Goal: Information Seeking & Learning: Find specific fact

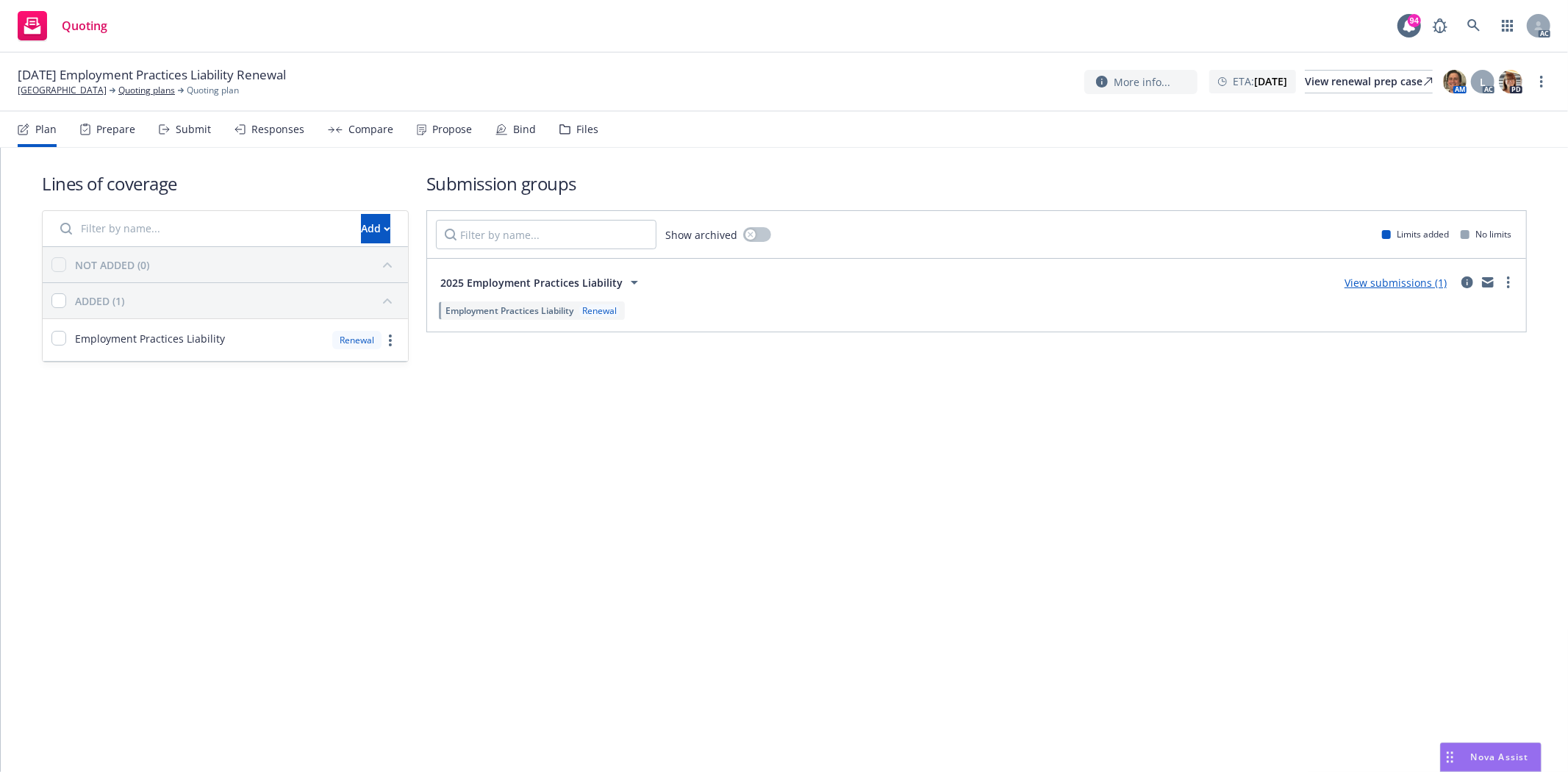
click at [111, 140] on div "Prepare" at bounding box center [108, 129] width 55 height 35
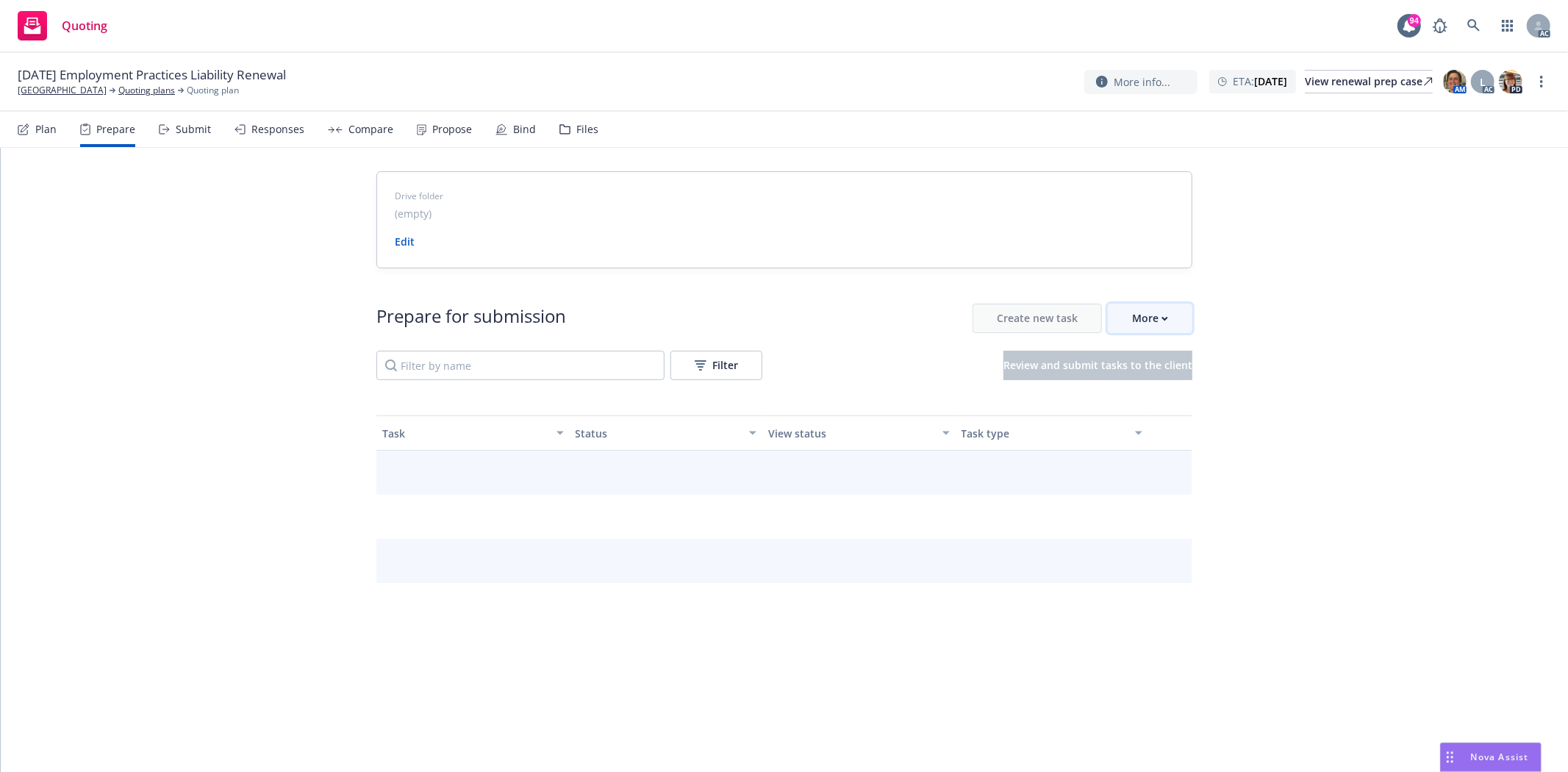
click at [1165, 326] on button "More" at bounding box center [1150, 318] width 84 height 29
click at [1180, 382] on span "Go to Indio account" at bounding box center [1167, 386] width 131 height 14
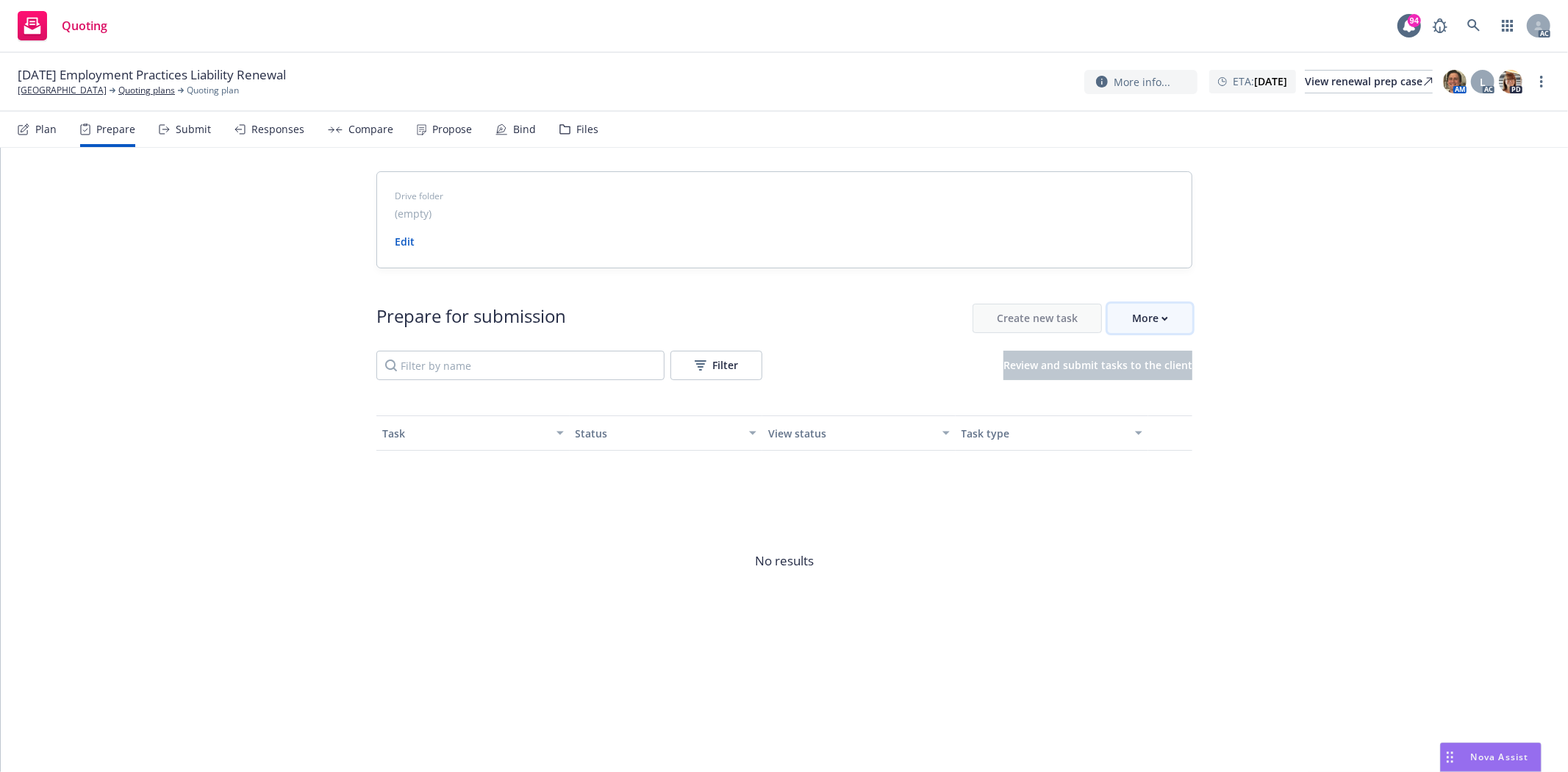
click at [1151, 326] on div "More" at bounding box center [1150, 318] width 36 height 28
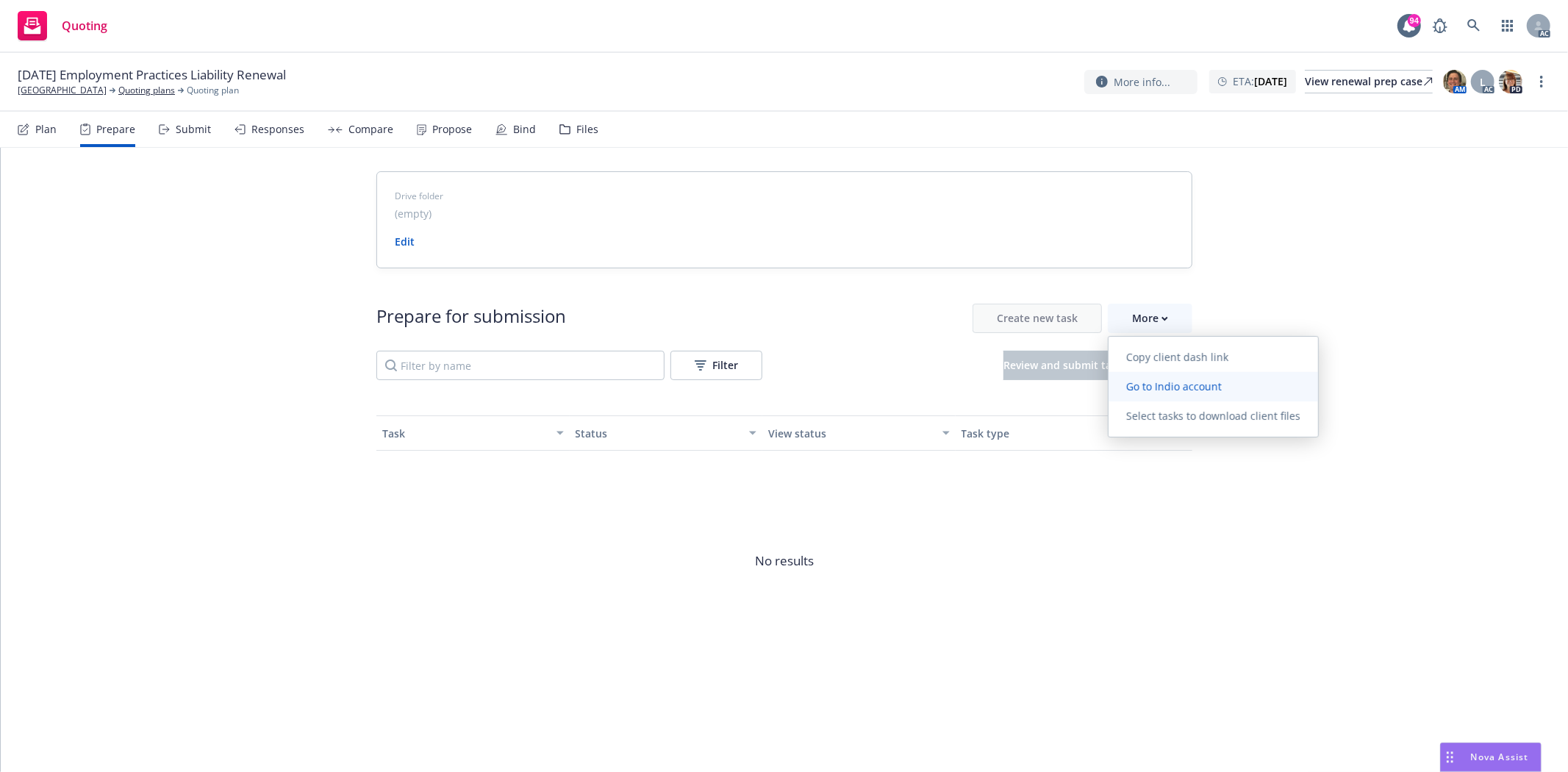
click at [1157, 391] on span "Go to Indio account" at bounding box center [1174, 386] width 131 height 14
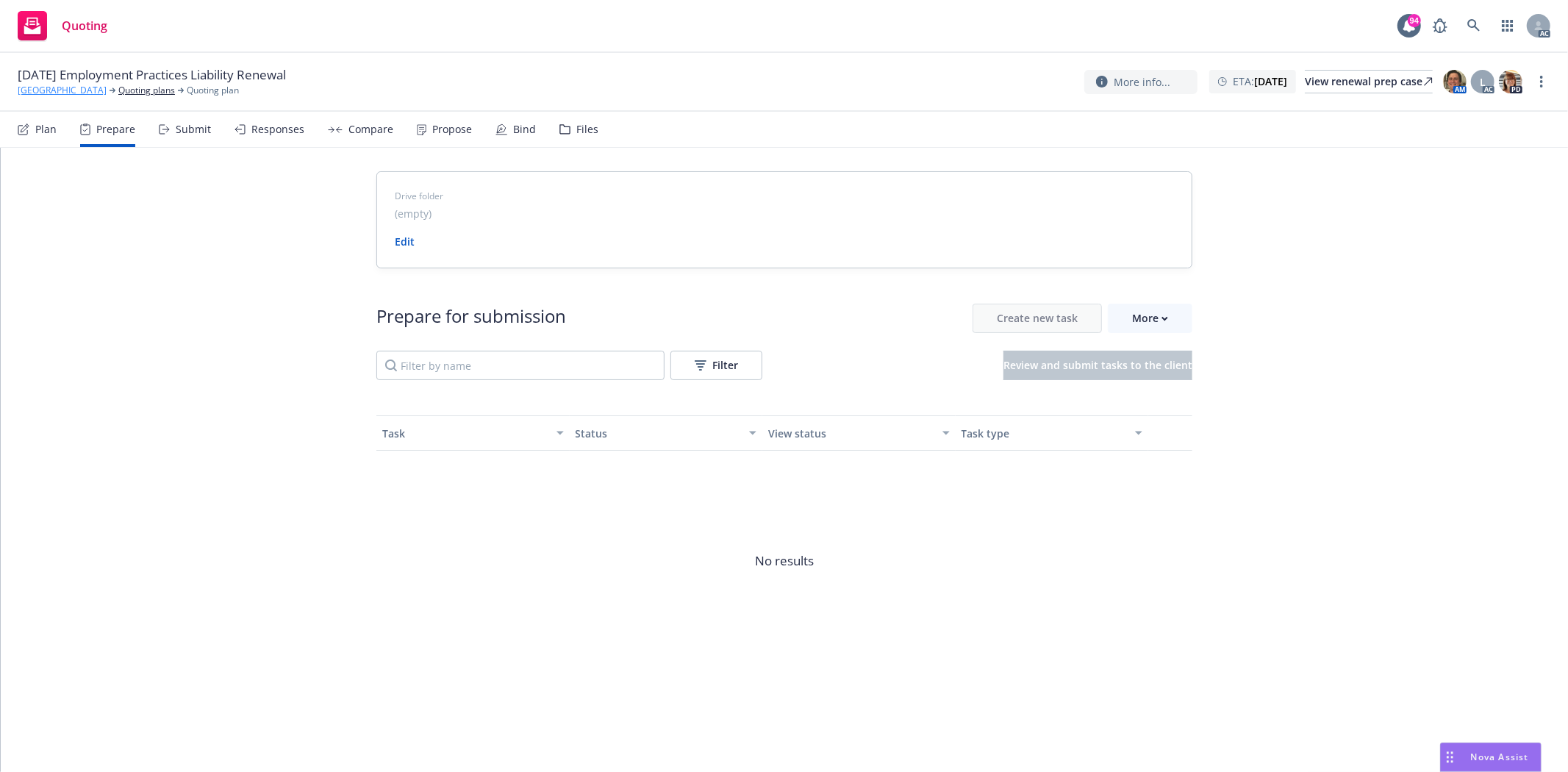
click at [49, 93] on link "Qualia School" at bounding box center [62, 91] width 89 height 13
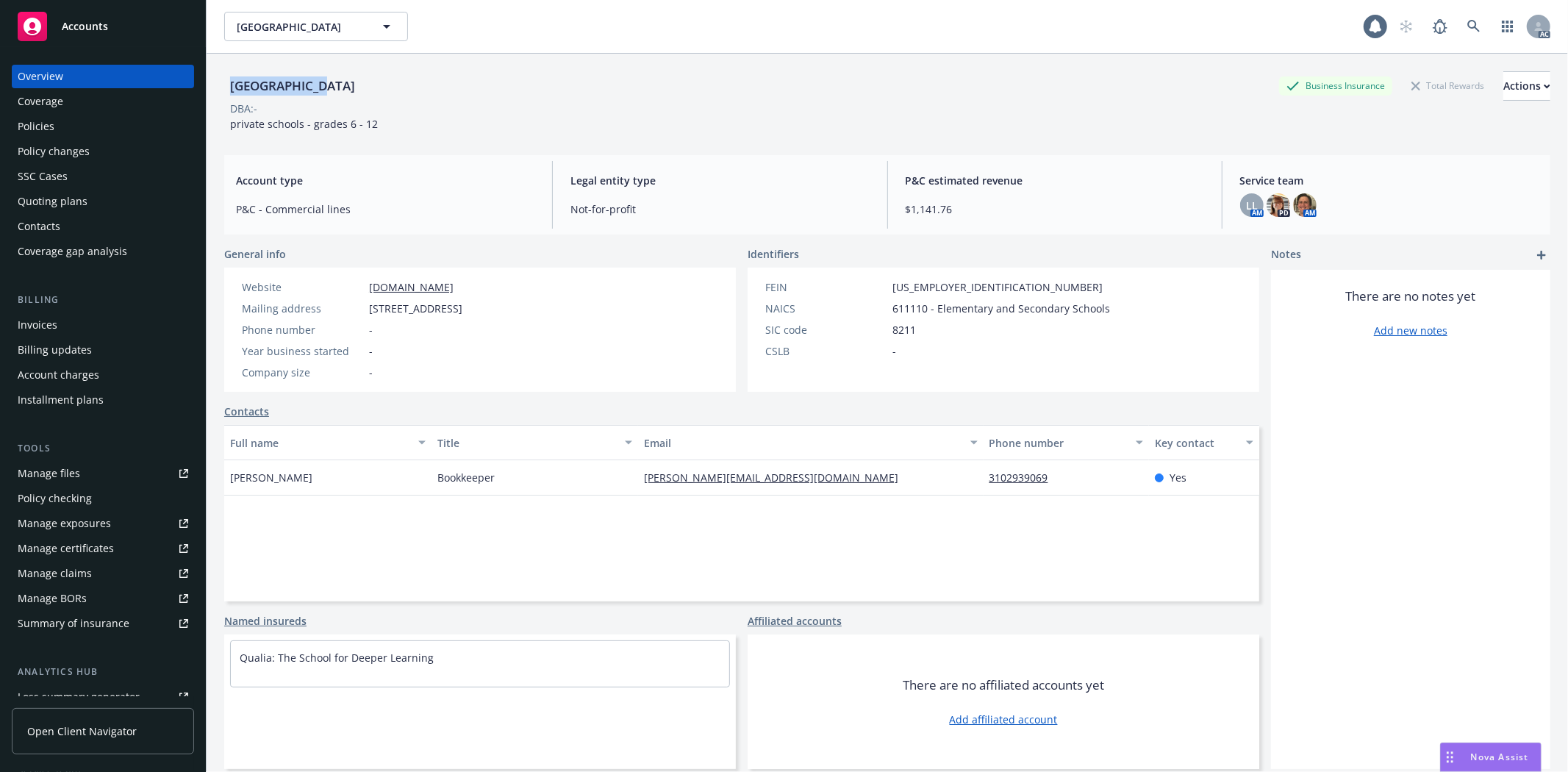
drag, startPoint x: 229, startPoint y: 84, endPoint x: 319, endPoint y: 93, distance: 90.4
click at [319, 93] on div "Qualia School Business Insurance Total Rewards Actions" at bounding box center [887, 86] width 1325 height 29
copy div "[GEOGRAPHIC_DATA]"
drag, startPoint x: 215, startPoint y: 474, endPoint x: 304, endPoint y: 495, distance: 91.4
click at [304, 495] on div "Qualia School Business Insurance Total Rewards Actions DBA: - private schools -…" at bounding box center [887, 439] width 1361 height 772
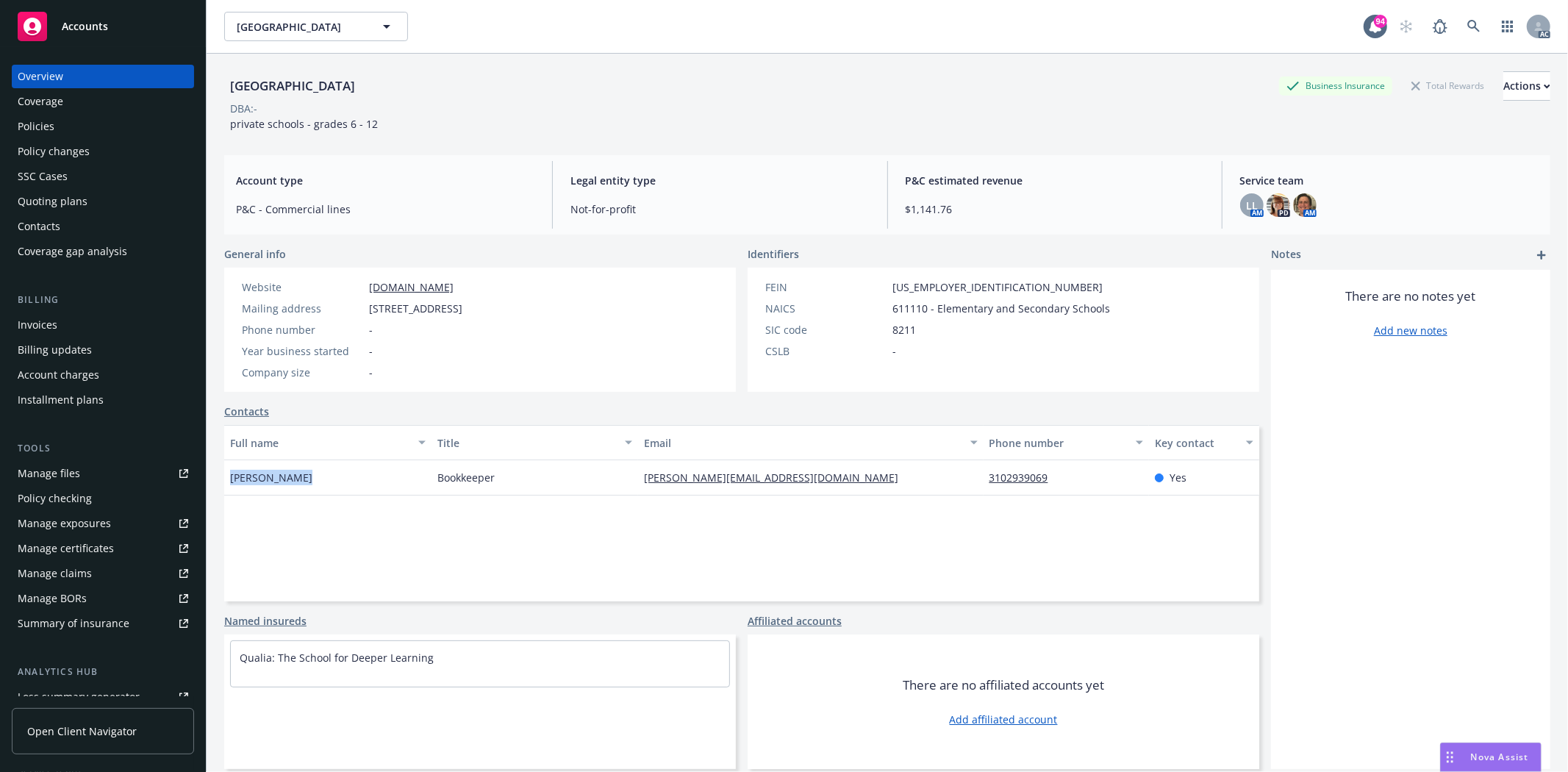
copy span "[PERSON_NAME]"
drag, startPoint x: 1265, startPoint y: 369, endPoint x: 1389, endPoint y: 358, distance: 124.5
click at [1299, 387] on div "There are no notes yet Add new notes" at bounding box center [1410, 519] width 279 height 499
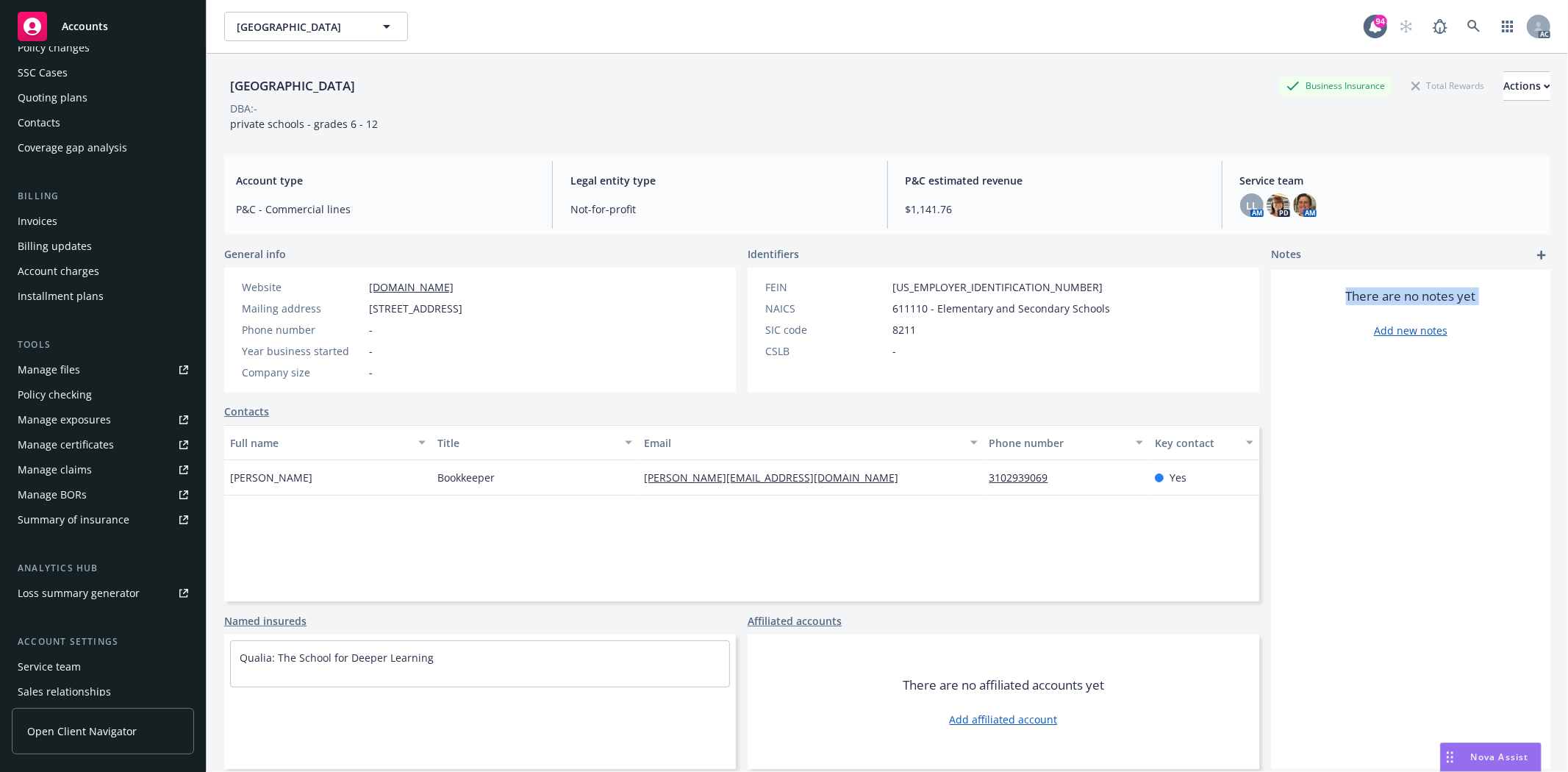
scroll to position [186, 0]
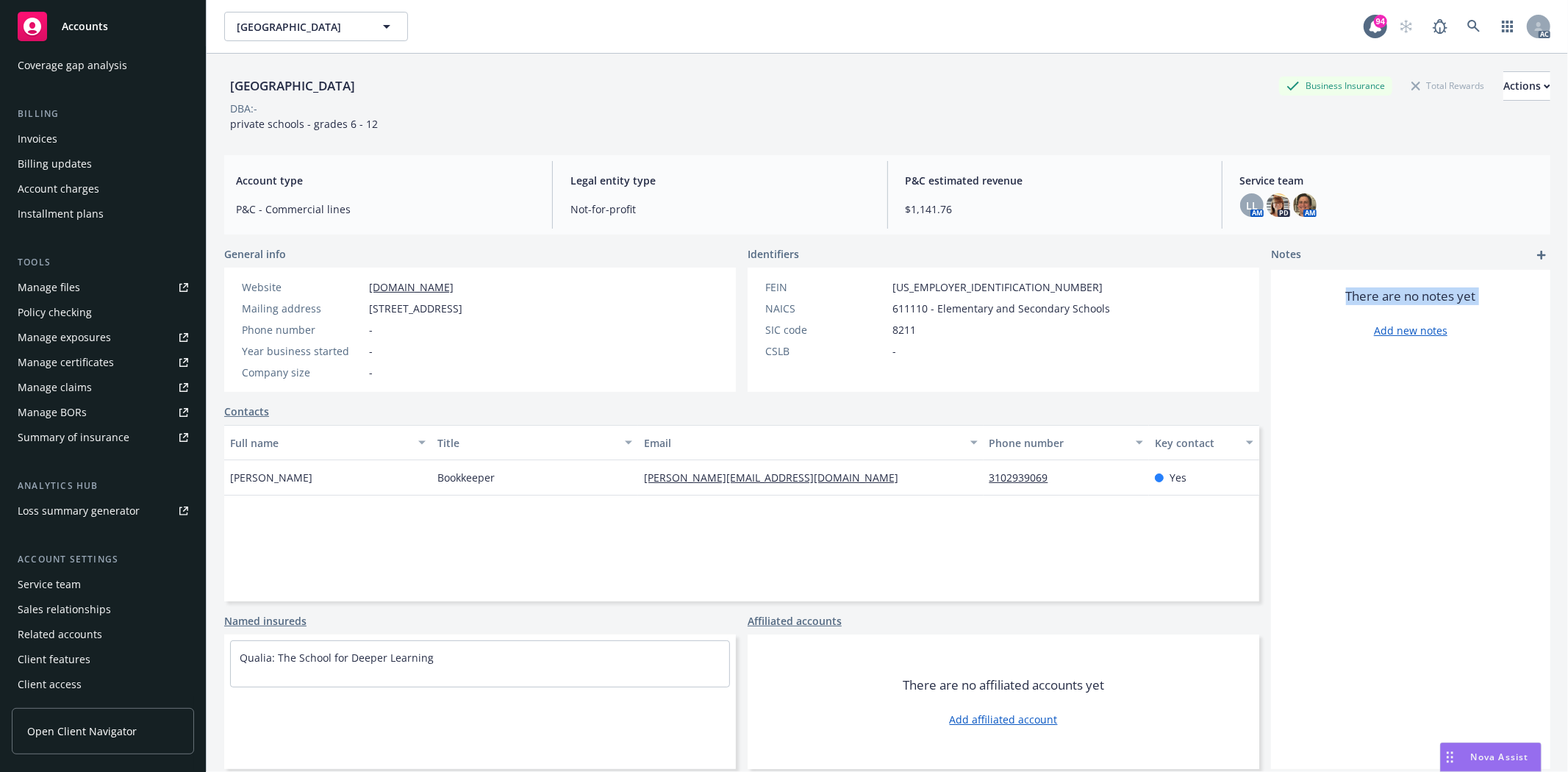
click at [45, 584] on div "Service team" at bounding box center [49, 584] width 63 height 23
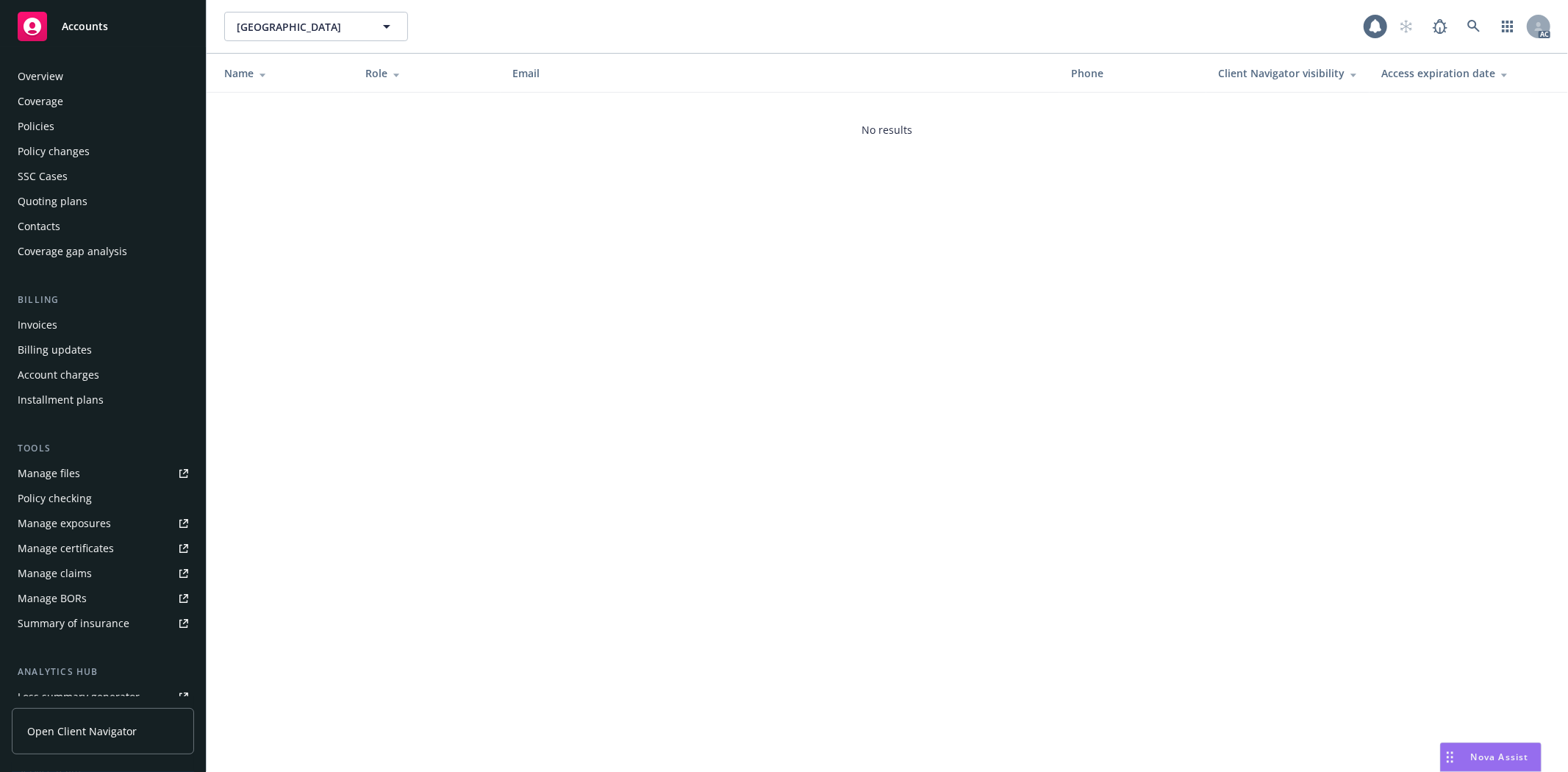
scroll to position [186, 0]
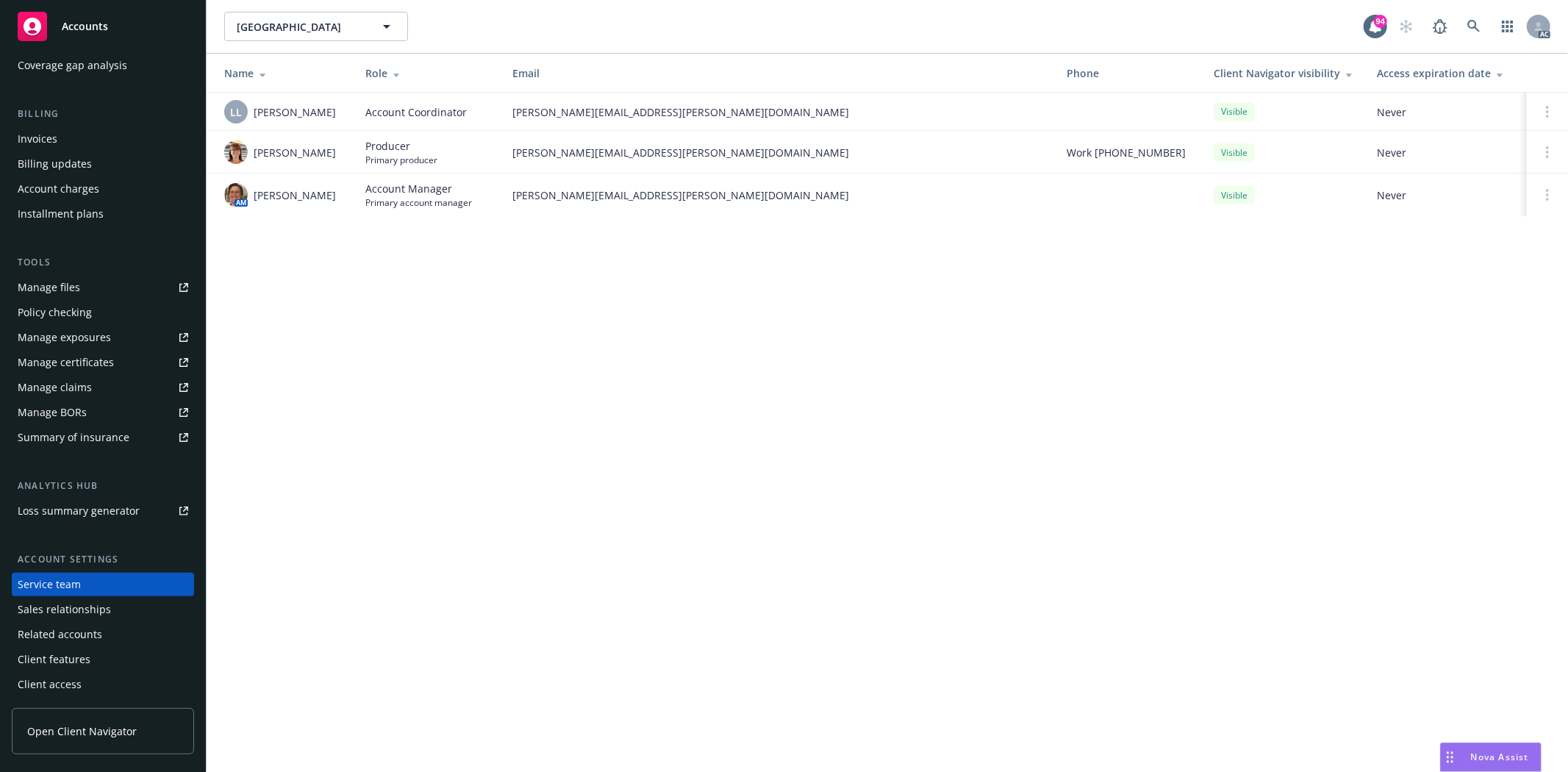
click at [264, 104] on span "Lacy Lipetzky" at bounding box center [294, 112] width 83 height 16
drag, startPoint x: 256, startPoint y: 108, endPoint x: 328, endPoint y: 118, distance: 72.7
click at [328, 118] on div "LL Lacy Lipetzky" at bounding box center [283, 112] width 118 height 23
copy span "acy Lipetzky"
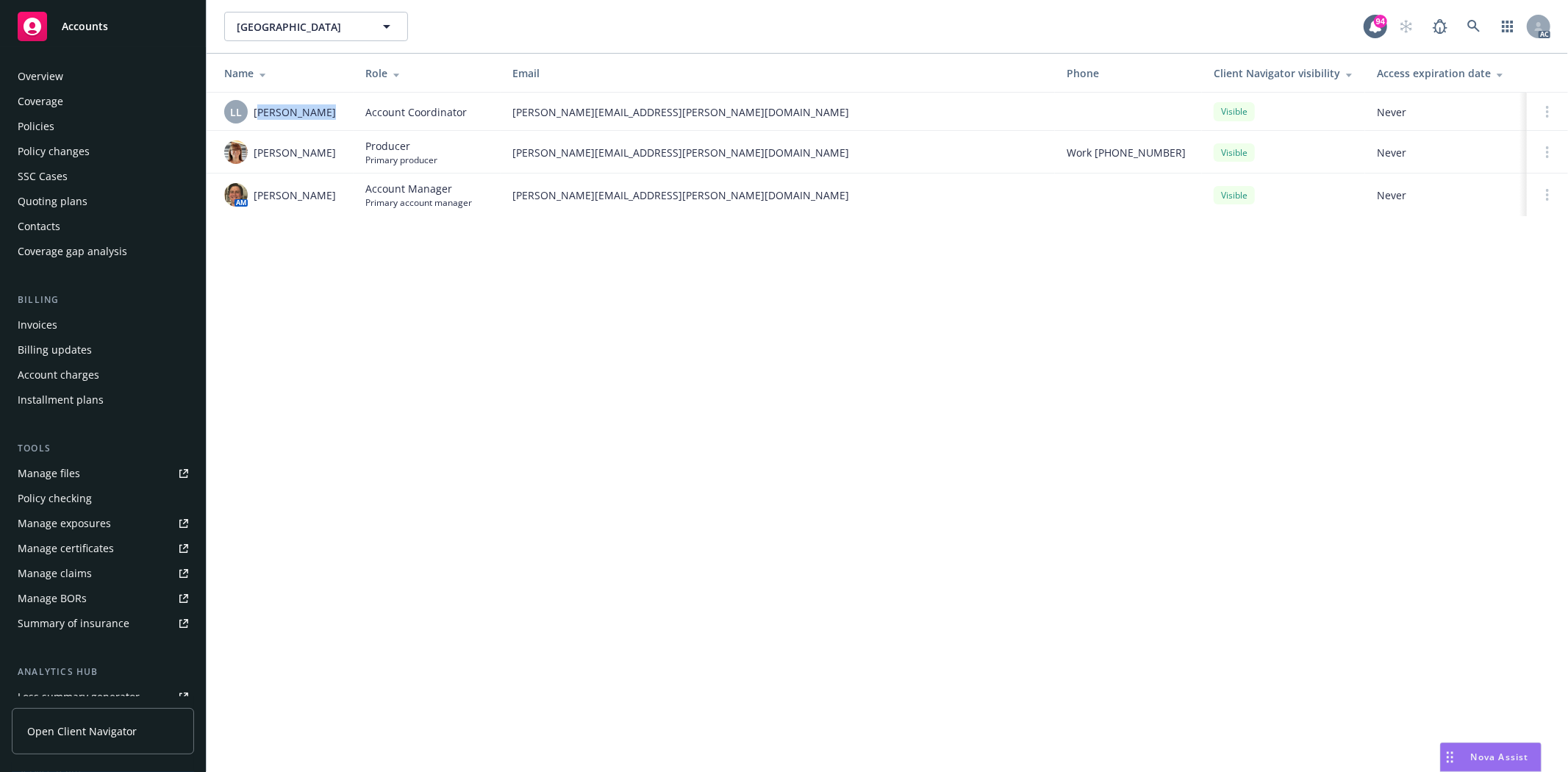
click at [47, 133] on div "Policies" at bounding box center [36, 127] width 37 height 23
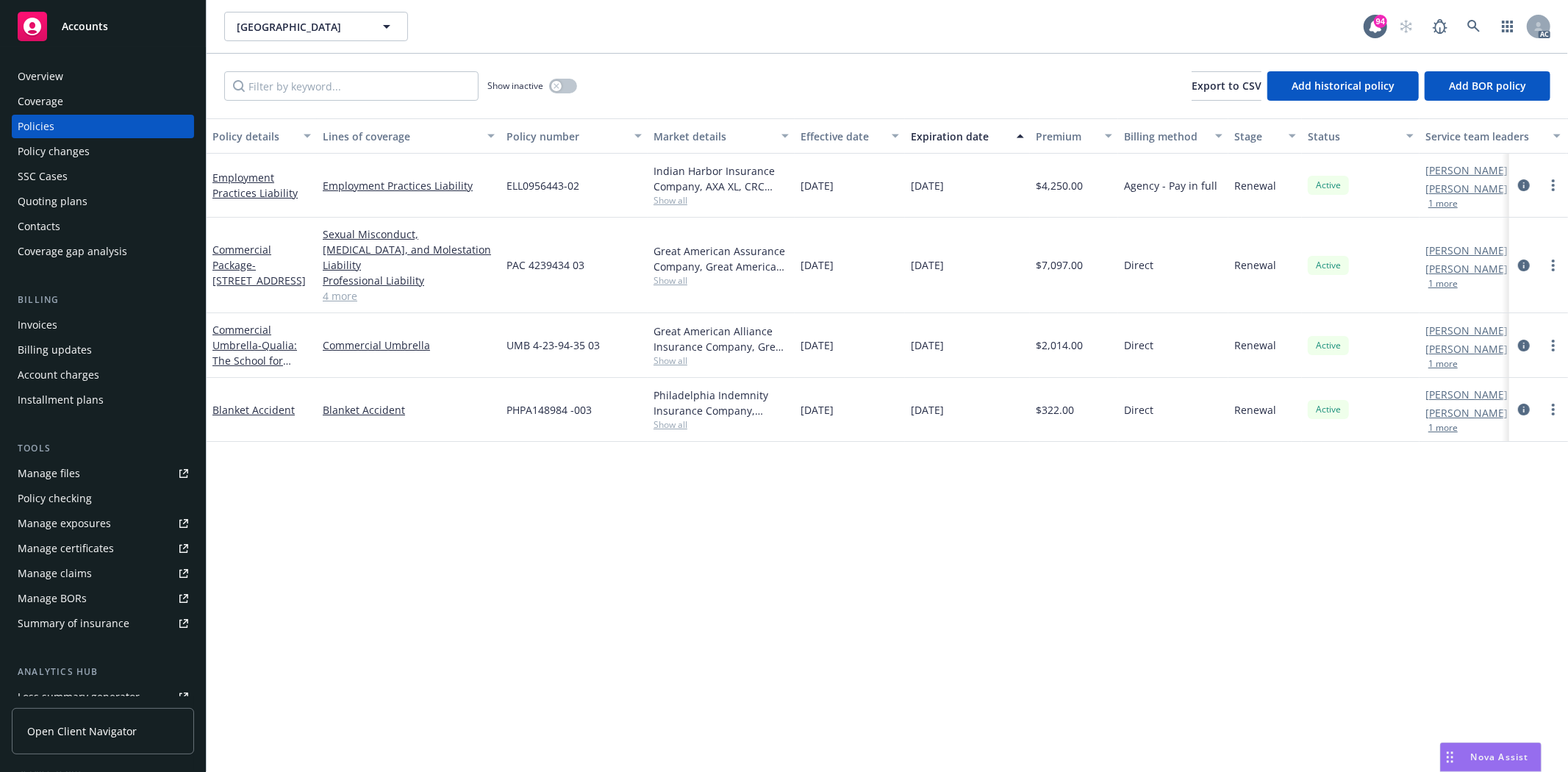
click at [348, 288] on link "4 more" at bounding box center [408, 296] width 172 height 16
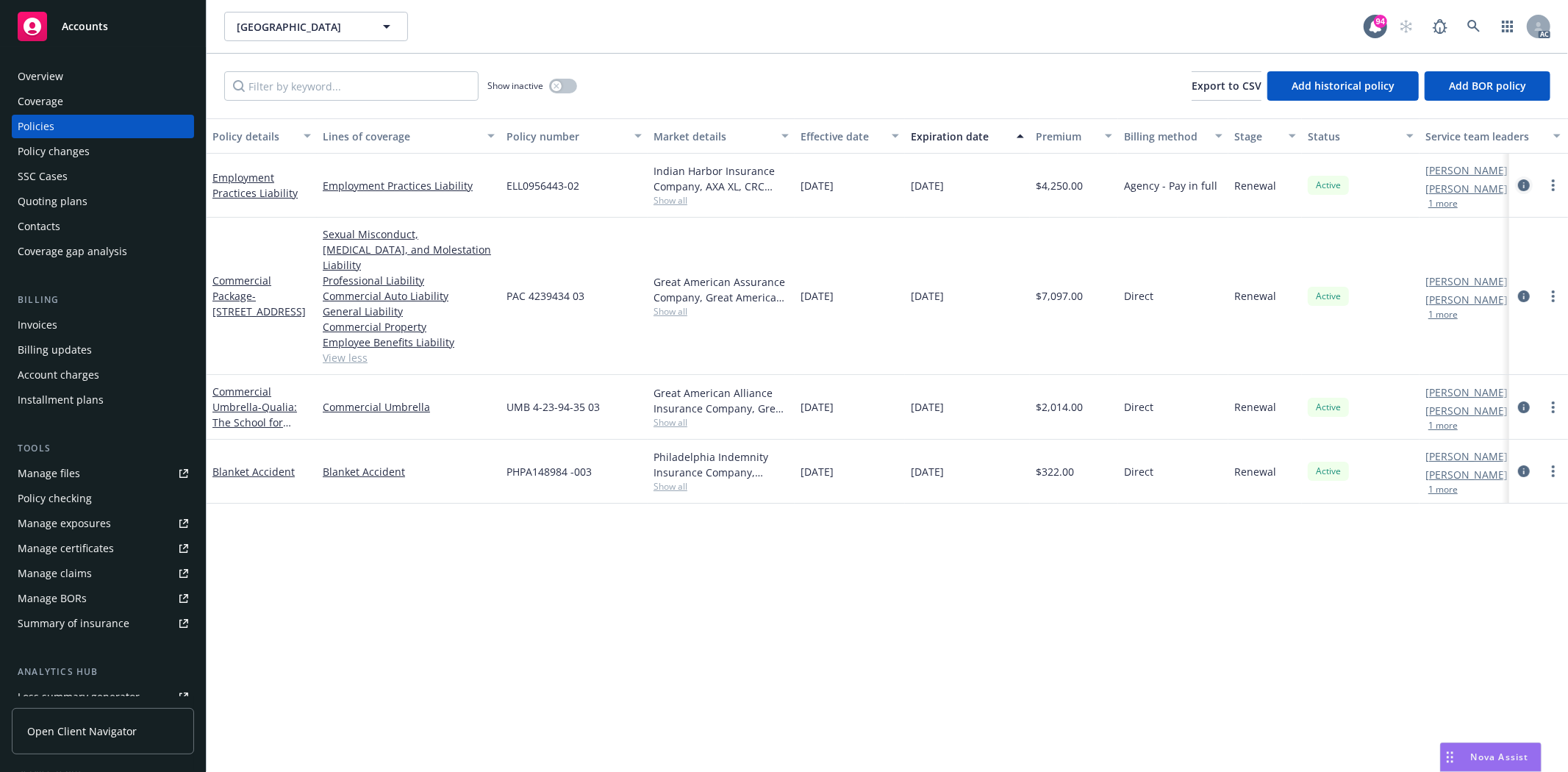
click at [1521, 186] on icon "circleInformation" at bounding box center [1524, 185] width 12 height 12
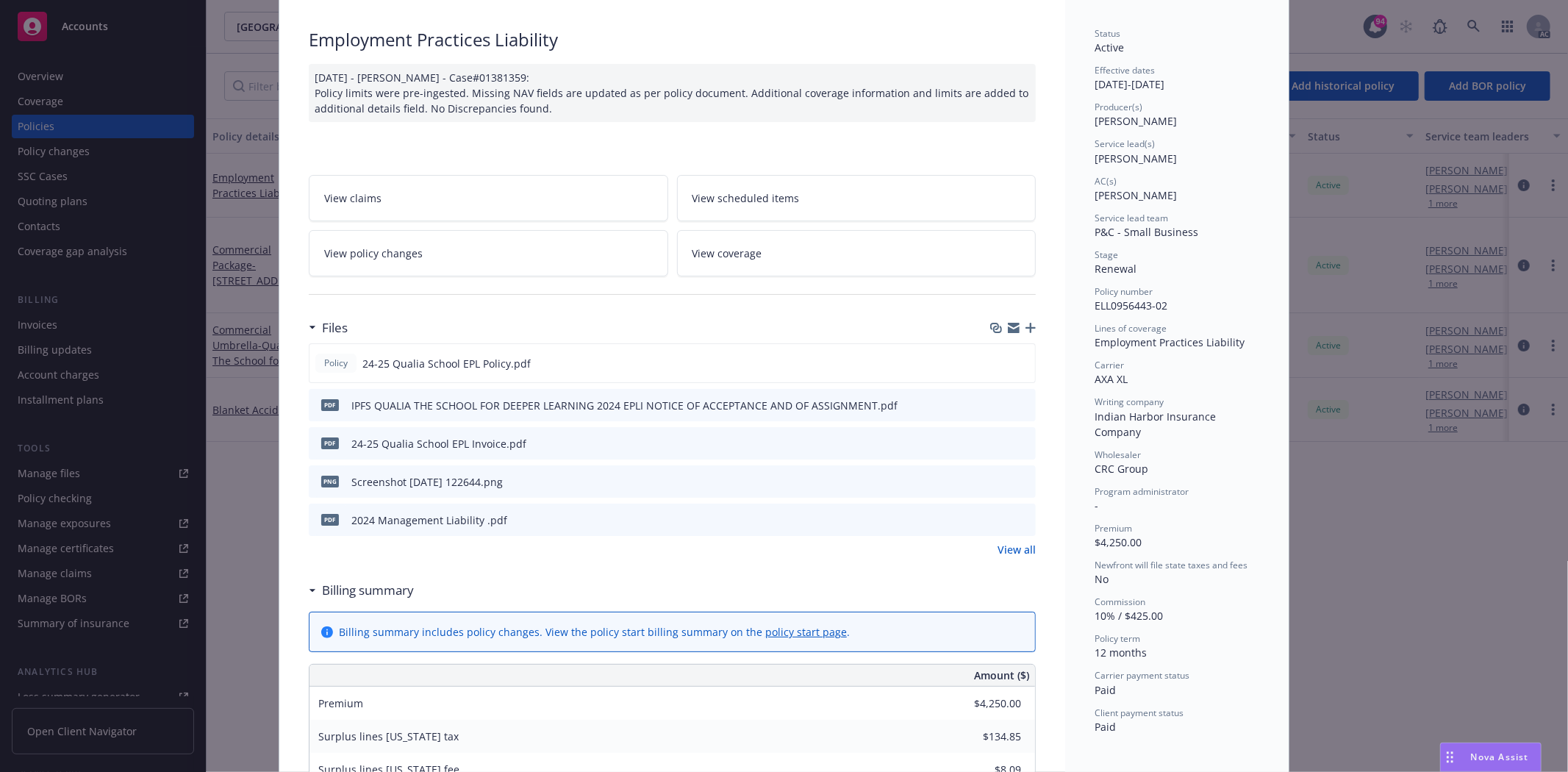
scroll to position [163, 0]
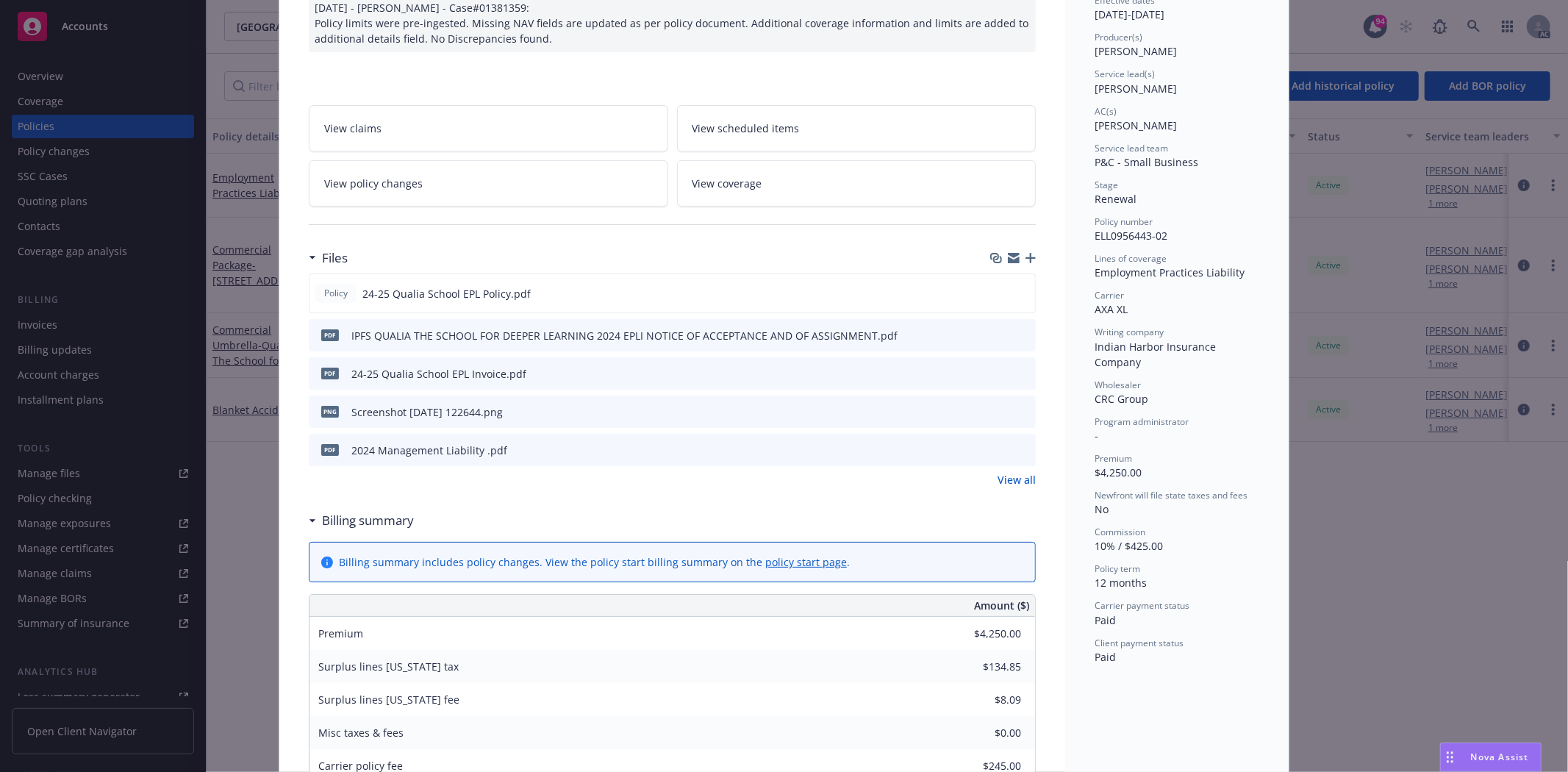
click at [1007, 479] on link "View all" at bounding box center [1016, 479] width 38 height 16
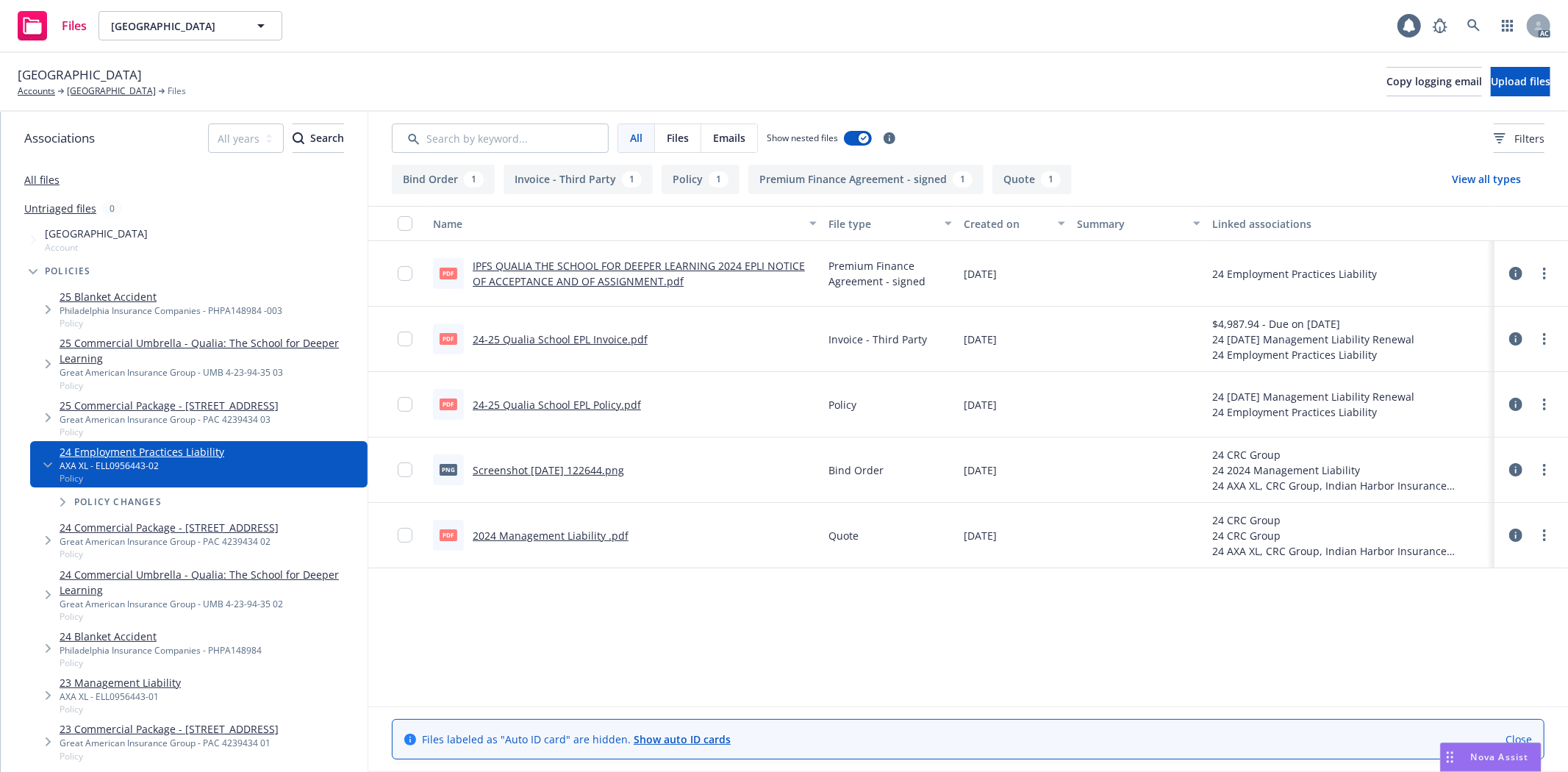
click at [545, 404] on link "24-25 Qualia School EPL Policy.pdf" at bounding box center [557, 404] width 168 height 14
click at [564, 538] on link "2024 Management Liability .pdf" at bounding box center [550, 535] width 156 height 14
click at [74, 90] on link "[GEOGRAPHIC_DATA]" at bounding box center [111, 91] width 89 height 13
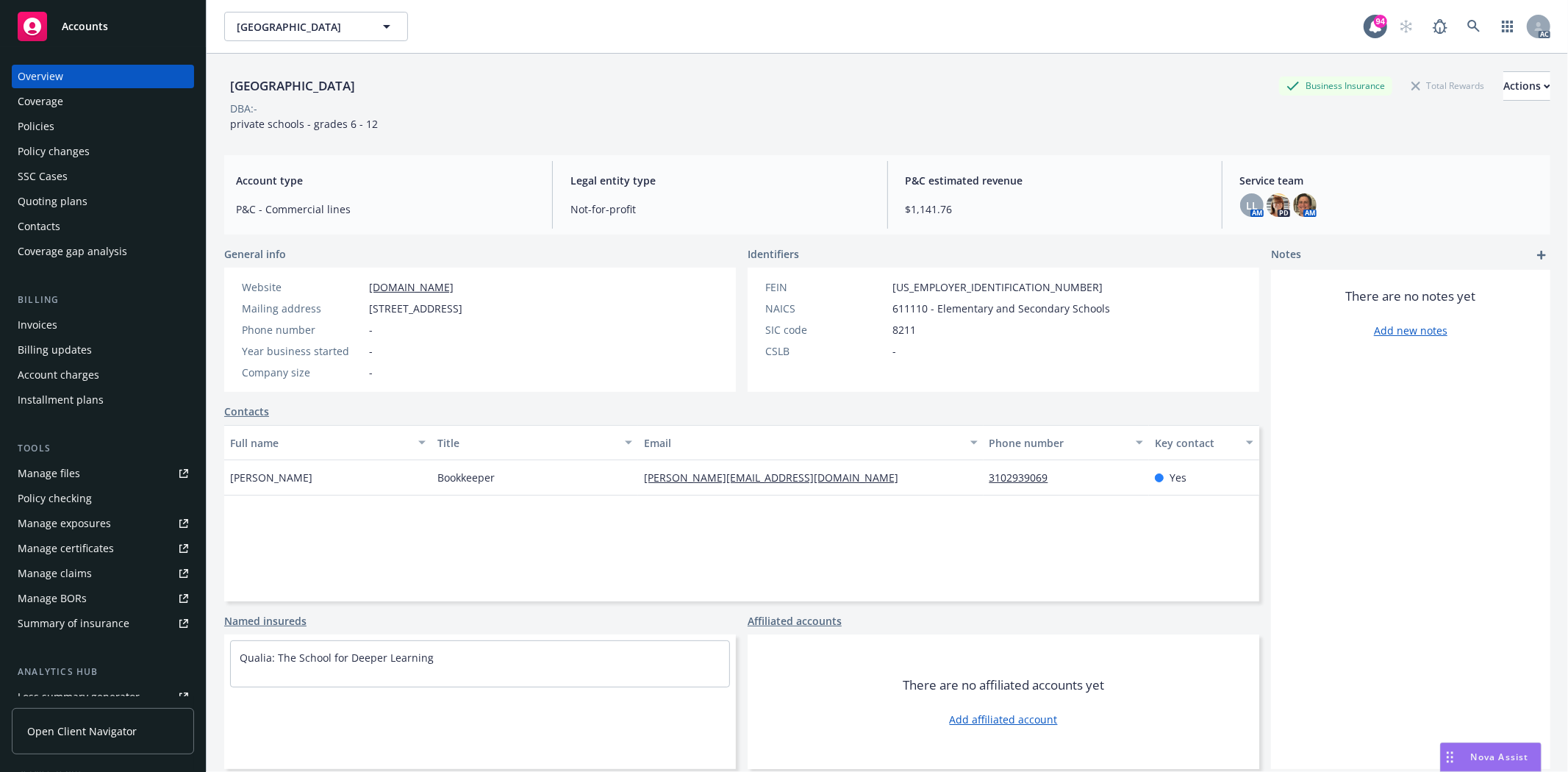
click at [65, 481] on div "Manage files" at bounding box center [48, 474] width 63 height 23
click at [63, 194] on div "Quoting plans" at bounding box center [53, 201] width 70 height 23
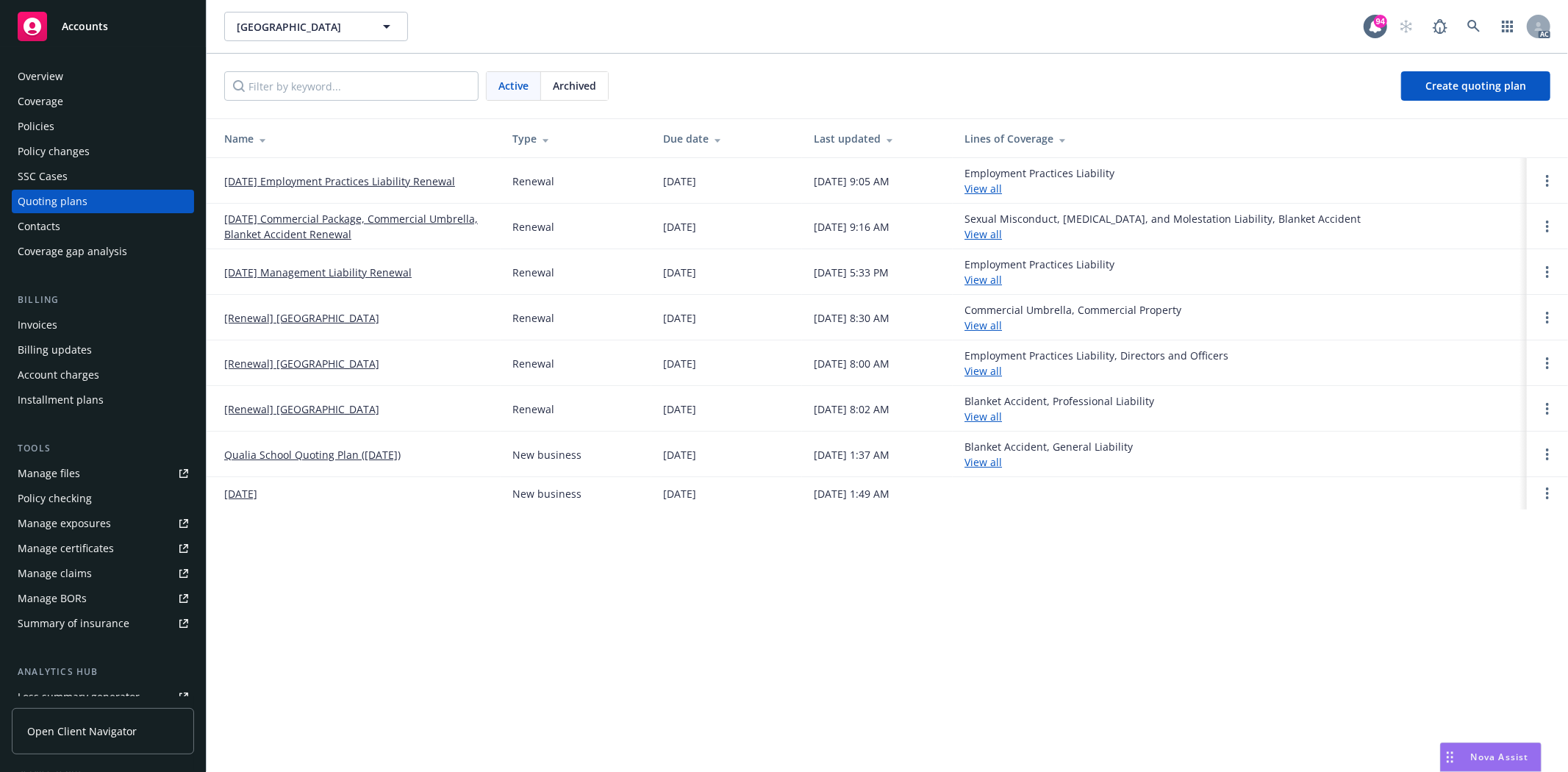
drag, startPoint x: 215, startPoint y: 179, endPoint x: 465, endPoint y: 186, distance: 250.1
click at [465, 186] on td "[DATE] Employment Practices Liability Renewal" at bounding box center [353, 181] width 294 height 46
copy link "[DATE] Employment Practices Liability Renewal"
click at [42, 116] on div "Policies" at bounding box center [36, 127] width 37 height 23
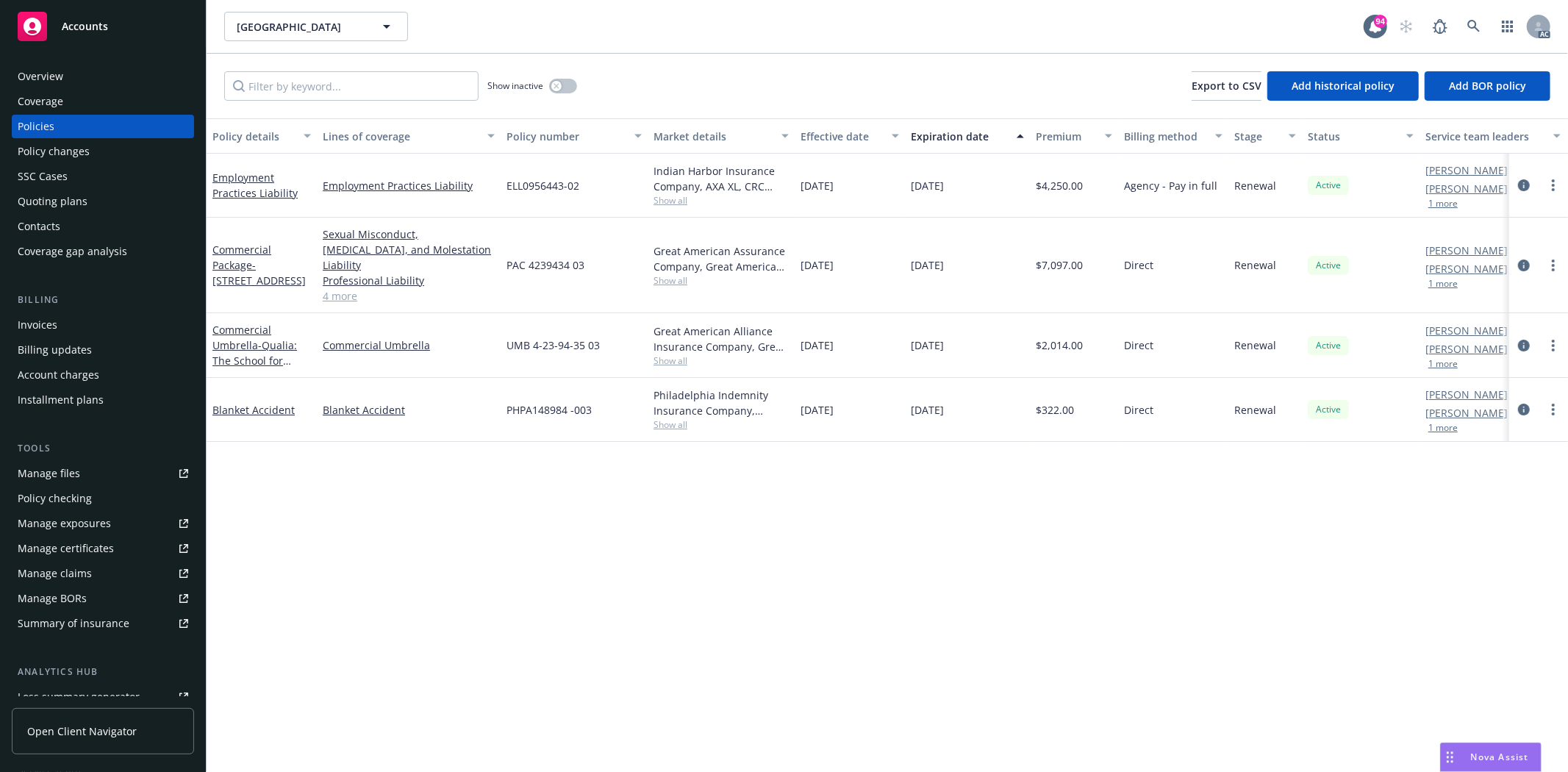
click at [54, 62] on div "Overview Coverage Policies Policy changes SSC Cases Quoting plans Contacts Cove…" at bounding box center [103, 409] width 206 height 724
click at [57, 77] on div "Overview" at bounding box center [40, 77] width 46 height 23
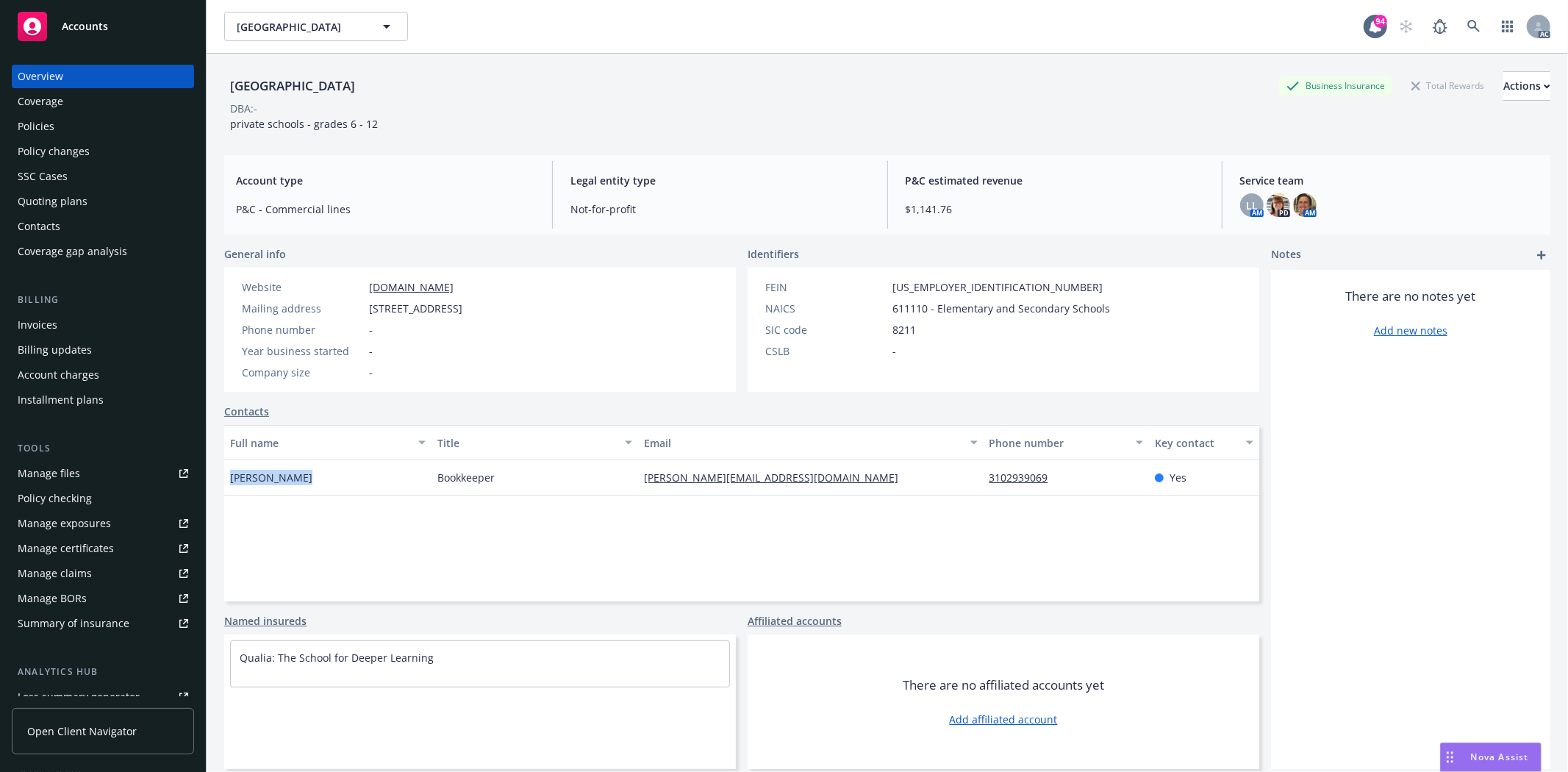
drag, startPoint x: 226, startPoint y: 479, endPoint x: 297, endPoint y: 488, distance: 71.6
click at [297, 488] on div "Joyce Ireland" at bounding box center [328, 478] width 208 height 35
copy span "Joyce Ireland"
drag, startPoint x: 428, startPoint y: 472, endPoint x: 498, endPoint y: 475, distance: 70.1
click at [498, 475] on div "Bookkeeper" at bounding box center [535, 478] width 208 height 35
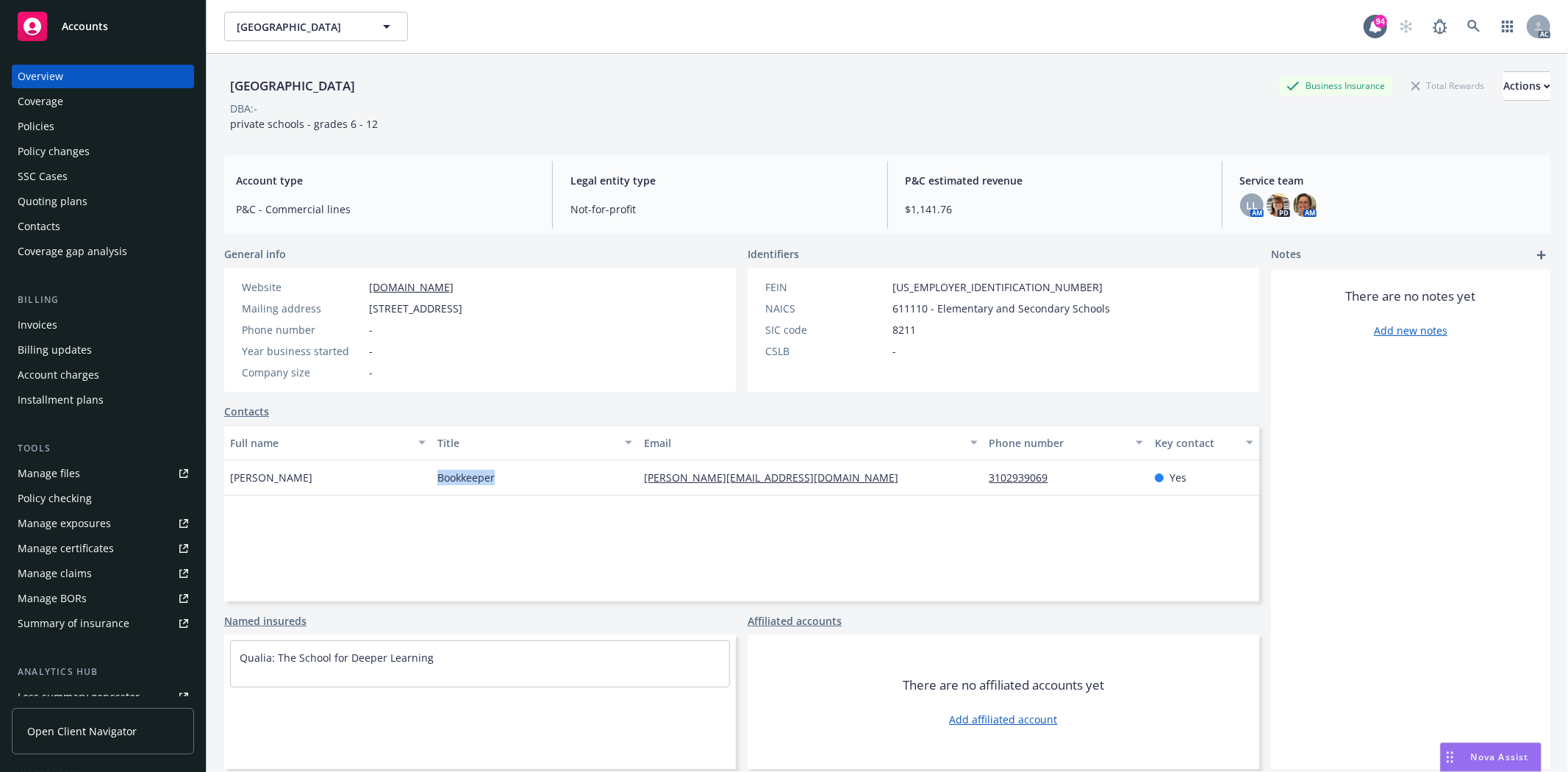
copy span "Bookkeeper"
drag, startPoint x: 226, startPoint y: 483, endPoint x: 317, endPoint y: 486, distance: 91.0
click at [317, 486] on div "Joyce Ireland" at bounding box center [328, 478] width 208 height 35
copy span "Joyce Ireland"
drag, startPoint x: 972, startPoint y: 469, endPoint x: 1061, endPoint y: 474, distance: 89.1
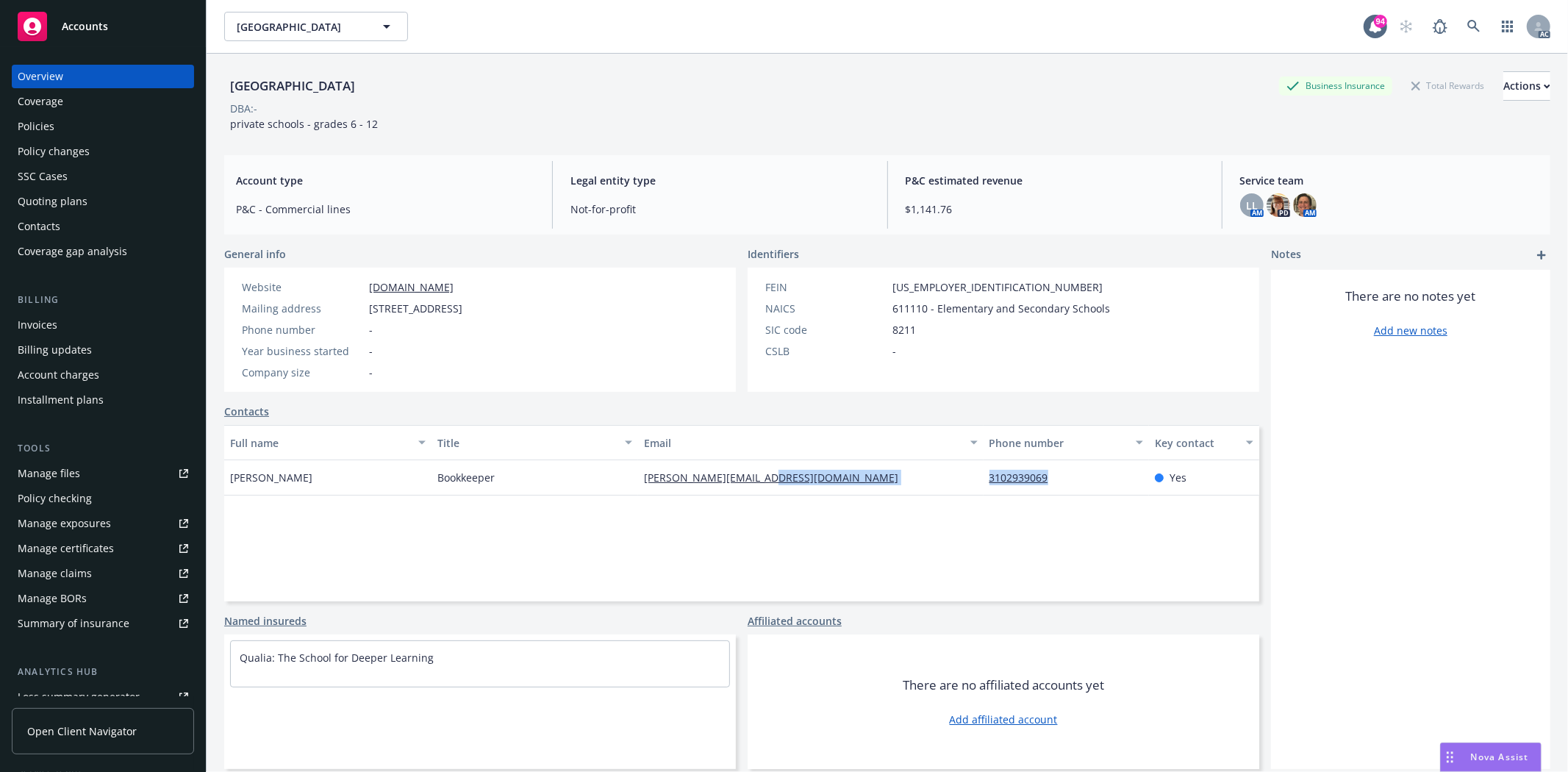
click at [1061, 474] on div "Joyce Ireland Bookkeeper joyce@qualiaschool.org 3102939069 Yes" at bounding box center [741, 478] width 1034 height 35
copy div "3102939069"
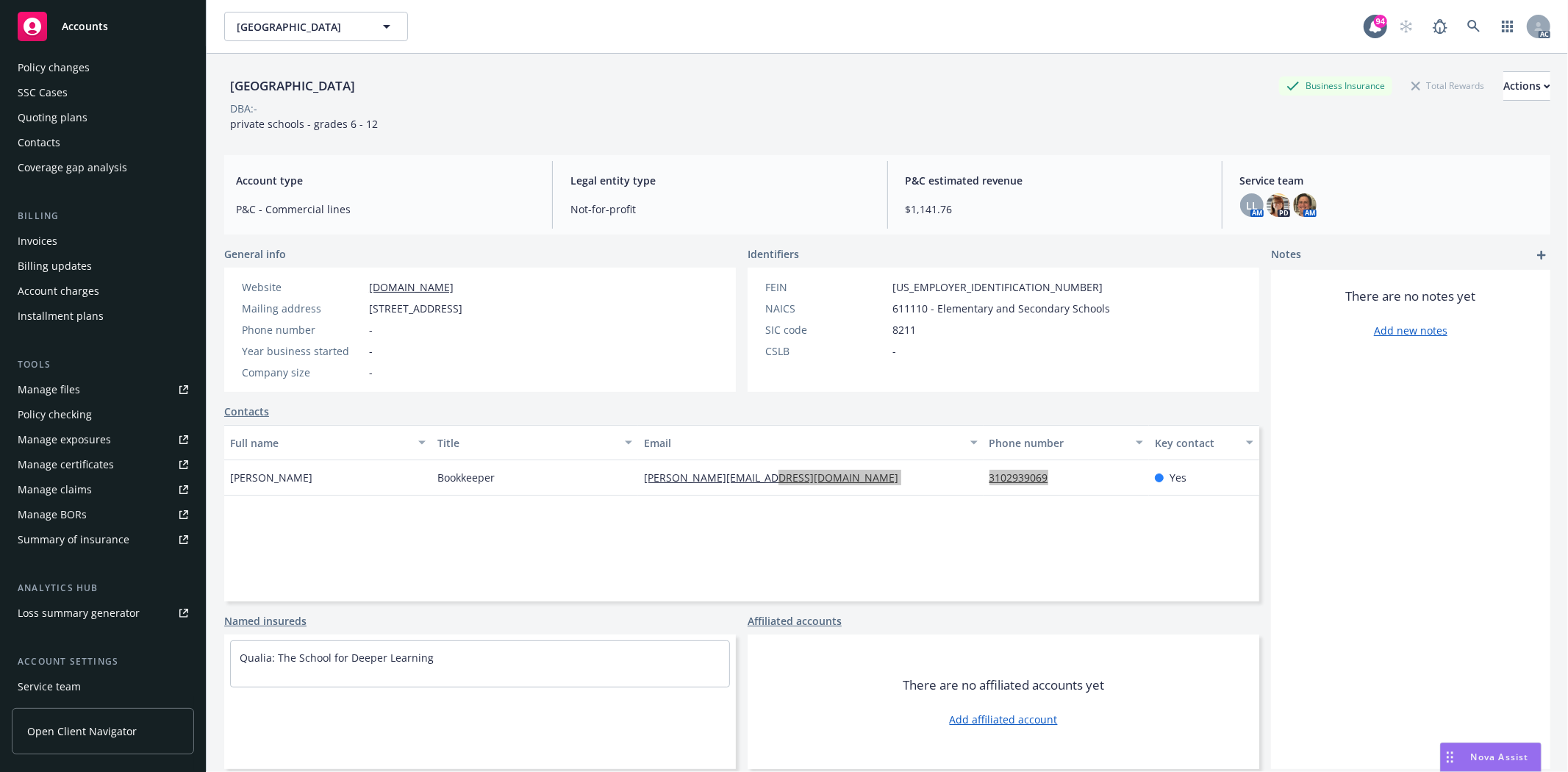
scroll to position [186, 0]
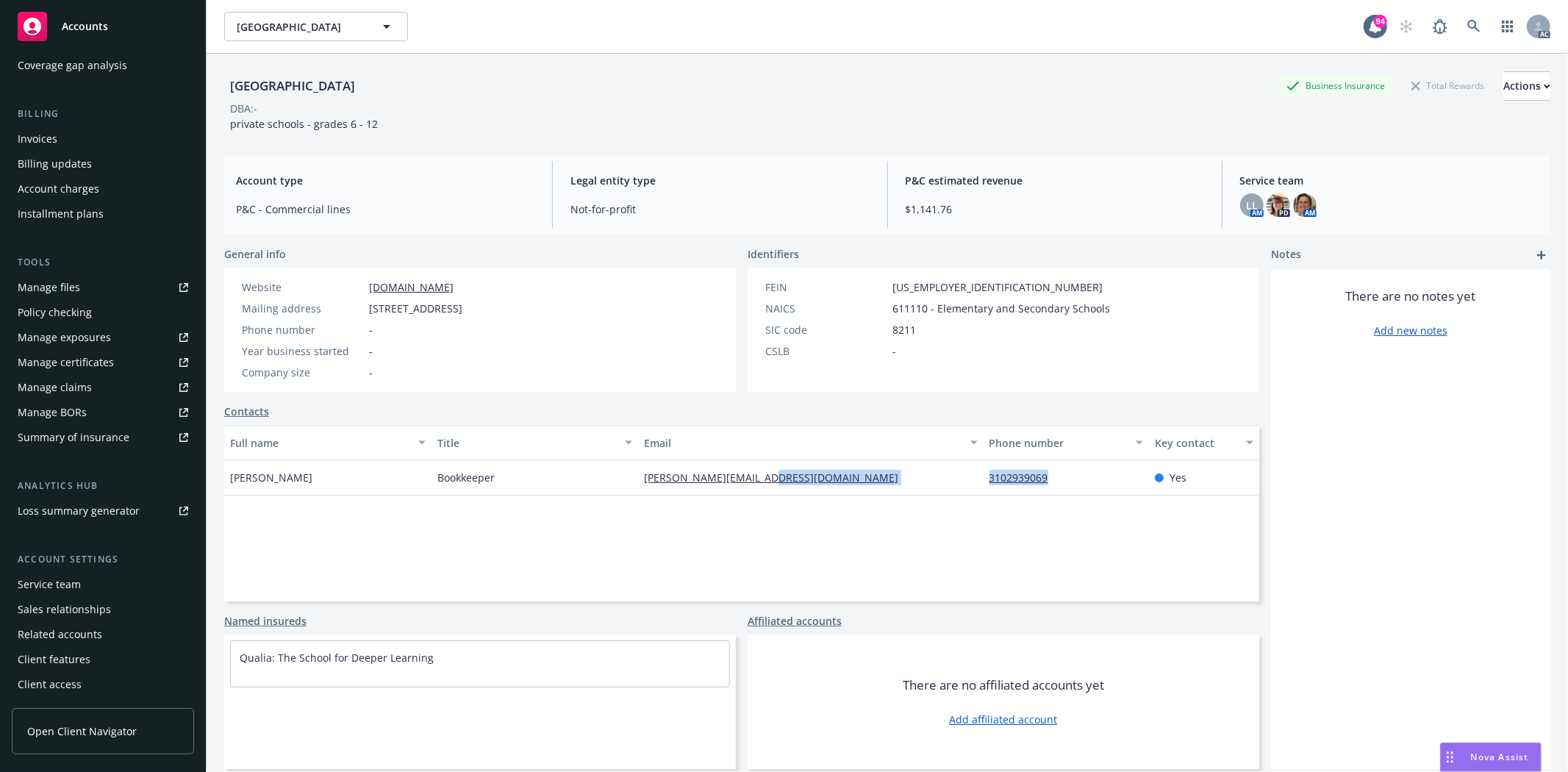
click at [96, 585] on div "Service team" at bounding box center [103, 584] width 171 height 23
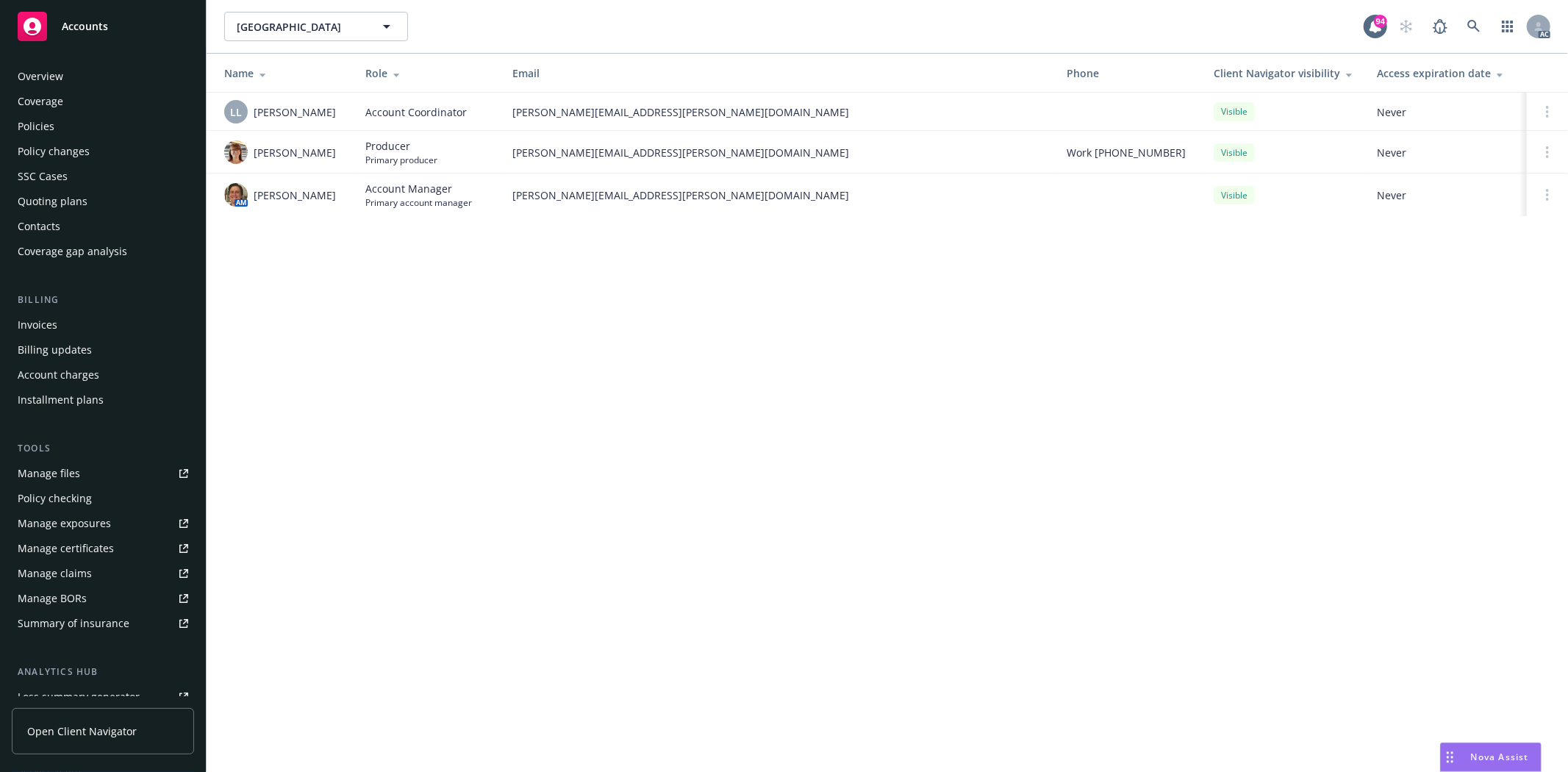
click at [76, 129] on div "Policies" at bounding box center [103, 127] width 171 height 23
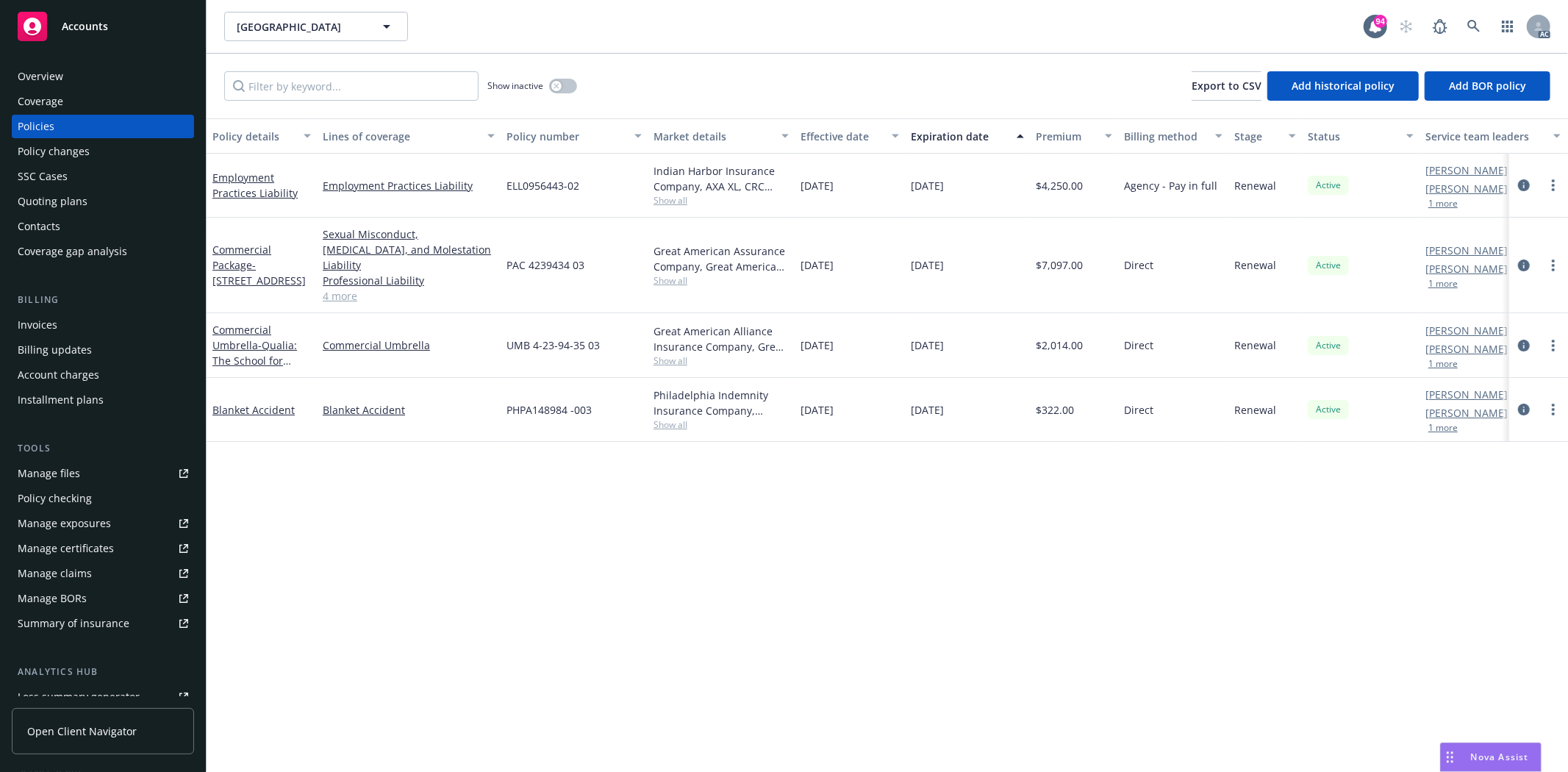
click at [336, 288] on link "4 more" at bounding box center [408, 296] width 172 height 16
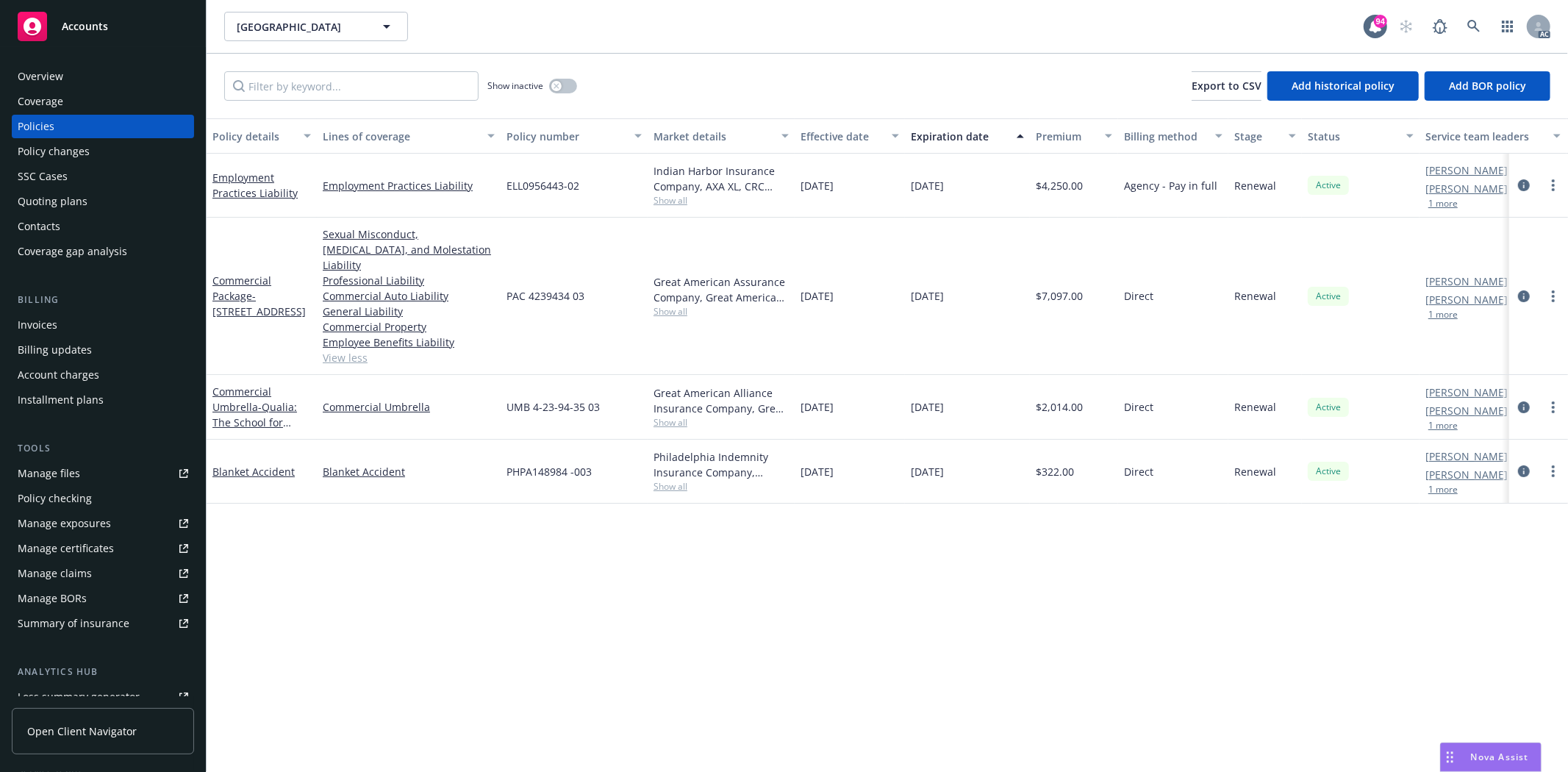
drag, startPoint x: 909, startPoint y: 283, endPoint x: 975, endPoint y: 285, distance: 66.0
click at [975, 285] on div "01/06/2026" at bounding box center [967, 296] width 125 height 158
copy span "01/06/2026"
drag, startPoint x: 913, startPoint y: 177, endPoint x: 997, endPoint y: 198, distance: 86.6
click at [997, 198] on div "12/07/2025" at bounding box center [967, 185] width 125 height 64
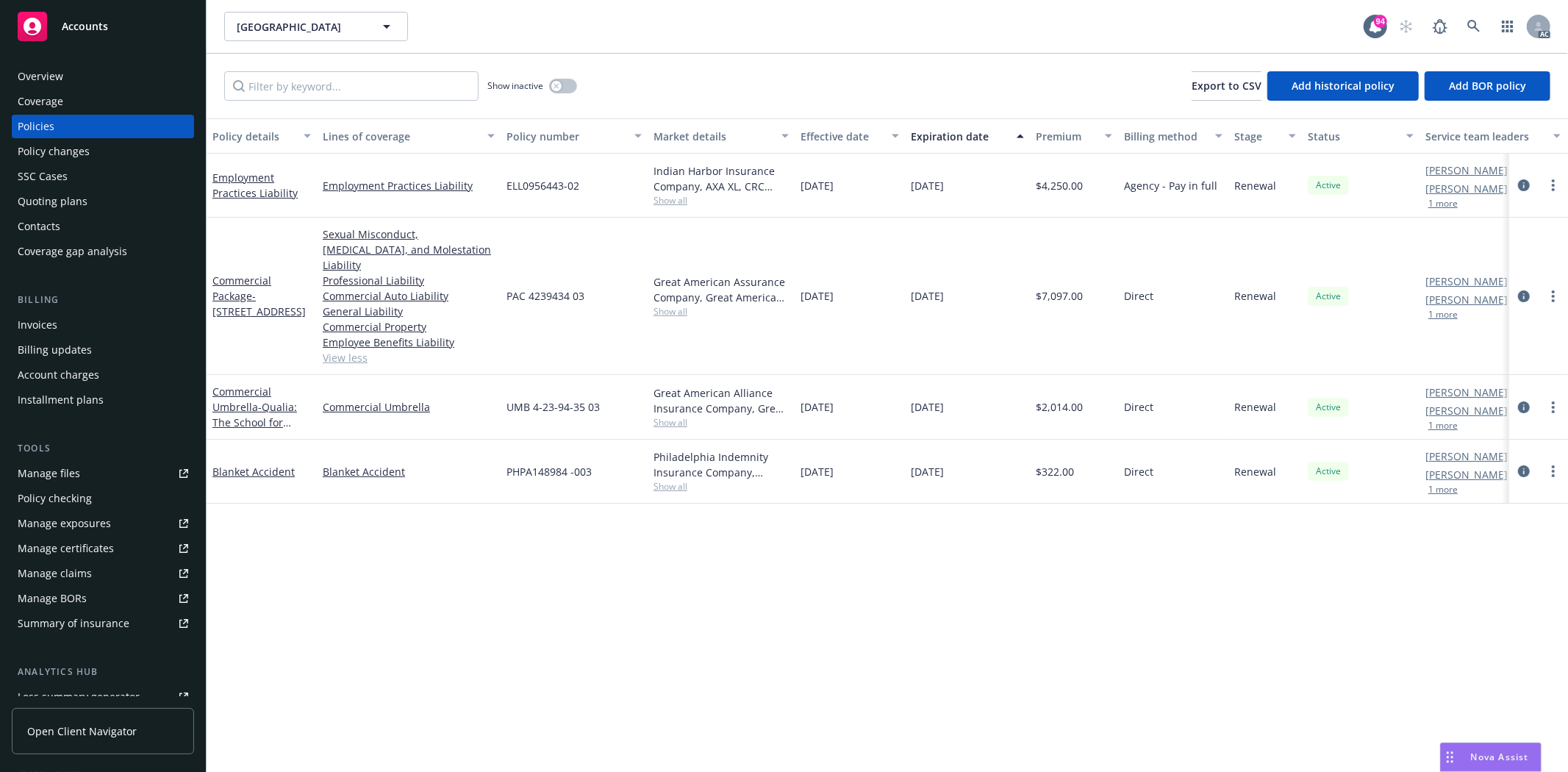
copy span "12/07/2025"
click at [1039, 288] on span "$7,097.00" at bounding box center [1059, 296] width 47 height 16
drag, startPoint x: 1041, startPoint y: 287, endPoint x: 1100, endPoint y: 285, distance: 59.0
click at [1100, 285] on div "$7,097.00" at bounding box center [1074, 296] width 88 height 158
copy span "7,097.00"
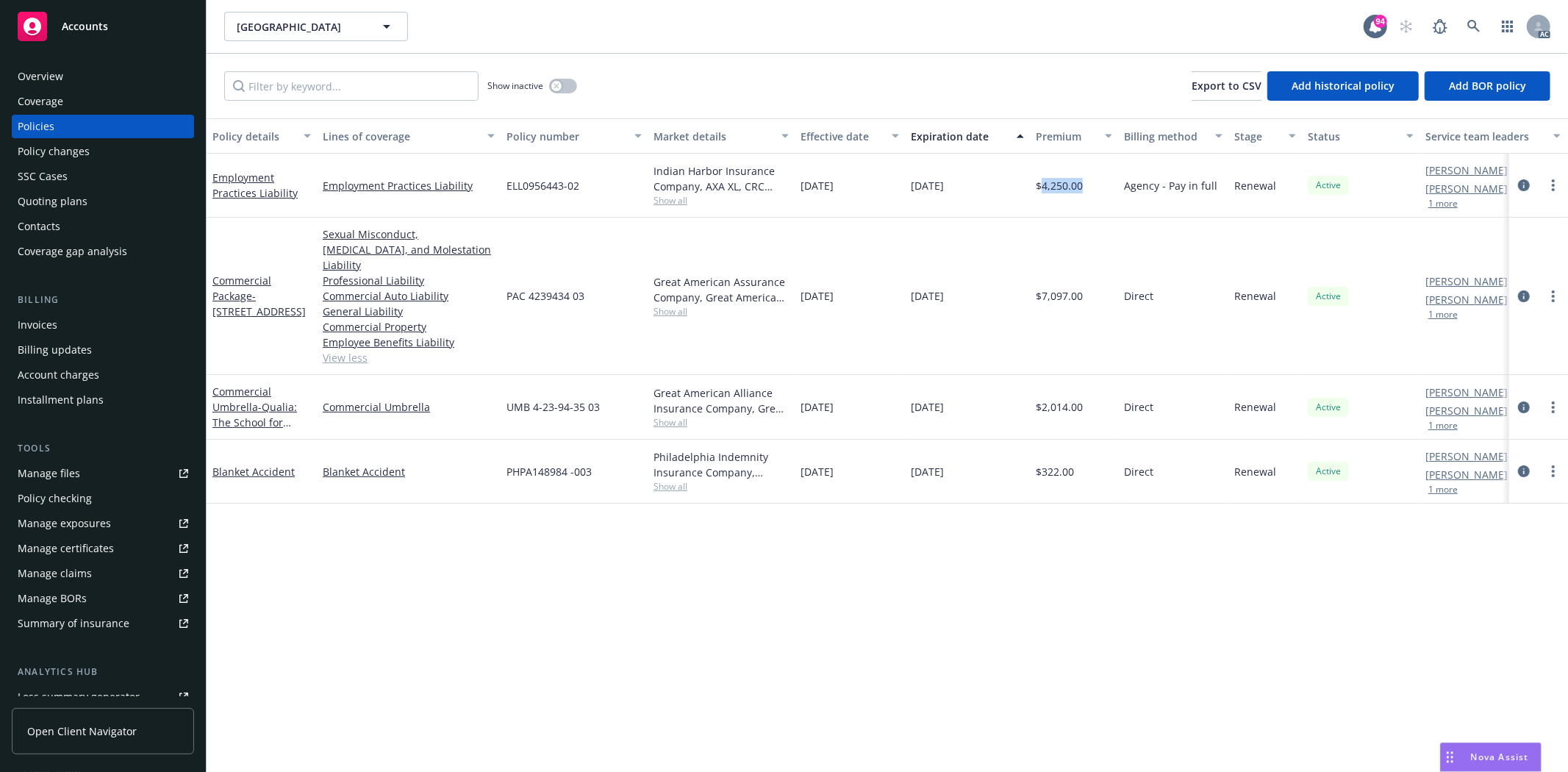
drag, startPoint x: 1041, startPoint y: 183, endPoint x: 1082, endPoint y: 191, distance: 41.8
click at [1082, 191] on span "$4,250.00" at bounding box center [1059, 185] width 47 height 16
copy span "4,250.00"
drag, startPoint x: 505, startPoint y: 288, endPoint x: 597, endPoint y: 276, distance: 92.8
click at [597, 276] on div "PAC 4239434 03" at bounding box center [574, 296] width 147 height 158
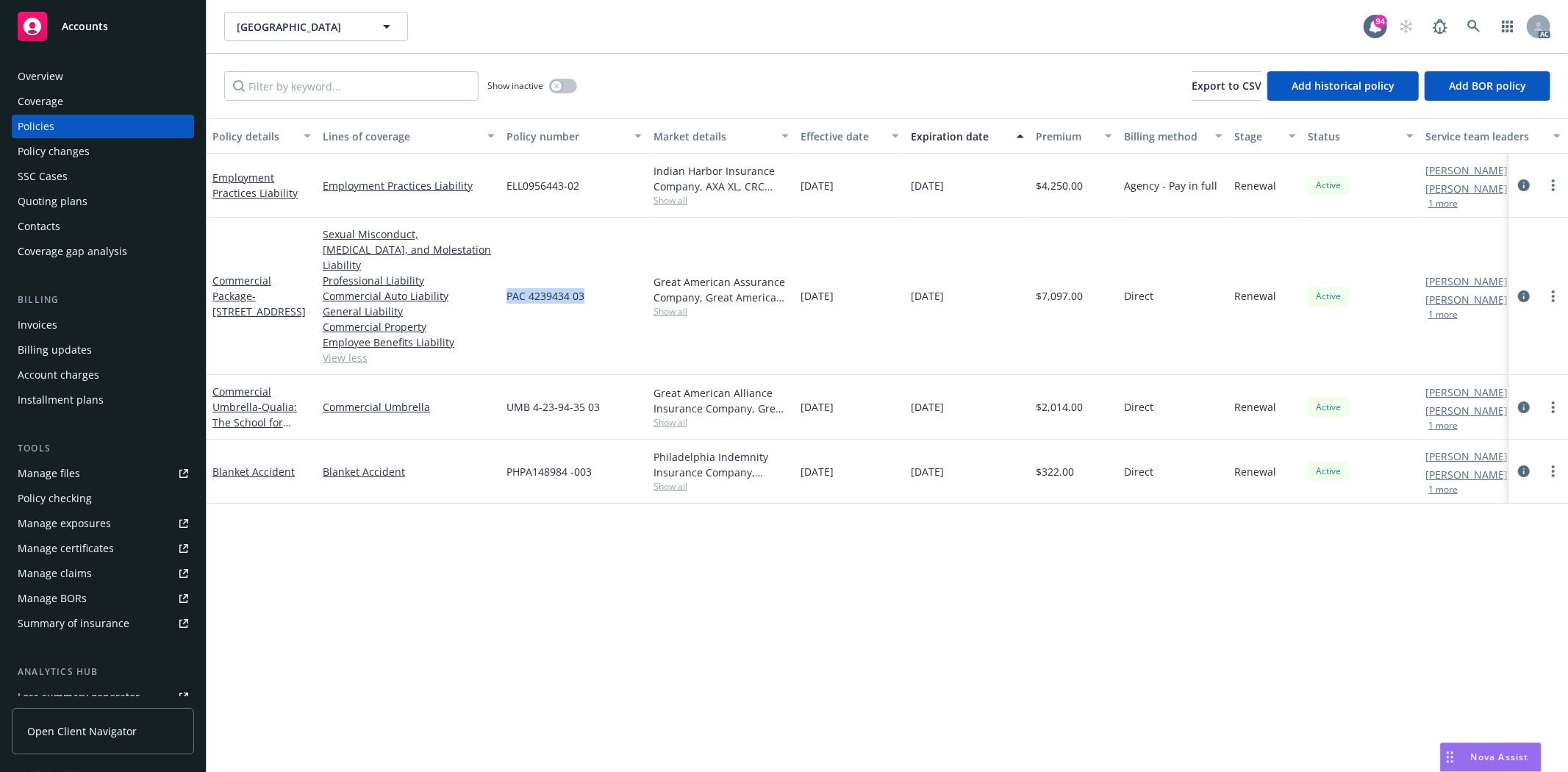
copy span "PAC 4239434 03"
drag, startPoint x: 503, startPoint y: 186, endPoint x: 610, endPoint y: 169, distance: 108.3
click at [610, 169] on div "ELL0956443-02" at bounding box center [574, 185] width 147 height 64
drag, startPoint x: 652, startPoint y: 313, endPoint x: 671, endPoint y: 303, distance: 21.5
click at [652, 313] on div "Great American Assurance Company, Great American Insurance Group Show all" at bounding box center [721, 296] width 147 height 158
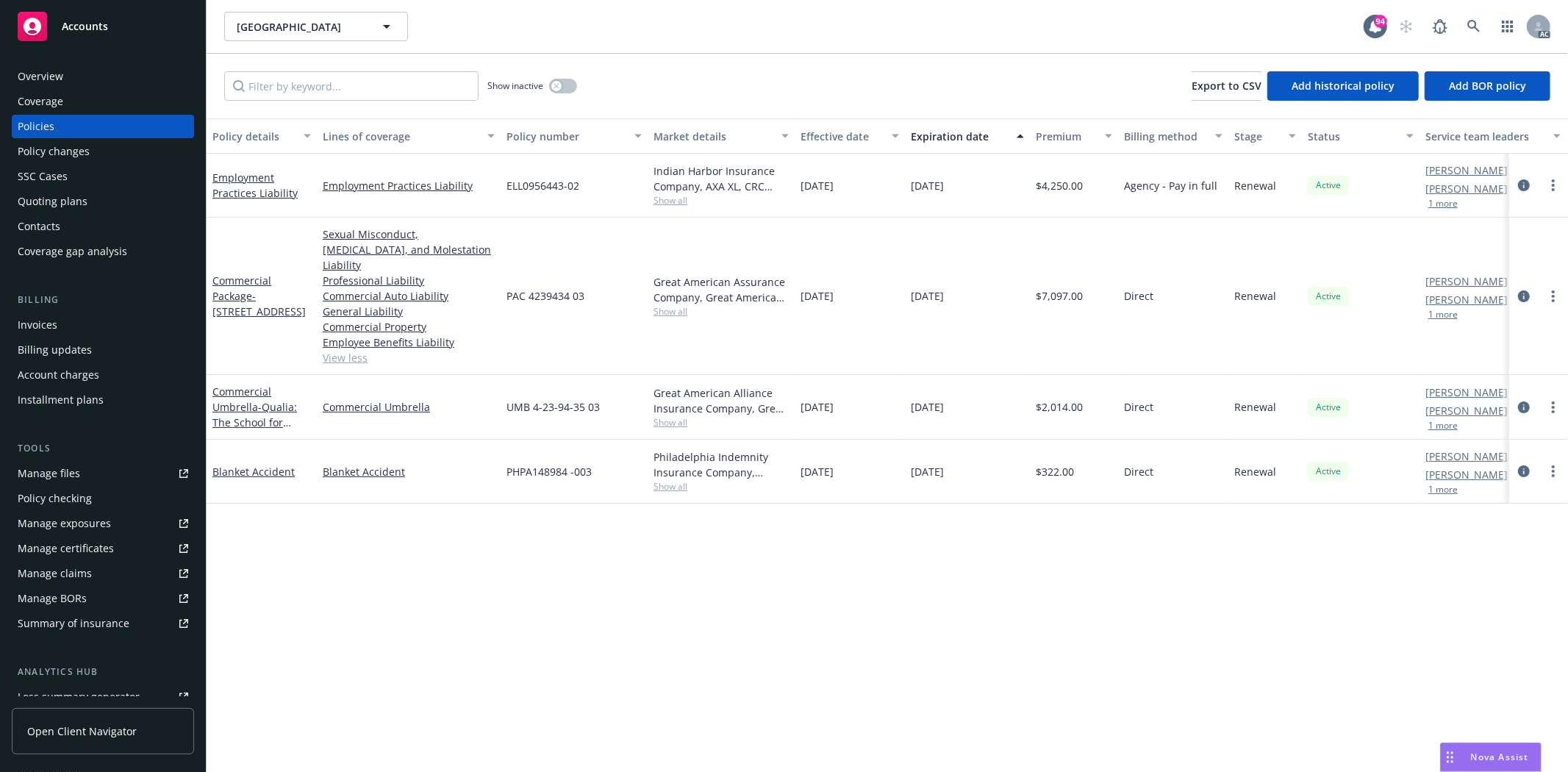
click at [672, 305] on span "Show all" at bounding box center [721, 311] width 135 height 13
drag, startPoint x: 514, startPoint y: 388, endPoint x: 709, endPoint y: 378, distance: 195.3
click at [709, 378] on div "Writing company Great American Assurance Company Carrier Great American Insuran…" at bounding box center [640, 399] width 294 height 164
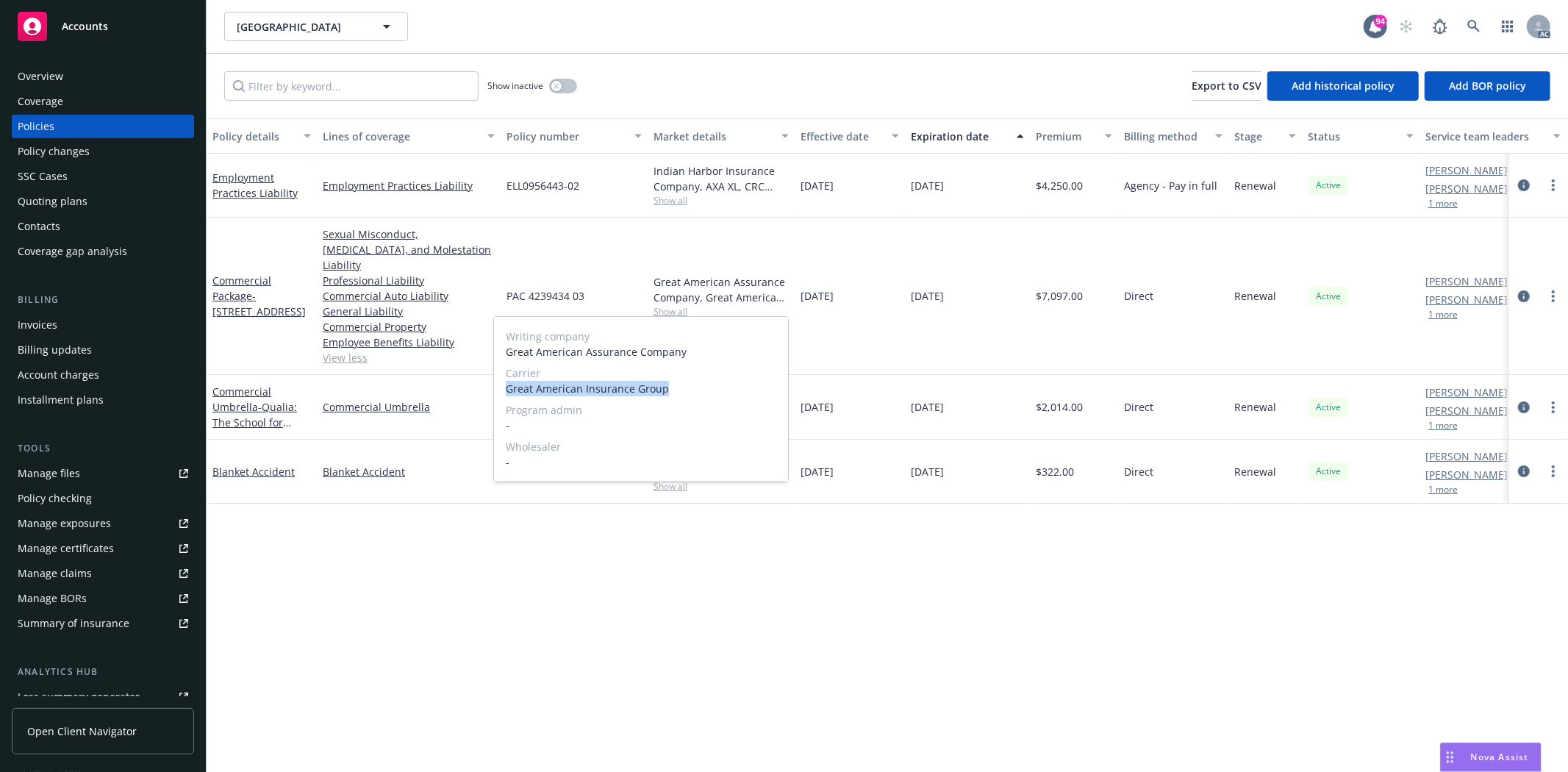
drag, startPoint x: 662, startPoint y: 387, endPoint x: 504, endPoint y: 392, distance: 158.1
click at [504, 392] on div "Writing company Great American Assurance Company Carrier Great American Insuran…" at bounding box center [640, 399] width 294 height 164
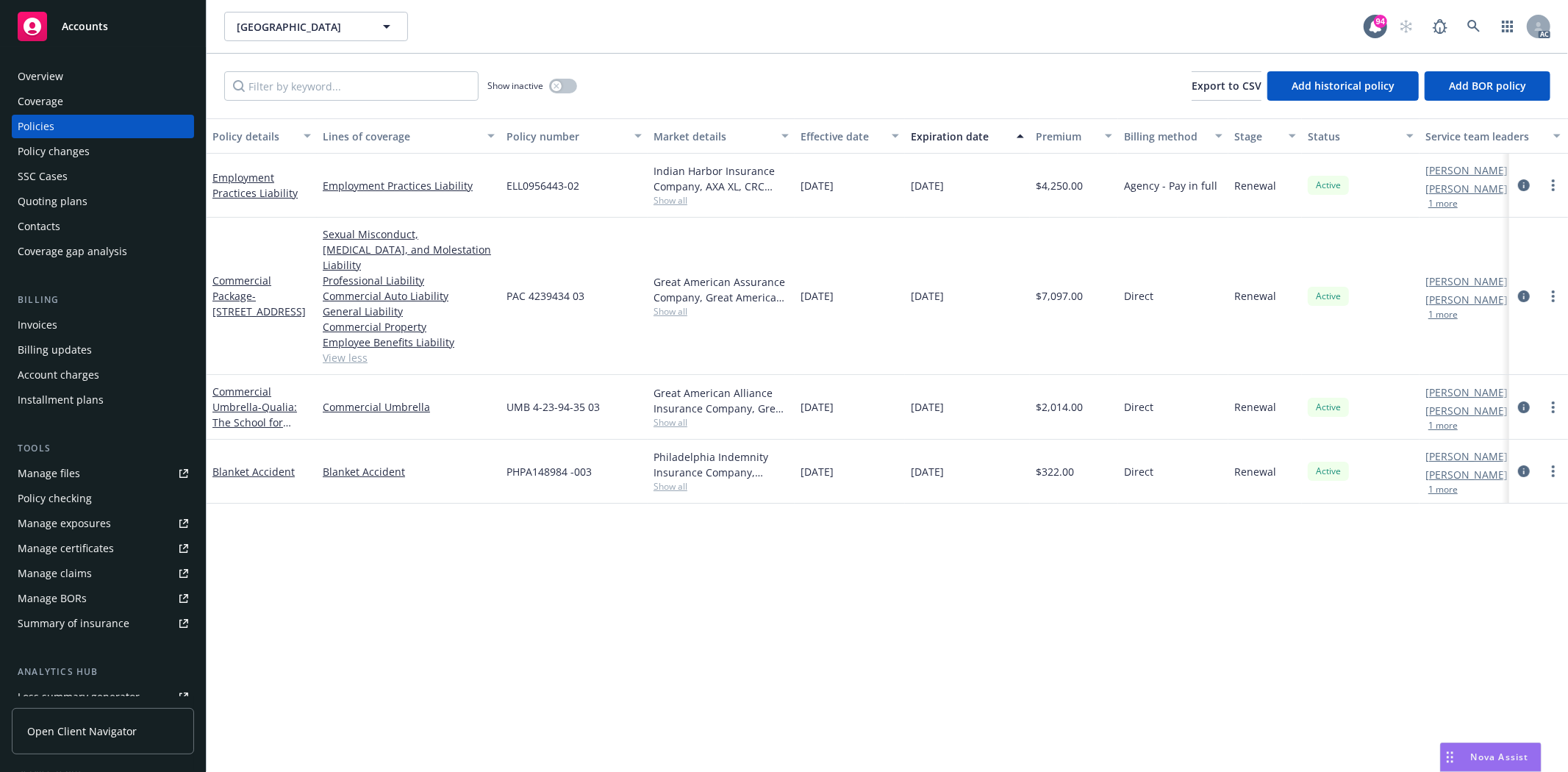
click at [677, 202] on span "Show all" at bounding box center [721, 200] width 135 height 13
drag, startPoint x: 498, startPoint y: 283, endPoint x: 540, endPoint y: 284, distance: 42.0
click at [540, 284] on div "Writing company Indian Harbor Insurance Company Carrier AXA XL Program admin - …" at bounding box center [640, 296] width 294 height 164
click at [54, 81] on div "Overview" at bounding box center [40, 77] width 46 height 23
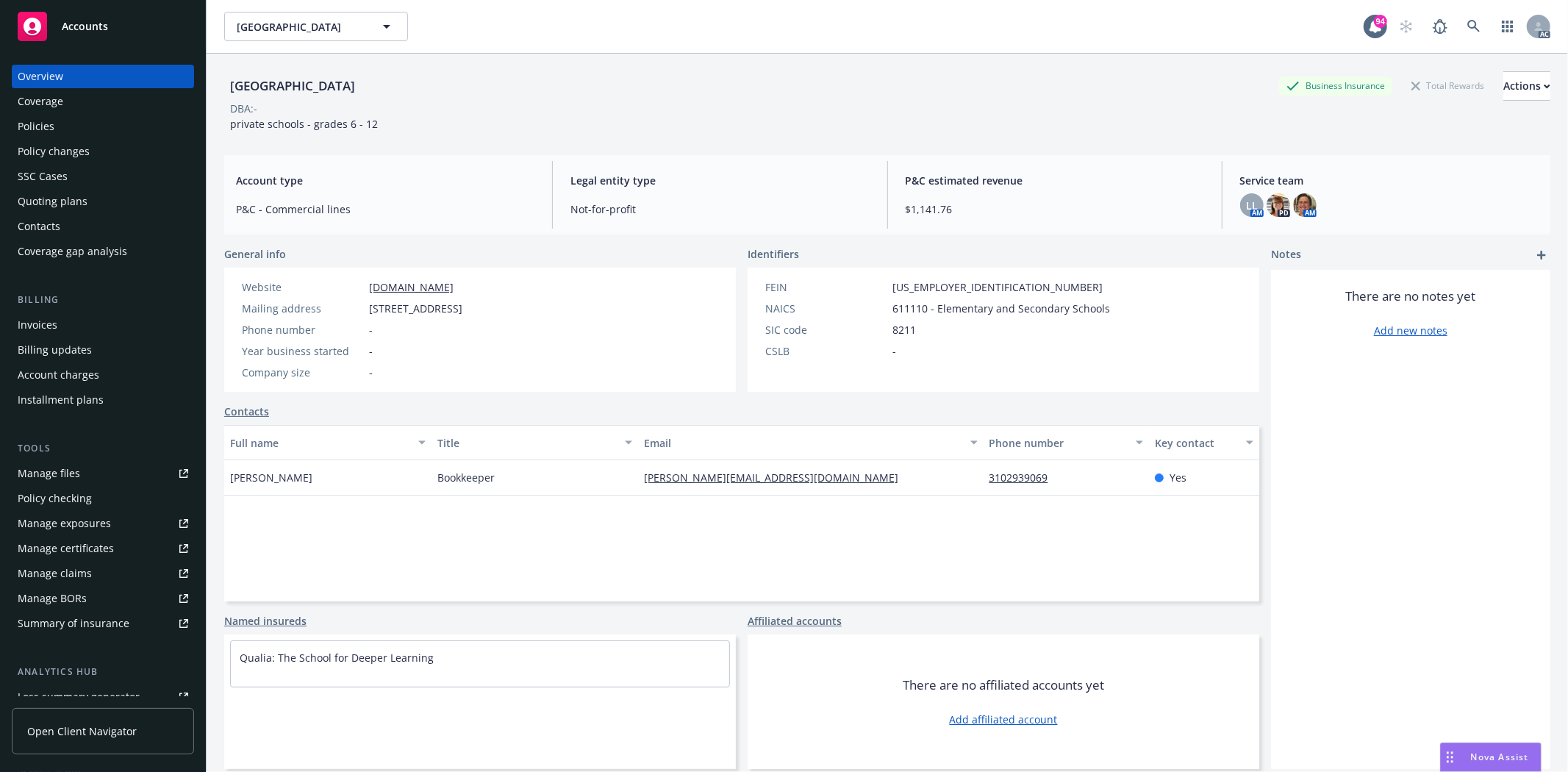
drag, startPoint x: 368, startPoint y: 313, endPoint x: 622, endPoint y: 313, distance: 254.0
click at [622, 313] on div "Website www.qualiaschool.org Mailing address 4345 Las Virgenes Rd, Calabasas, C…" at bounding box center [480, 329] width 512 height 124
click at [76, 133] on div "Policies" at bounding box center [103, 127] width 171 height 23
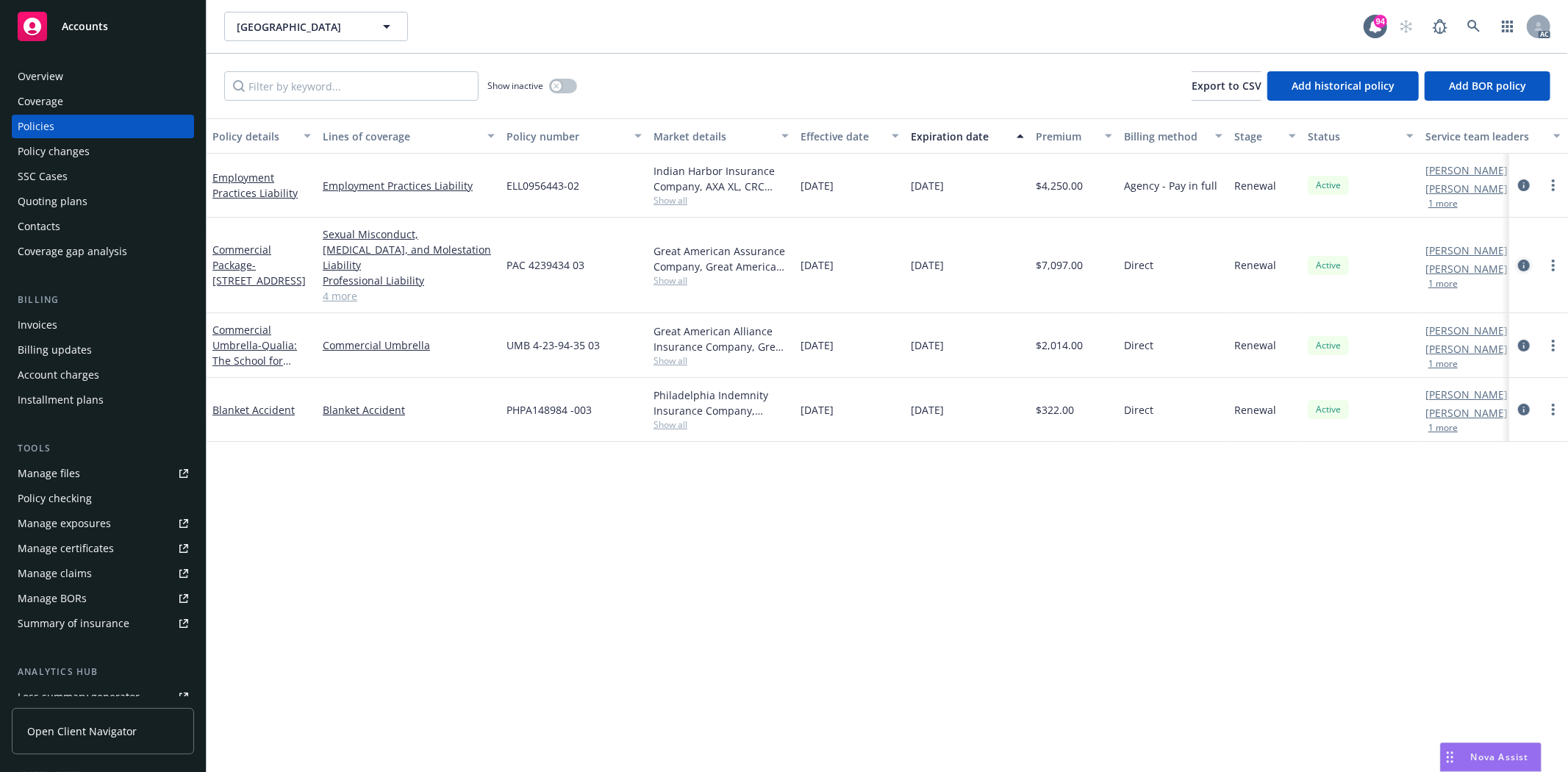
click at [1527, 259] on icon "circleInformation" at bounding box center [1524, 265] width 12 height 12
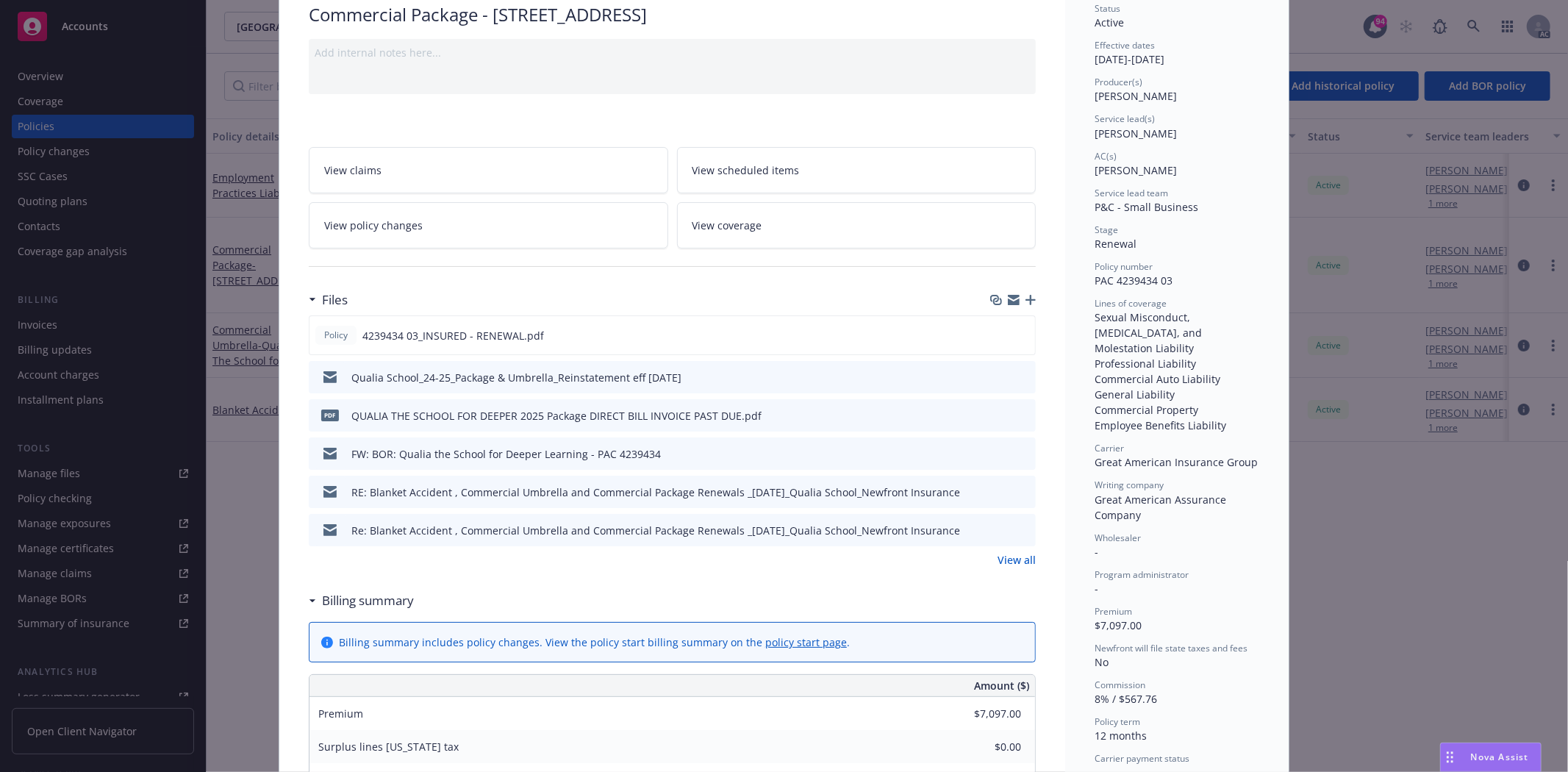
scroll to position [245, 0]
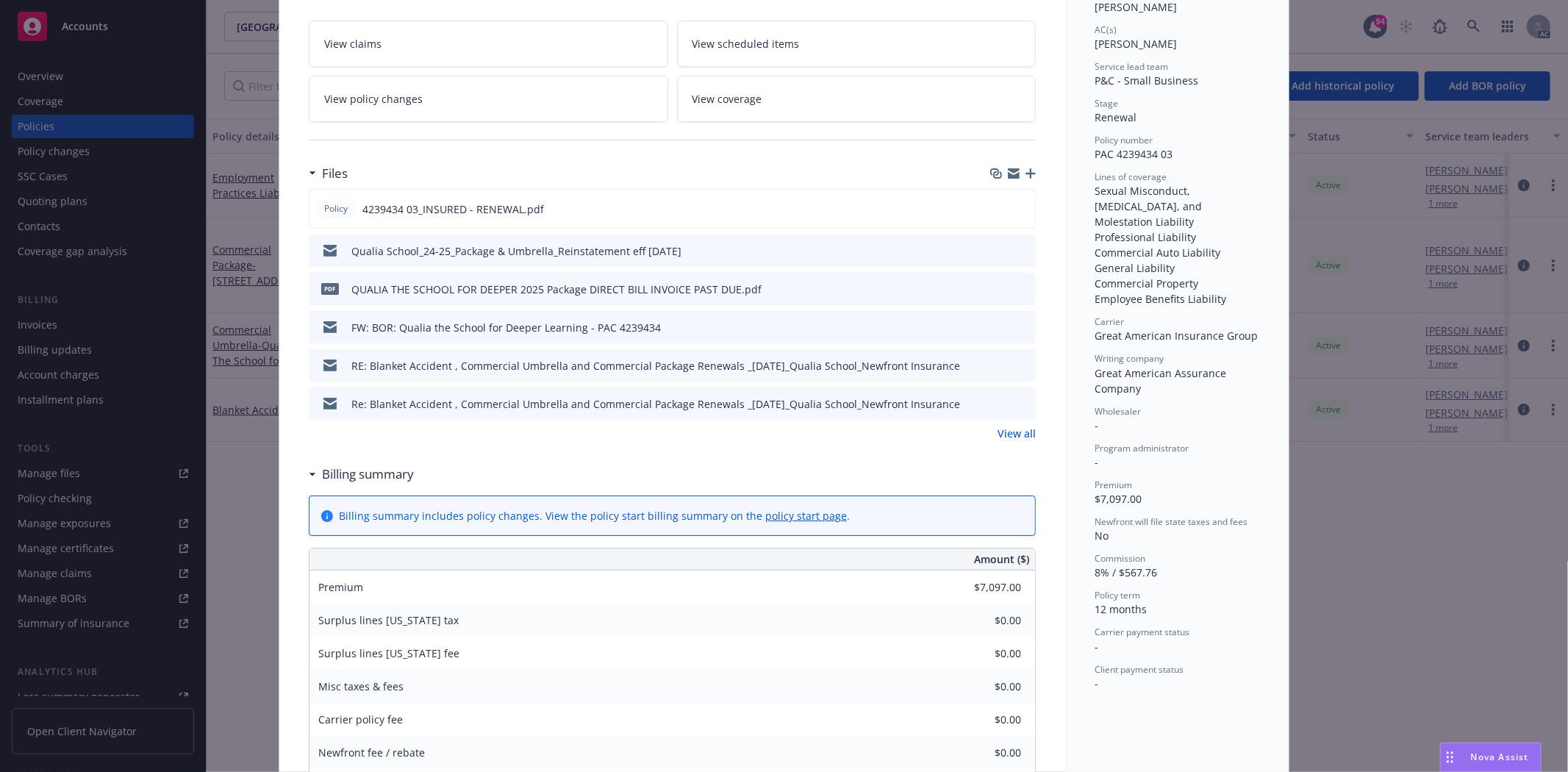
click at [1015, 439] on link "View all" at bounding box center [1016, 433] width 38 height 16
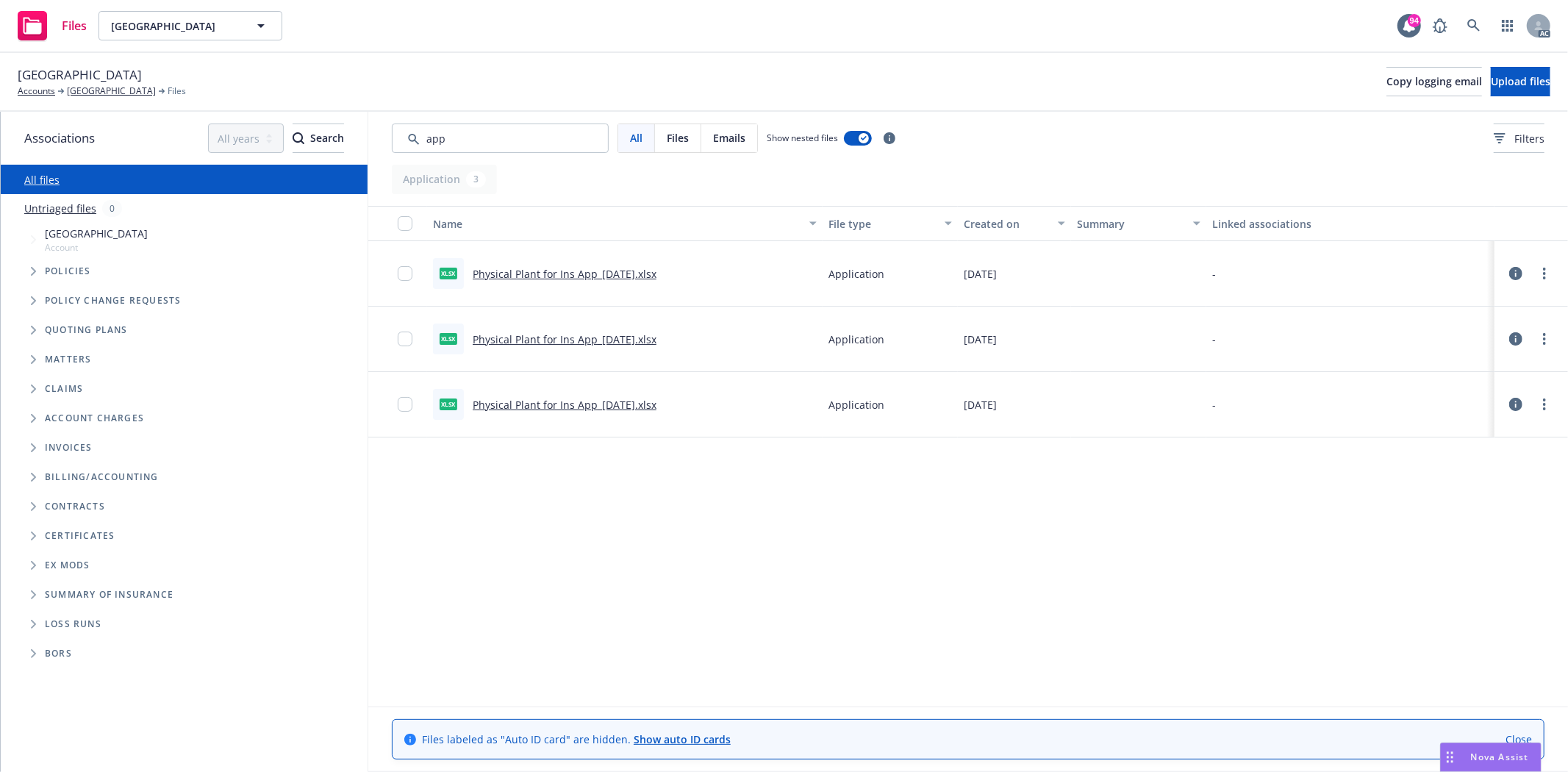
click at [493, 128] on input "Search by keyword..." at bounding box center [500, 138] width 217 height 29
type input "application"
click at [510, 274] on link "Physical Plant for Ins App_08-04-21.xlsx" at bounding box center [564, 273] width 183 height 14
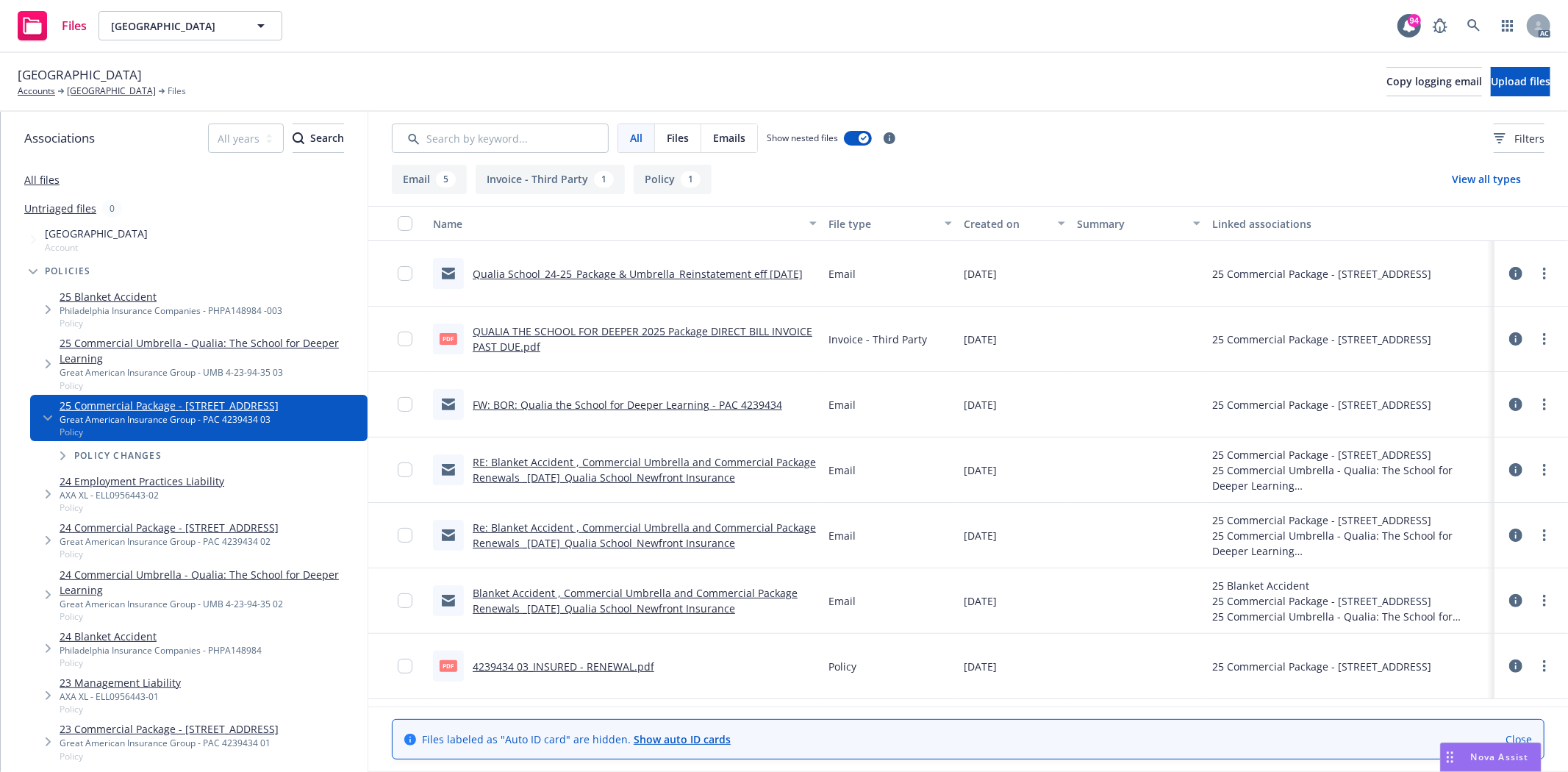
click at [587, 665] on link "4239434 03_INSURED - RENEWAL.pdf" at bounding box center [564, 666] width 182 height 14
click at [581, 665] on link "4239434 03_INSURED - RENEWAL.pdf" at bounding box center [564, 666] width 182 height 14
click at [618, 671] on link "4239434 03_INSURED - RENEWAL.pdf" at bounding box center [564, 666] width 182 height 14
click at [108, 99] on div "Qualia School Accounts Qualia School Files Copy logging email Upload files" at bounding box center [784, 82] width 1568 height 59
click at [96, 93] on link "[GEOGRAPHIC_DATA]" at bounding box center [111, 91] width 89 height 13
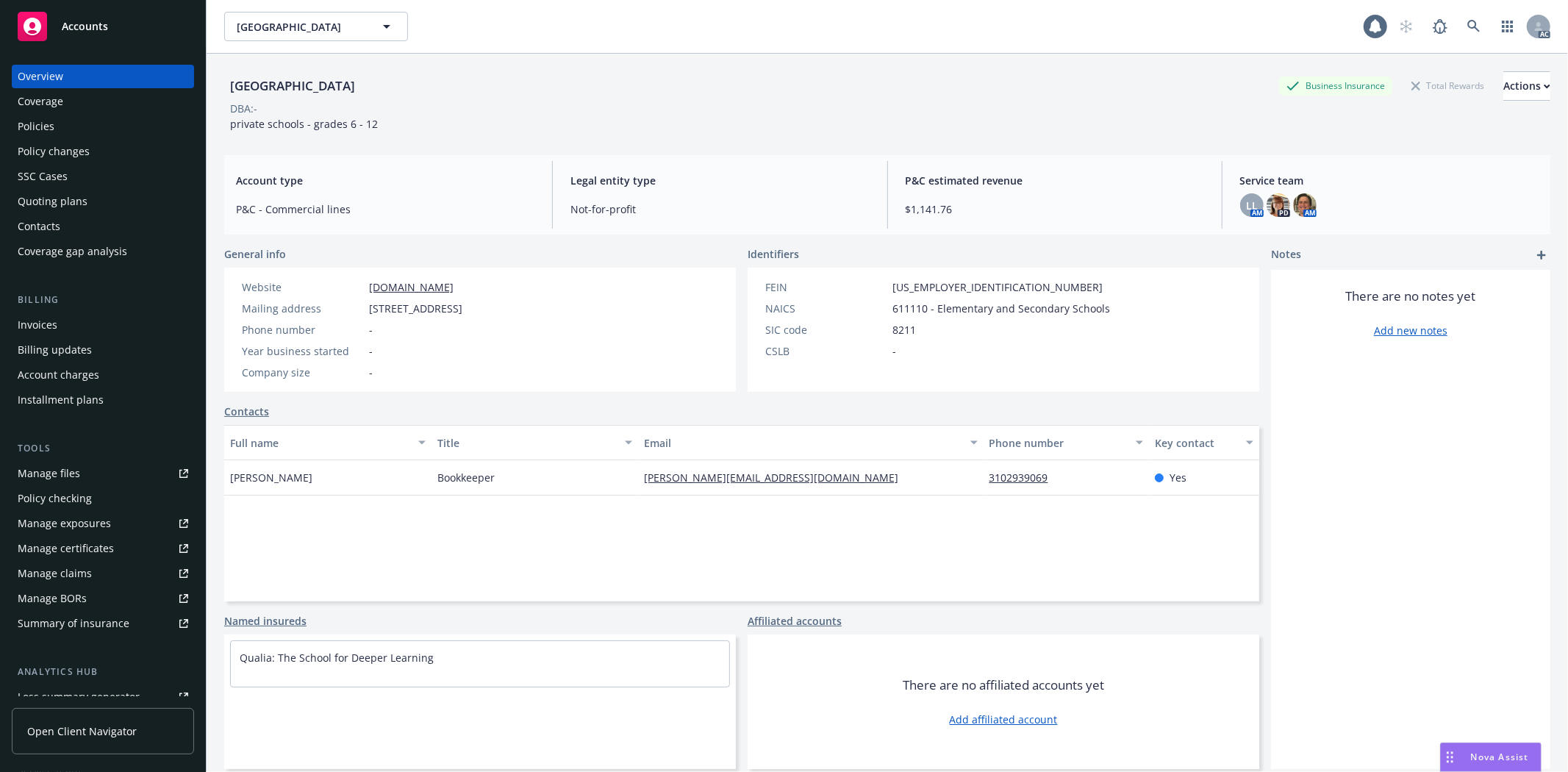
click at [73, 122] on div "Policies" at bounding box center [103, 127] width 171 height 23
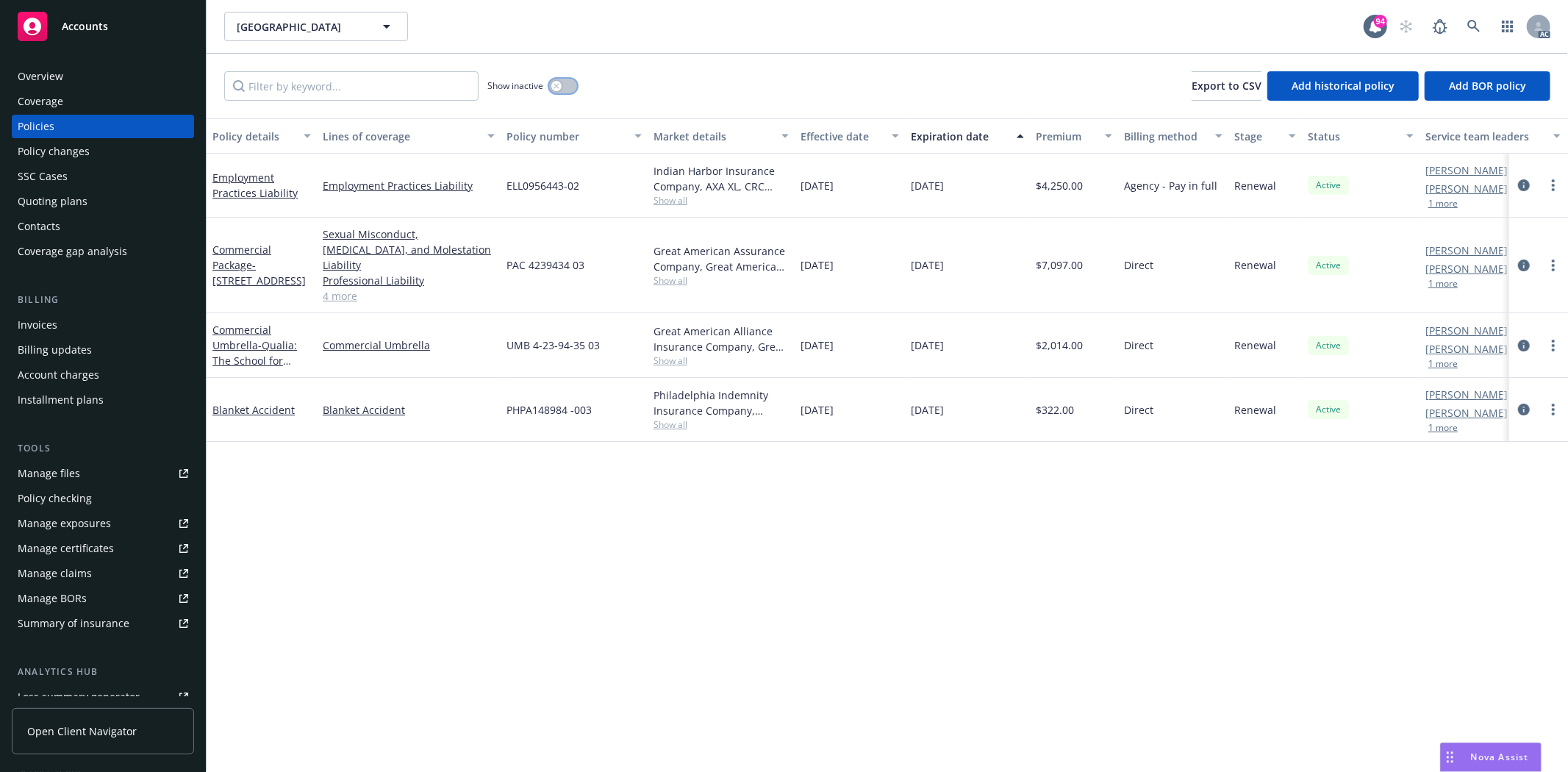
click at [554, 87] on icon "button" at bounding box center [556, 86] width 6 height 6
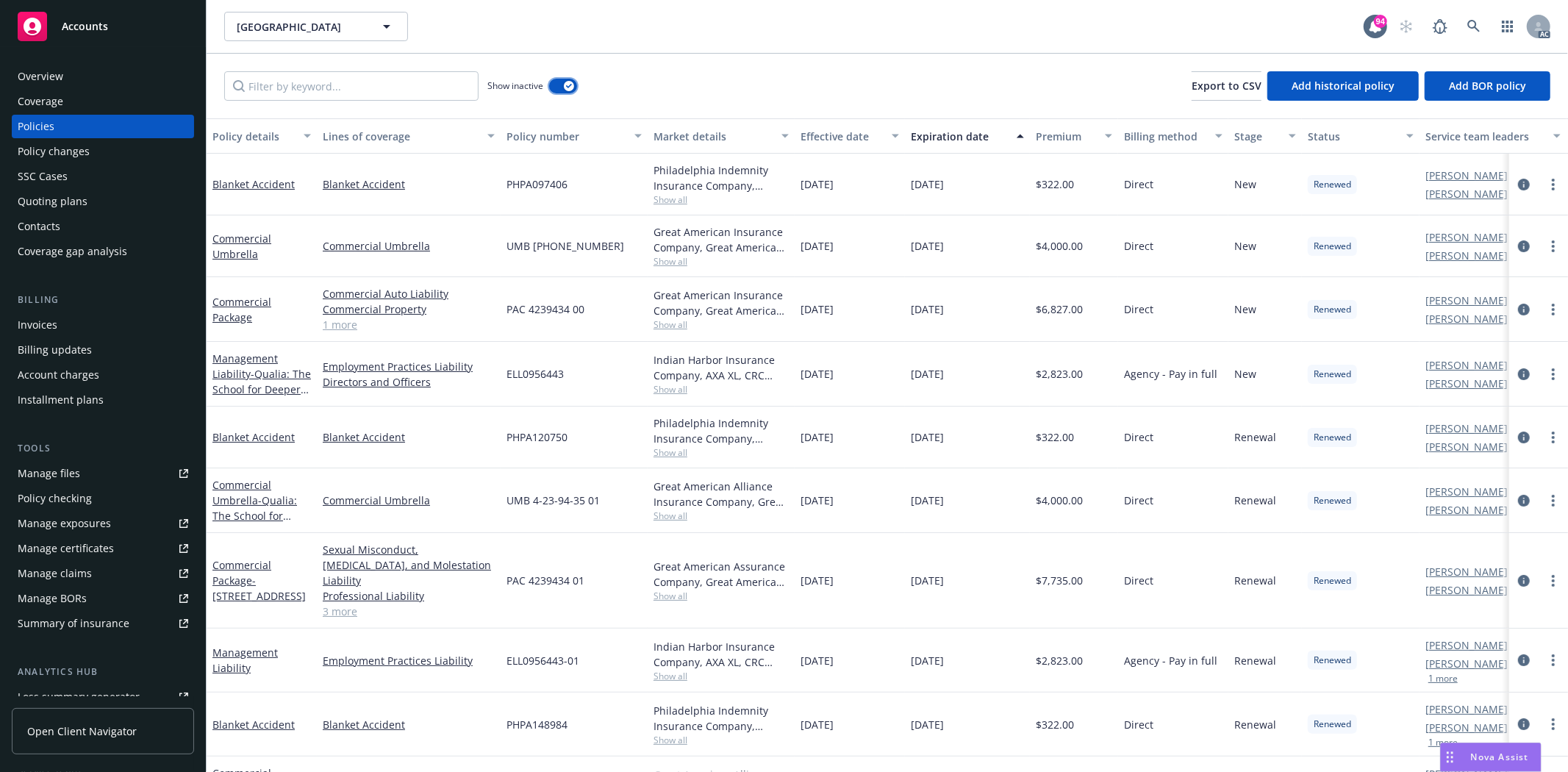
click at [554, 87] on button "button" at bounding box center [564, 86] width 28 height 15
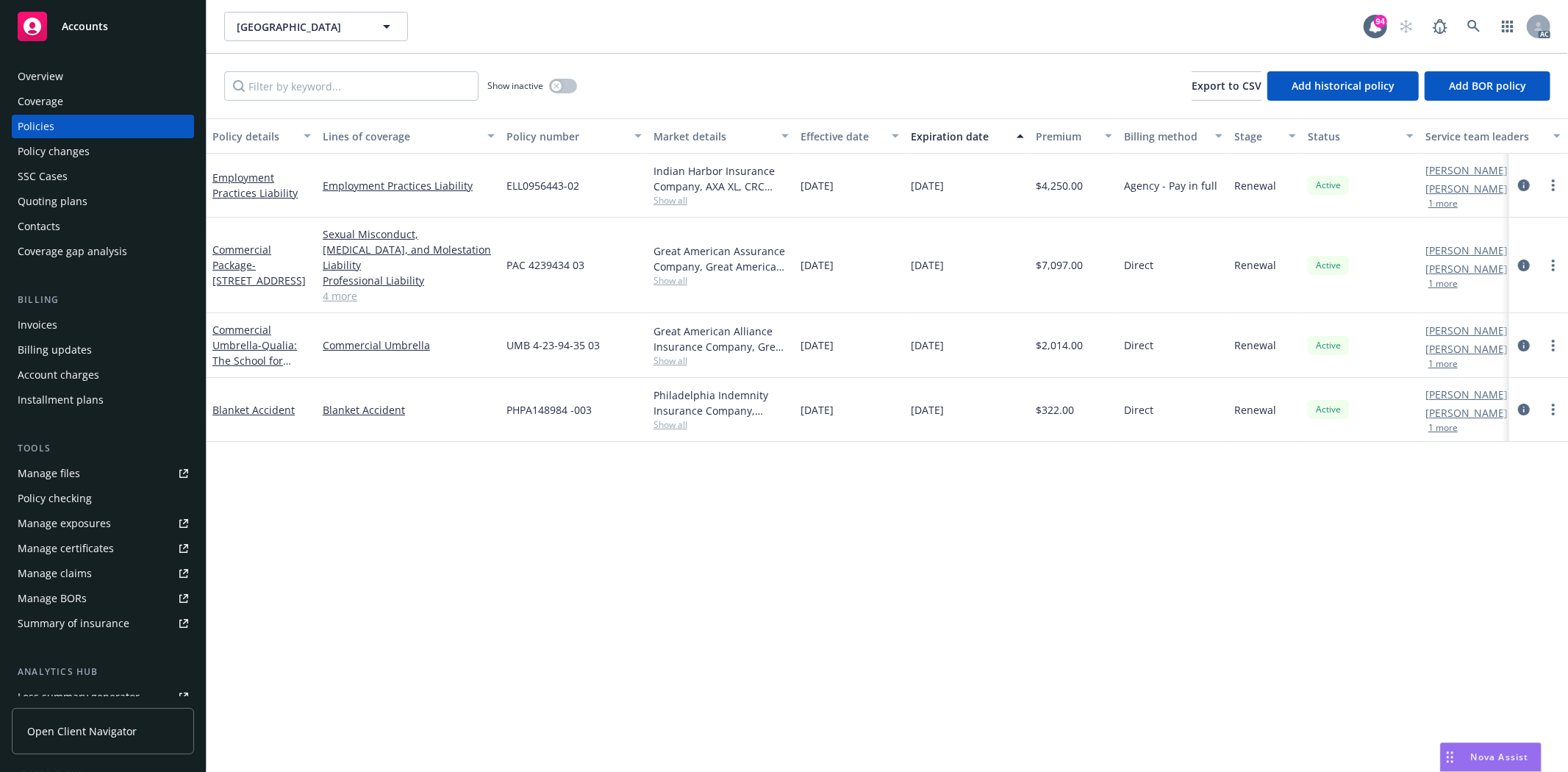
click at [128, 78] on div "Overview" at bounding box center [103, 77] width 171 height 23
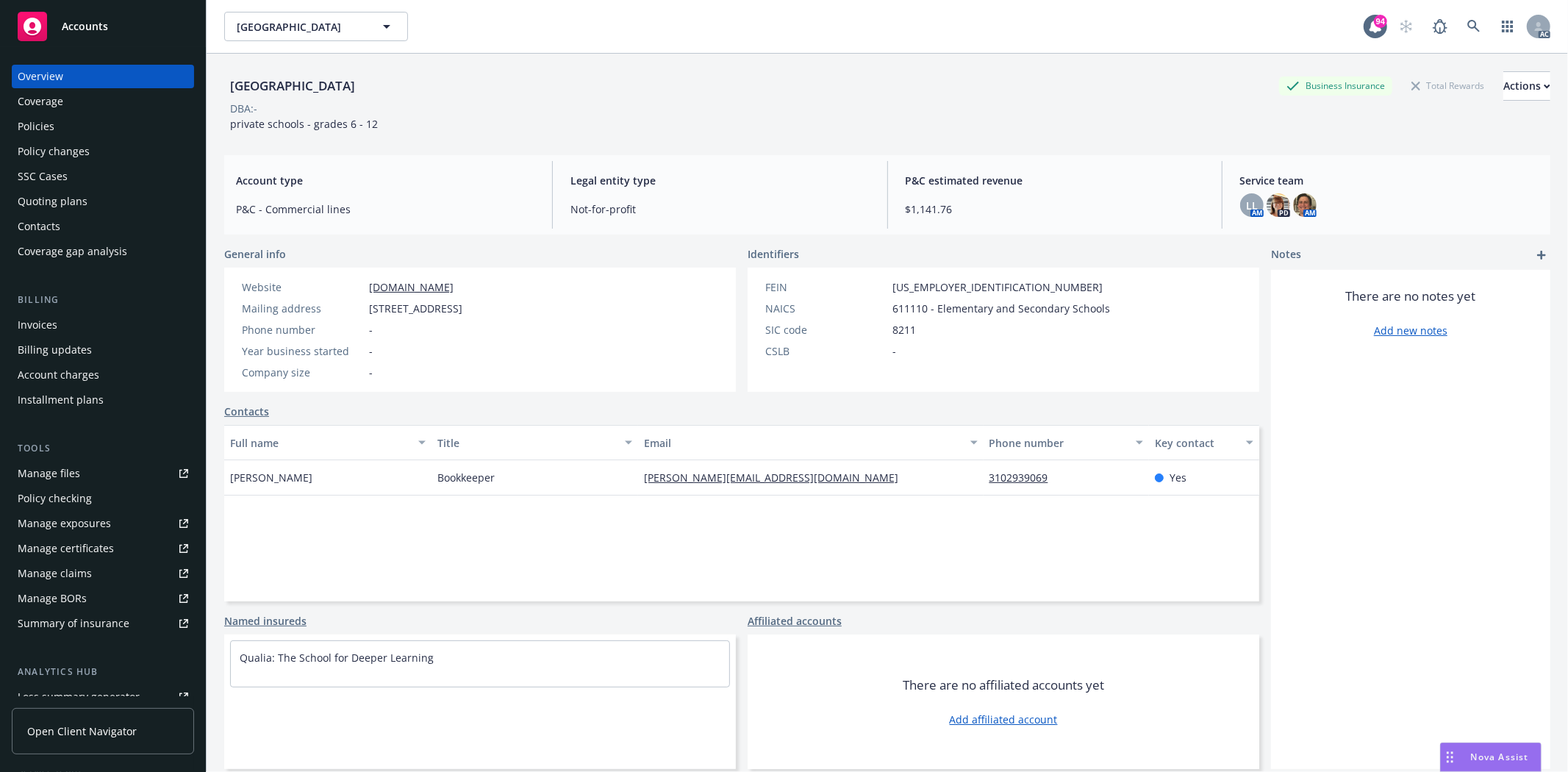
click at [69, 121] on div "Policies" at bounding box center [103, 127] width 171 height 23
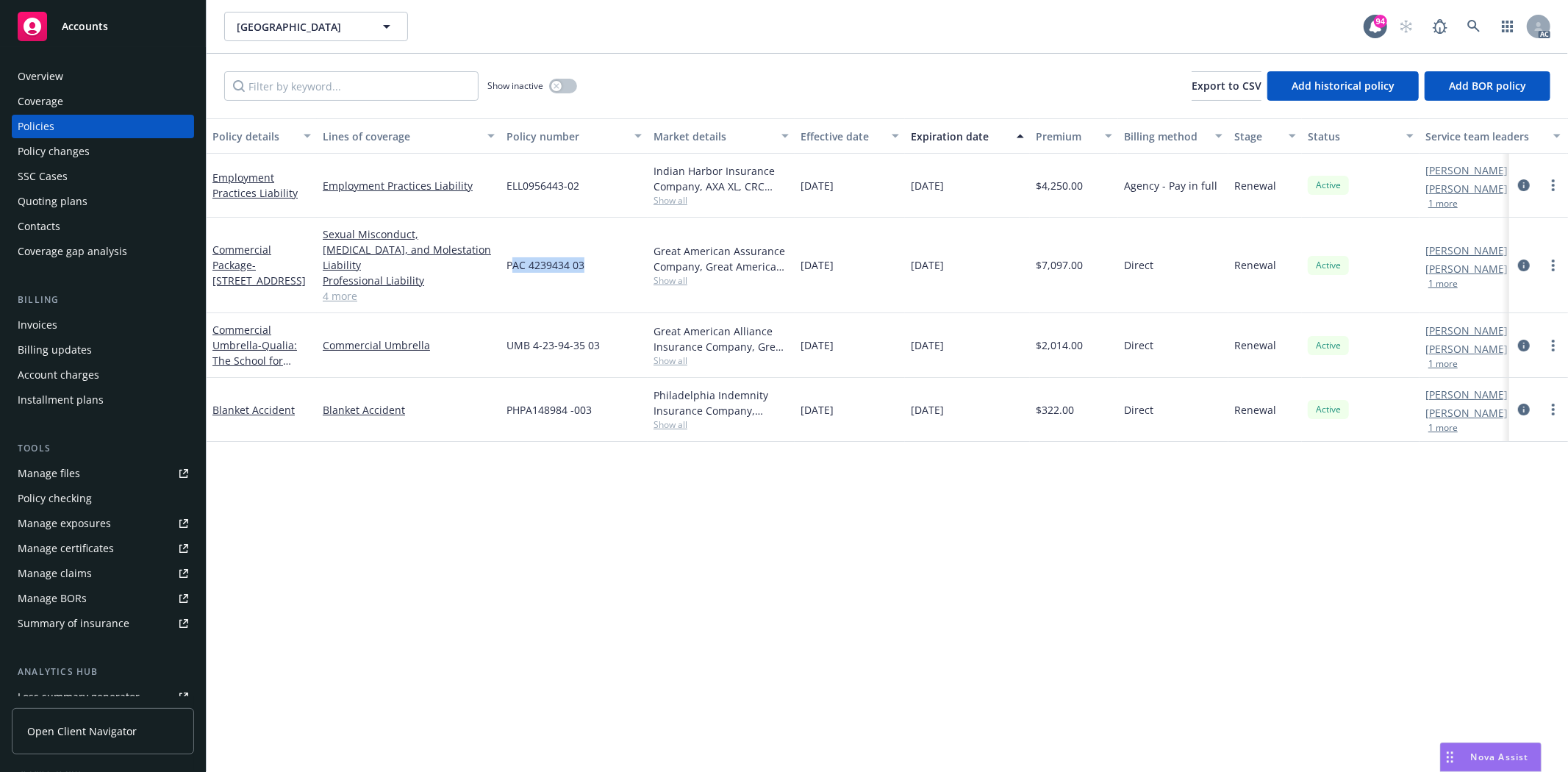
drag, startPoint x: 511, startPoint y: 252, endPoint x: 606, endPoint y: 244, distance: 95.3
click at [606, 244] on div "PAC 4239434 03" at bounding box center [574, 265] width 147 height 96
click at [56, 72] on div "Overview" at bounding box center [40, 77] width 46 height 23
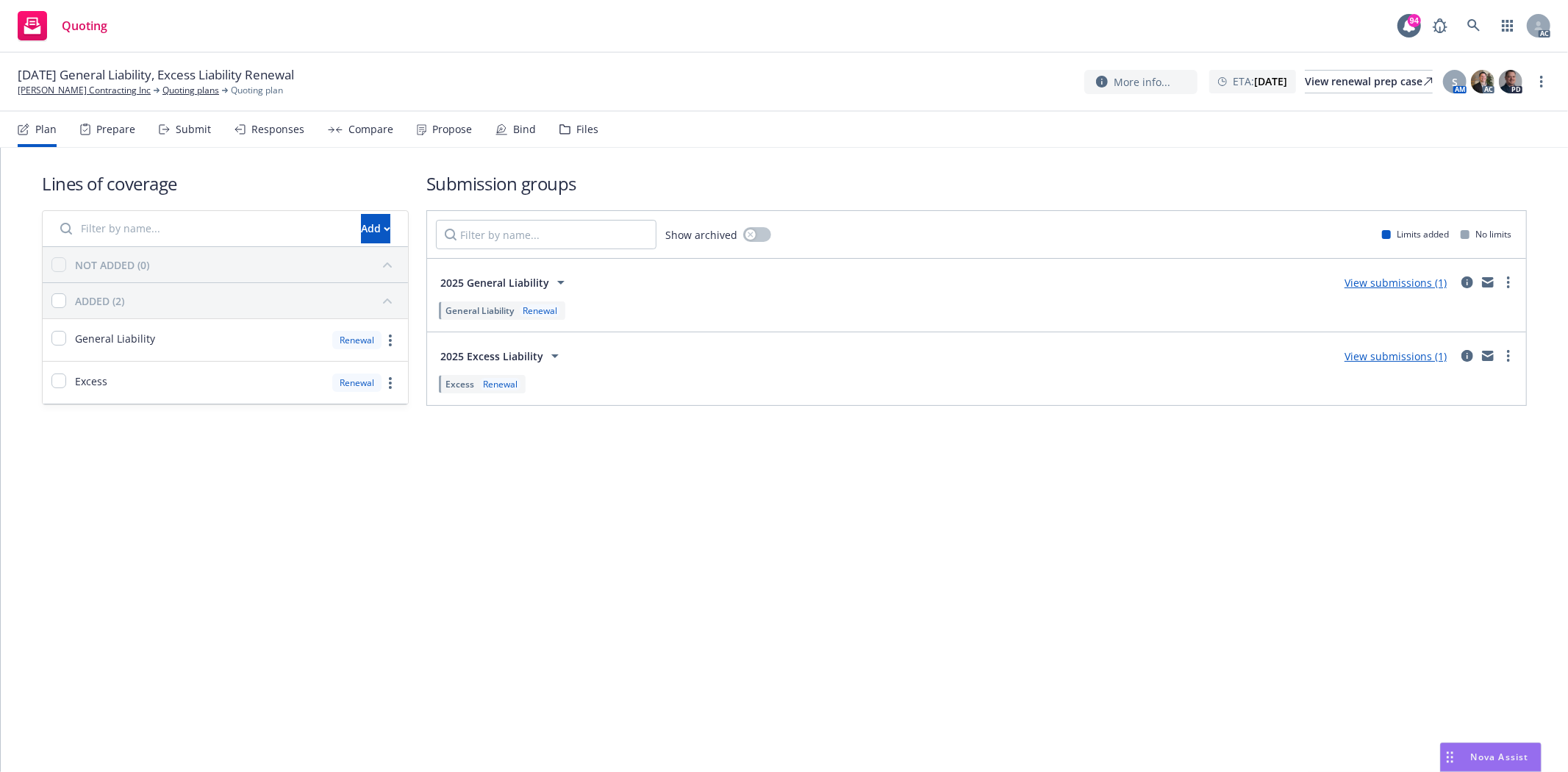
click at [136, 108] on div "[DATE] General Liability, Excess Liability Renewal [PERSON_NAME] Contracting In…" at bounding box center [784, 82] width 1568 height 59
click at [108, 136] on div "Prepare" at bounding box center [108, 129] width 55 height 35
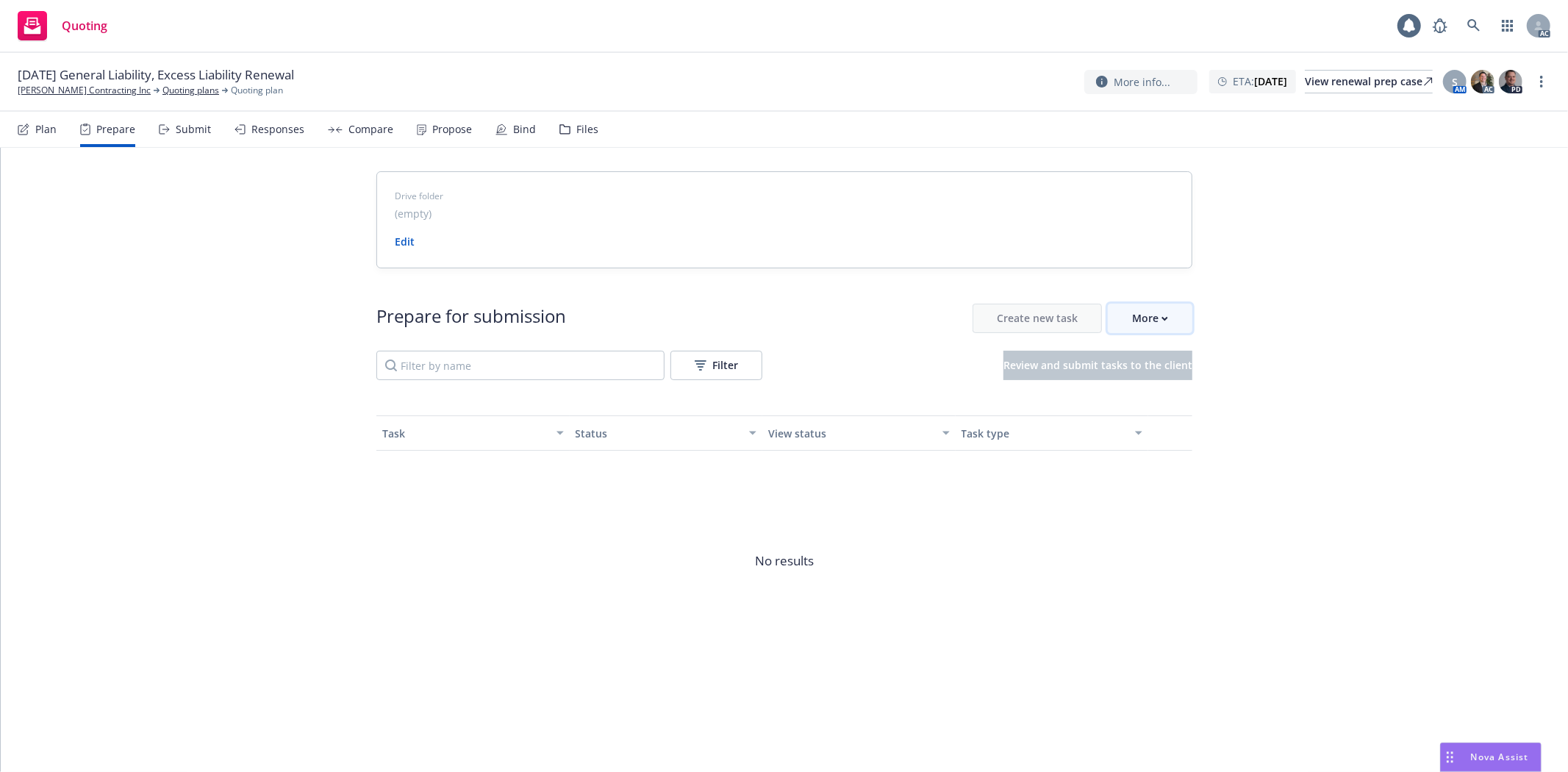
click at [1162, 325] on div "More" at bounding box center [1150, 318] width 36 height 28
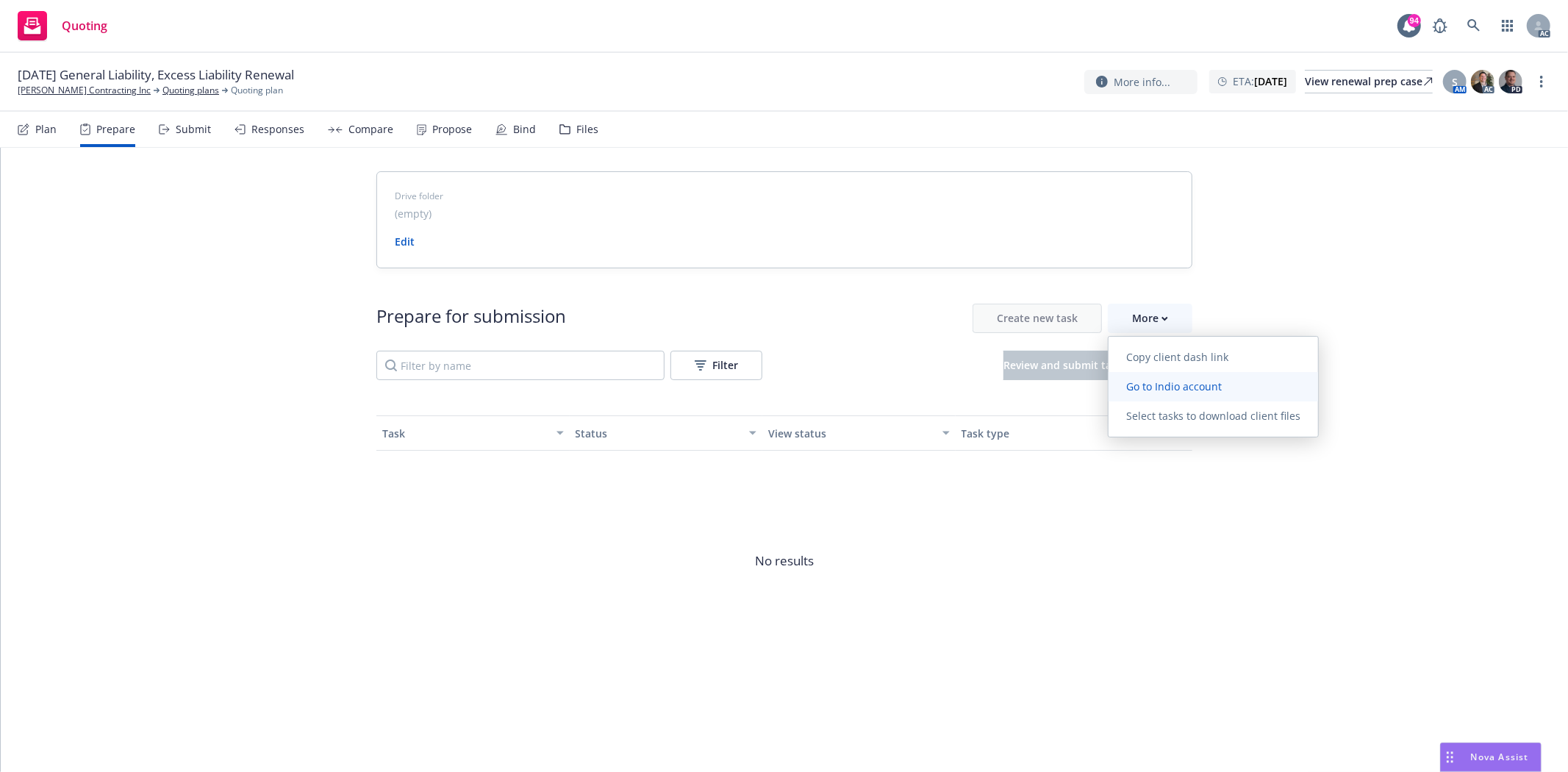
click at [1140, 379] on span "Go to Indio account" at bounding box center [1174, 386] width 131 height 14
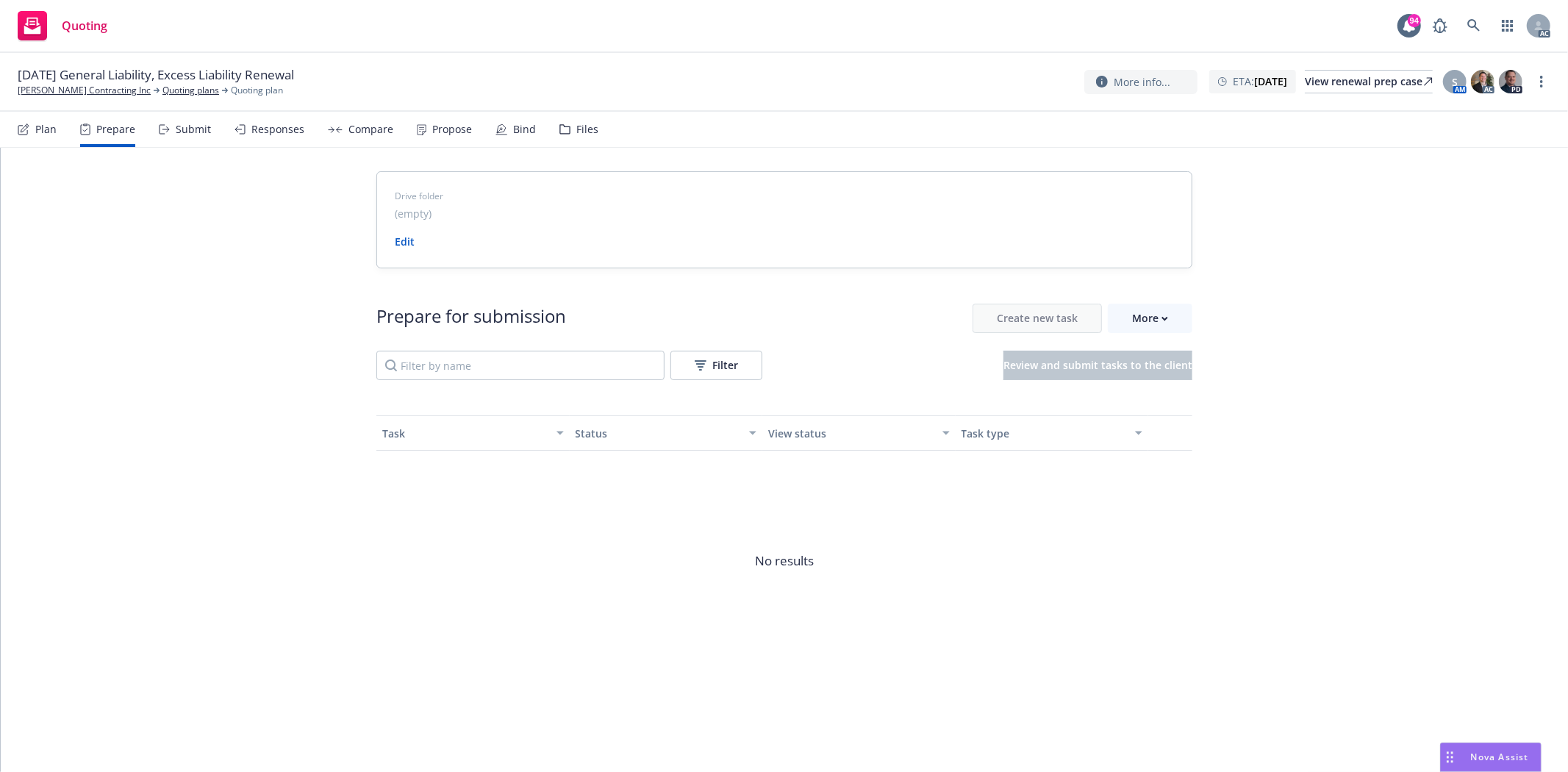
click at [1155, 294] on div "Prepare for submission Create new task More Filter Review and submit tasks to t…" at bounding box center [784, 487] width 816 height 438
click at [1151, 318] on div "More" at bounding box center [1150, 318] width 36 height 28
click at [72, 98] on div "[DATE] General Liability, Excess Liability Renewal [PERSON_NAME] Contracting In…" at bounding box center [784, 82] width 1568 height 59
click at [63, 87] on link "[PERSON_NAME] Contracting Inc" at bounding box center [84, 91] width 133 height 13
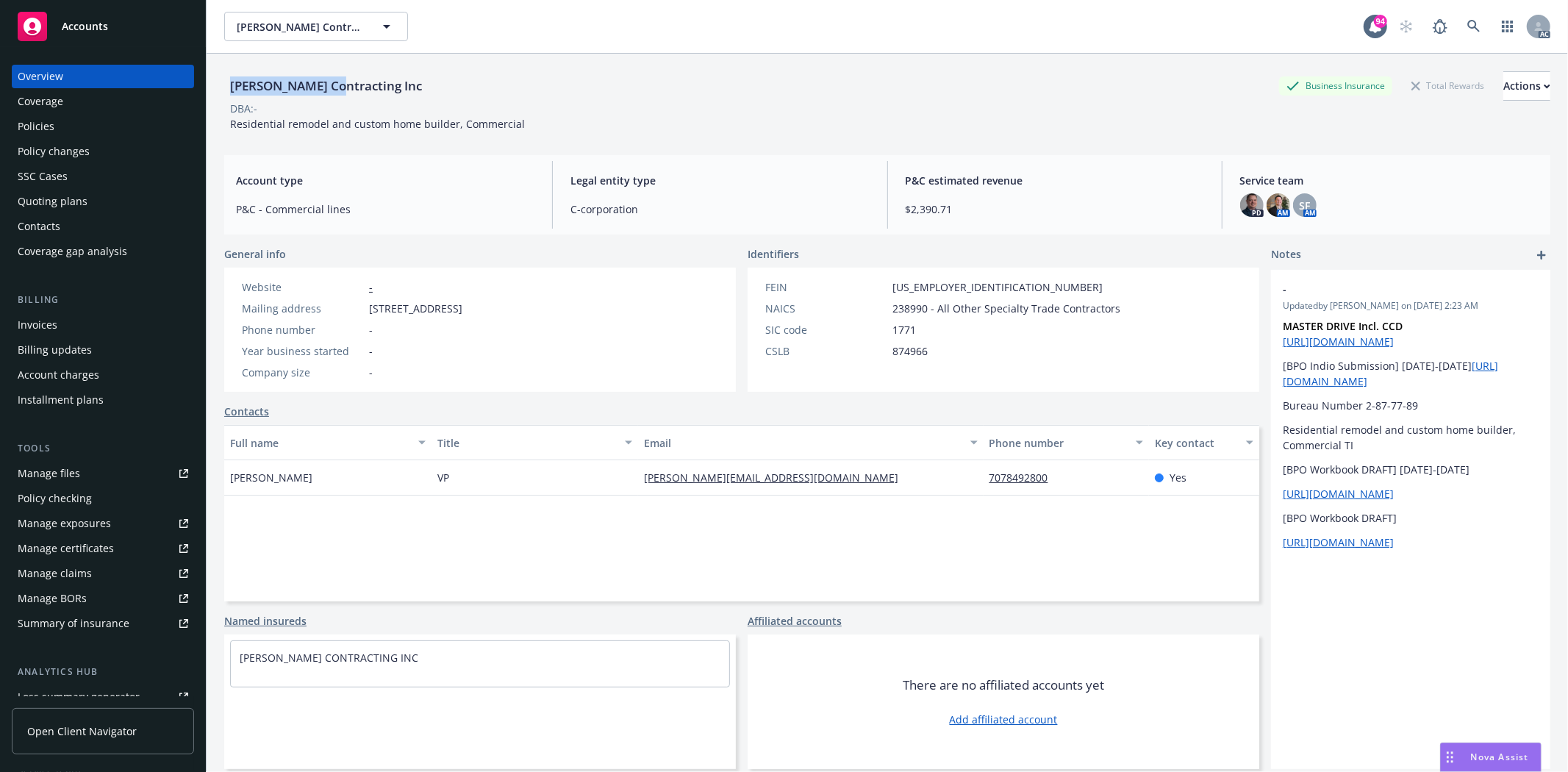
drag, startPoint x: 225, startPoint y: 81, endPoint x: 335, endPoint y: 93, distance: 110.7
click at [335, 93] on div "[PERSON_NAME] Contracting Inc" at bounding box center [326, 86] width 203 height 19
click at [297, 86] on div "[PERSON_NAME] Contracting Inc" at bounding box center [326, 86] width 203 height 19
drag, startPoint x: 228, startPoint y: 85, endPoint x: 335, endPoint y: 96, distance: 107.6
click at [335, 96] on div "[PERSON_NAME] Contracting Inc" at bounding box center [326, 86] width 203 height 29
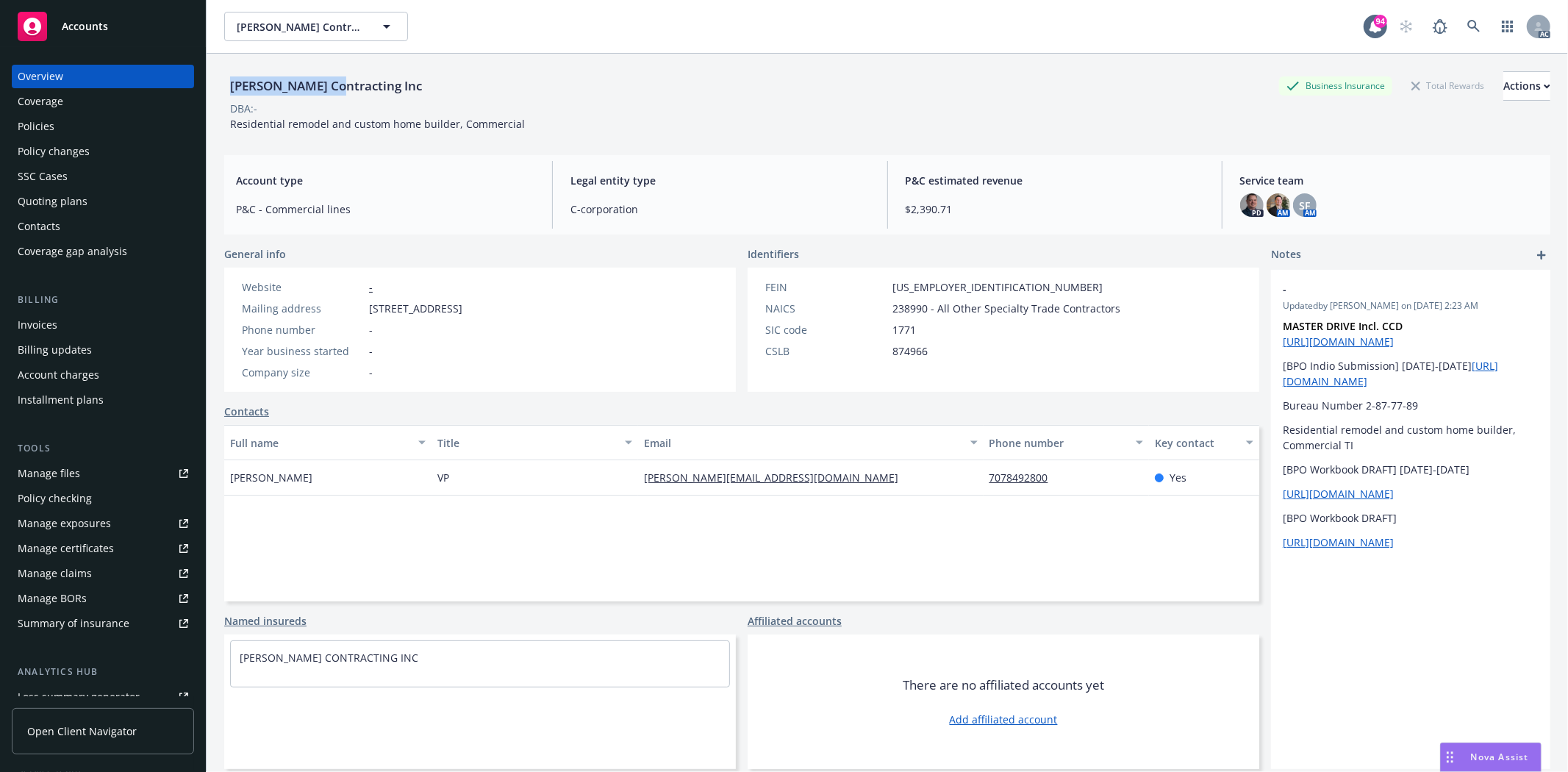
copy div "Mota Contracting"
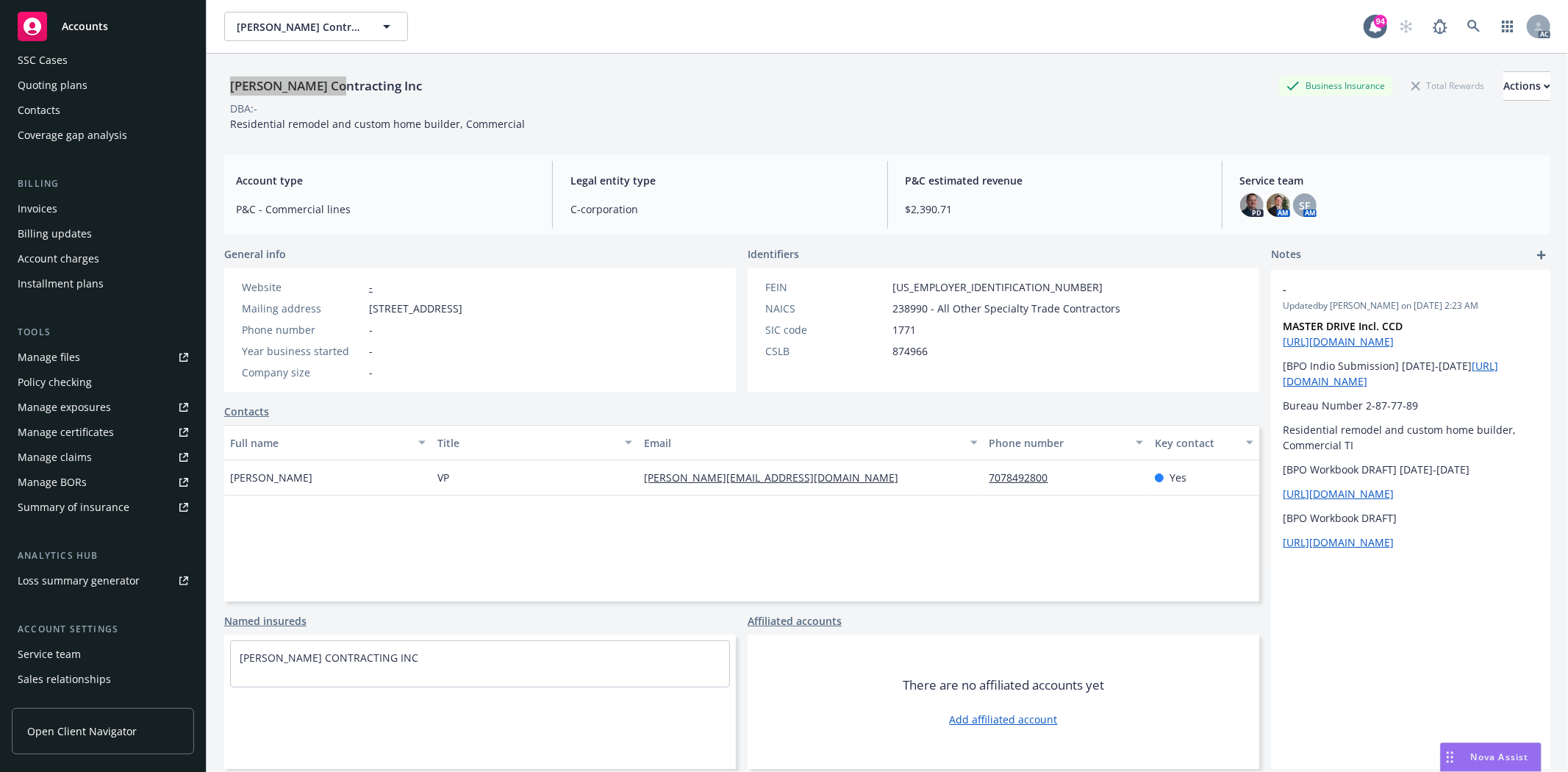
scroll to position [186, 0]
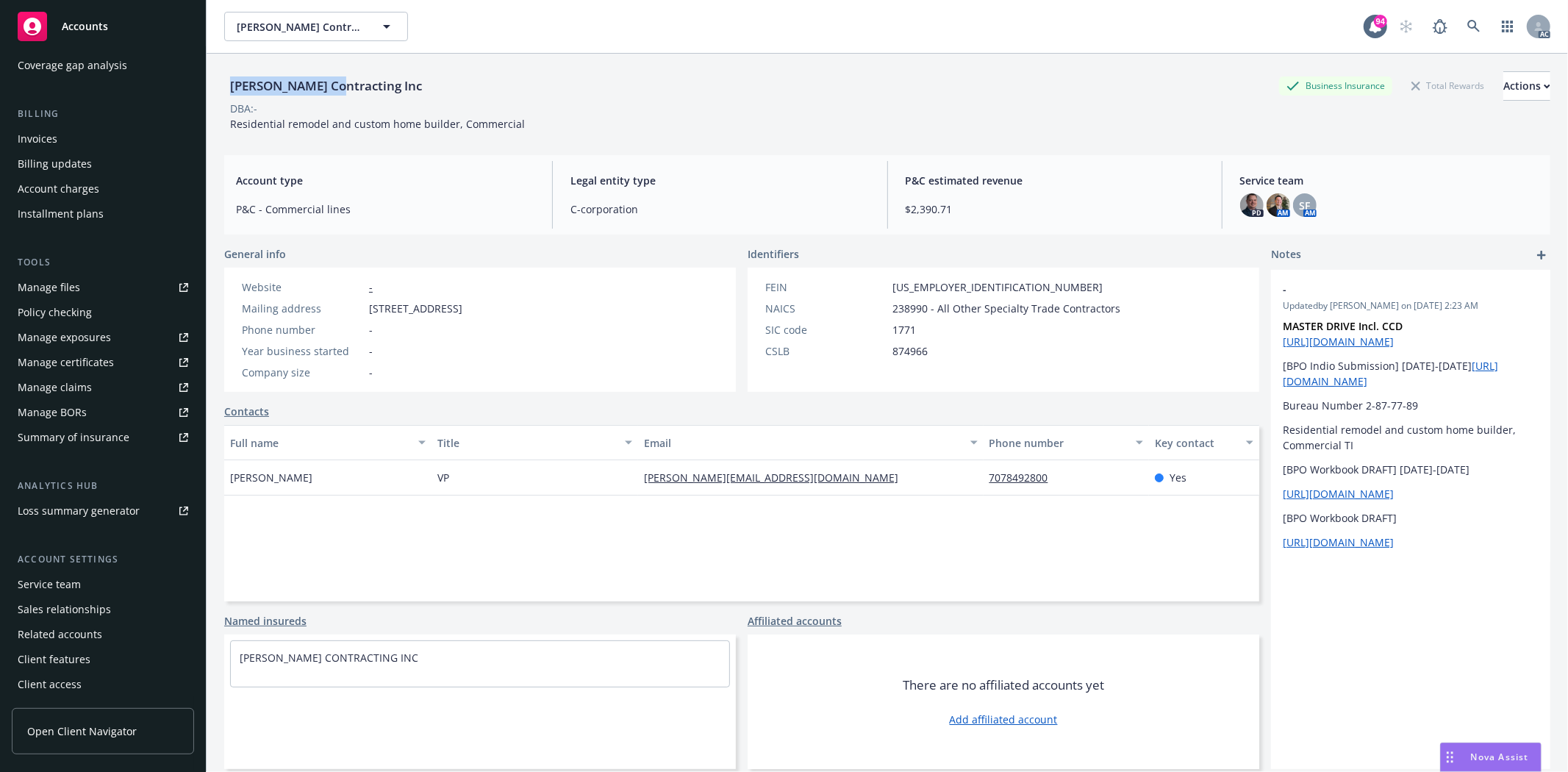
click at [23, 575] on div "Service team" at bounding box center [49, 584] width 63 height 23
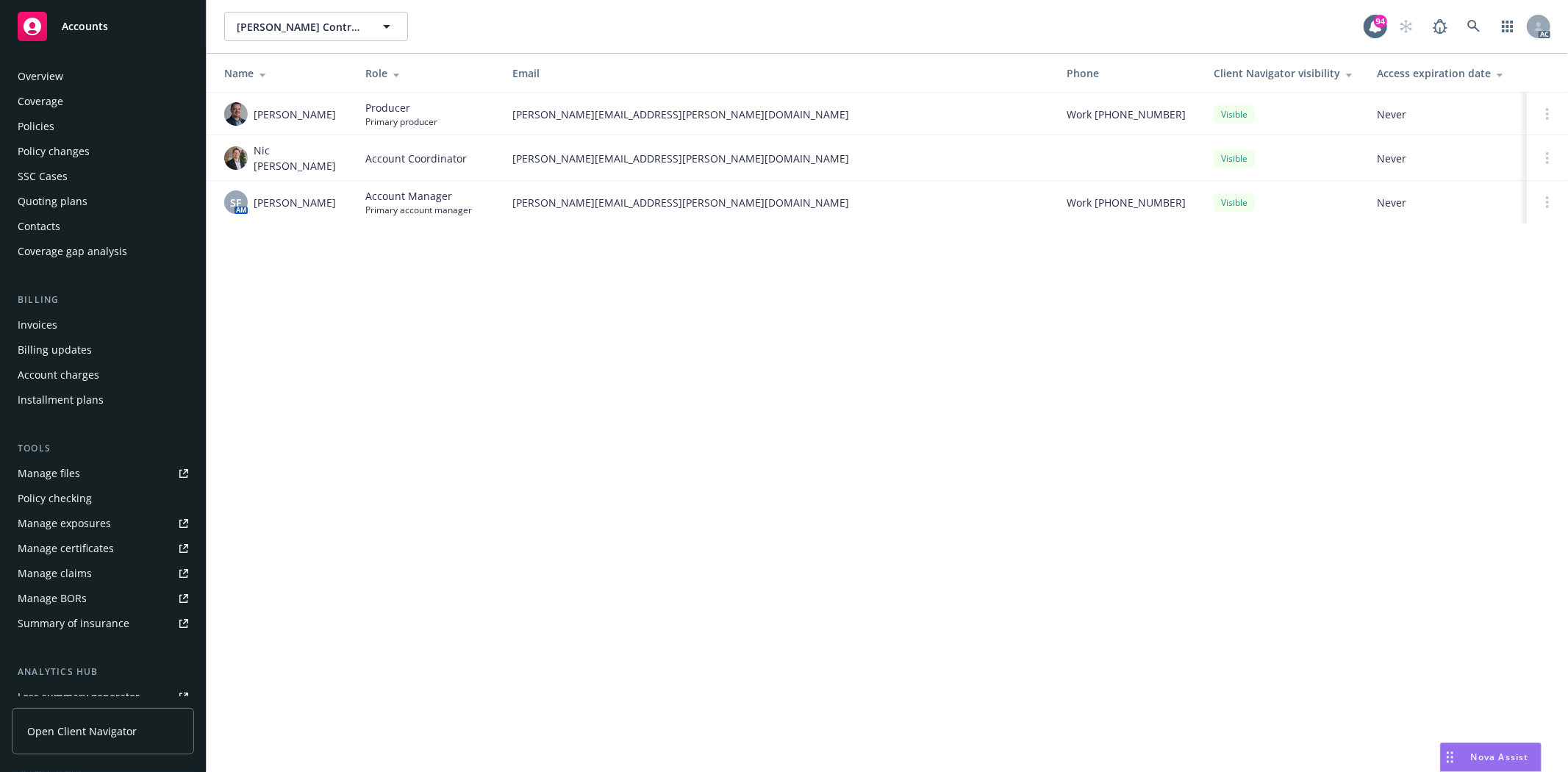
click at [43, 122] on div "Policies" at bounding box center [36, 127] width 37 height 23
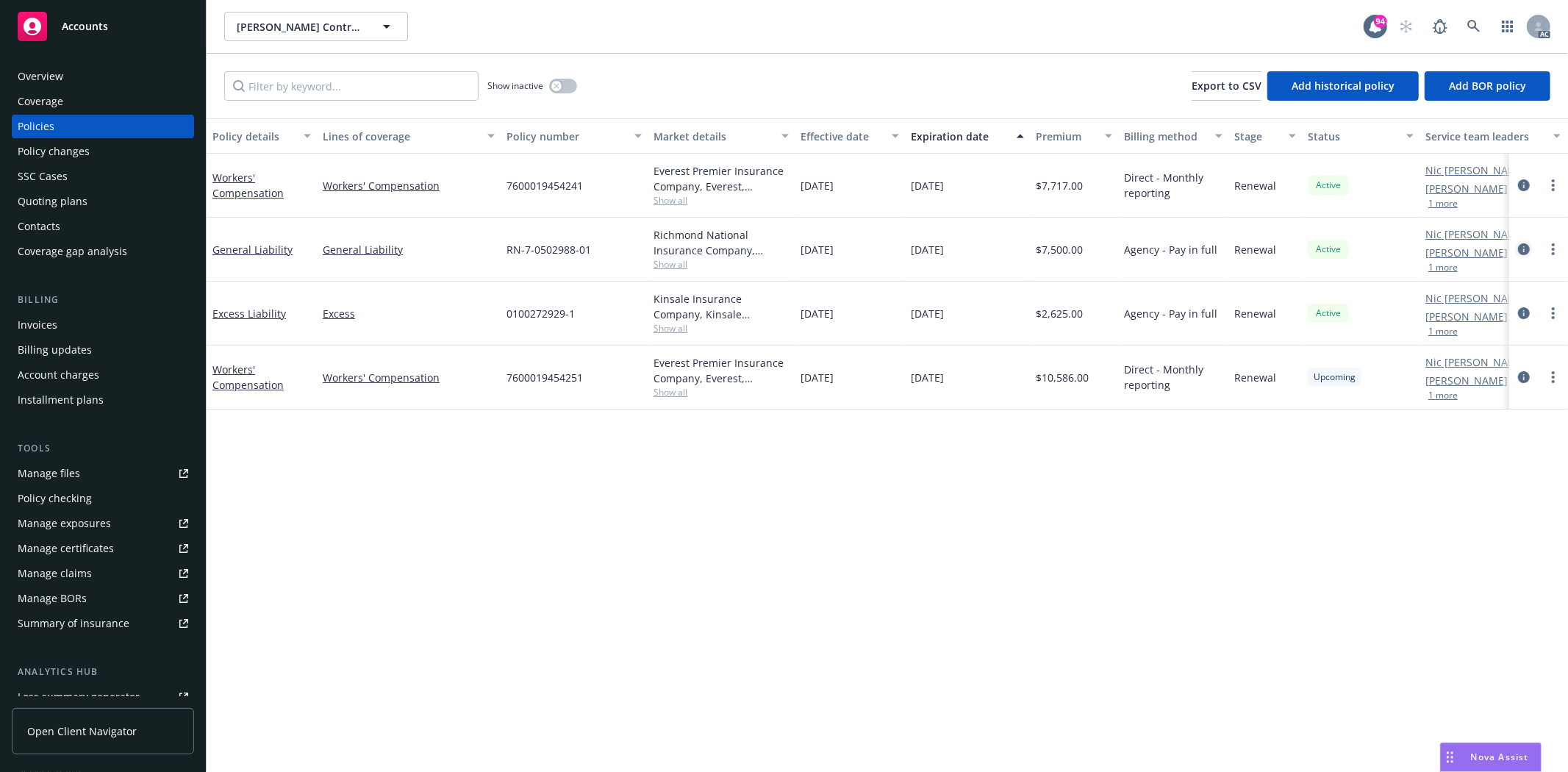
click at [1530, 247] on icon "circleInformation" at bounding box center [1524, 249] width 12 height 12
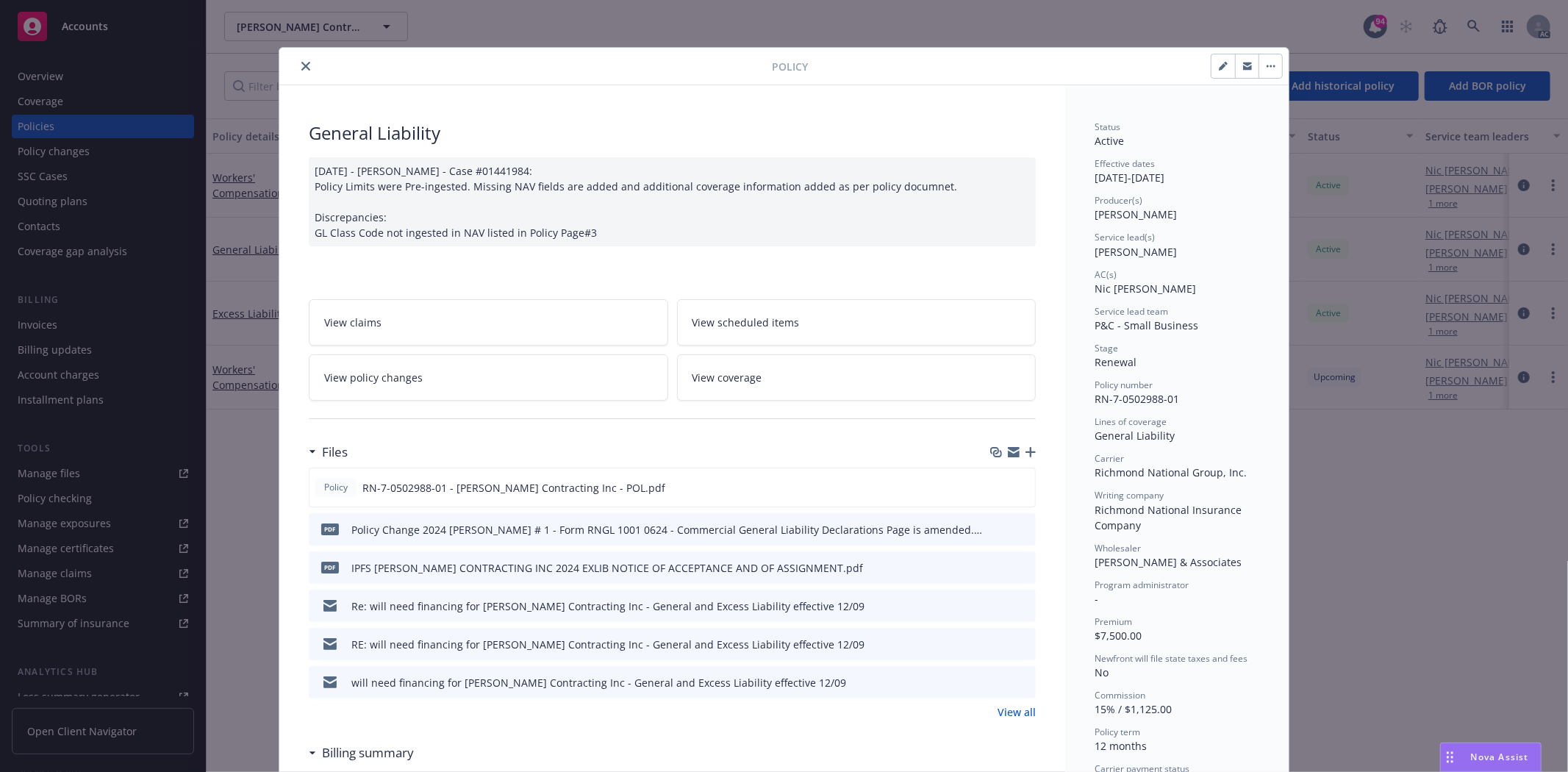
scroll to position [82, 0]
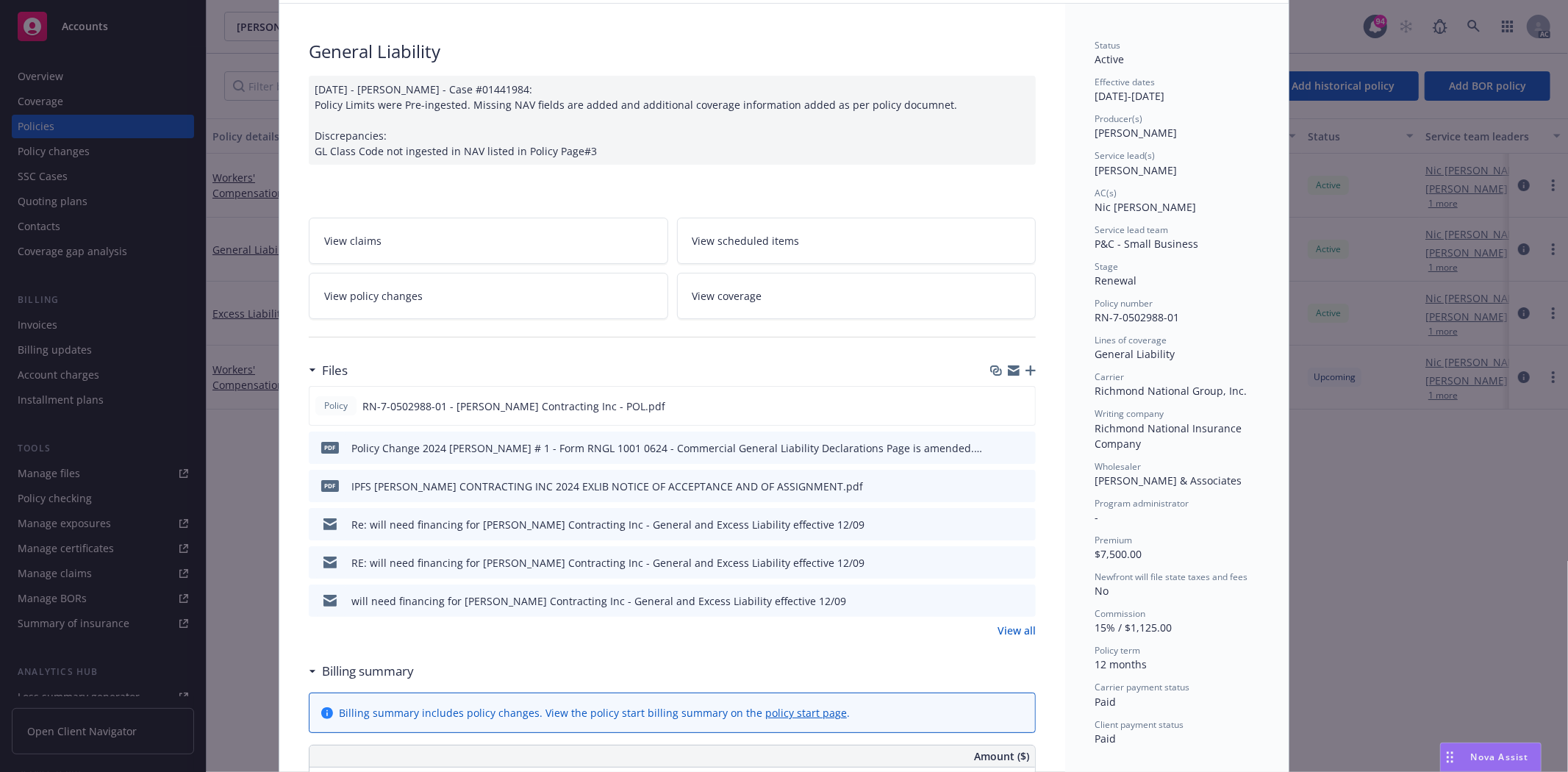
click at [1028, 634] on link "View all" at bounding box center [1016, 630] width 38 height 16
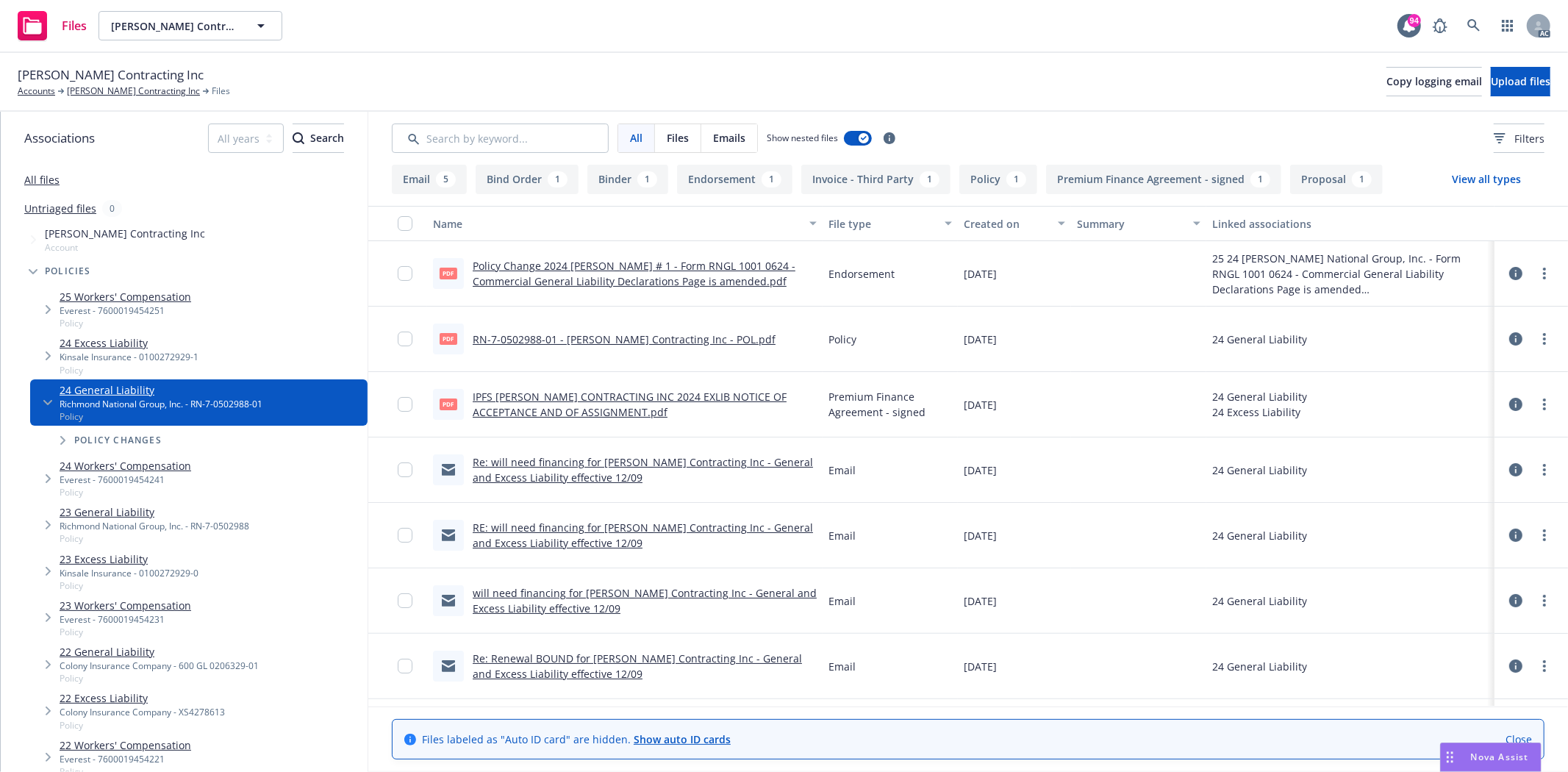
click at [651, 336] on link "RN-7-0502988-01 - [PERSON_NAME] Contracting Inc - POL.pdf" at bounding box center [624, 339] width 303 height 14
click at [767, 264] on link "Policy Change 2024 GL ENDT # 1 - Form RNGL 1001 0624 - Commercial General Liabi…" at bounding box center [634, 273] width 323 height 29
click at [1509, 272] on icon at bounding box center [1515, 273] width 13 height 13
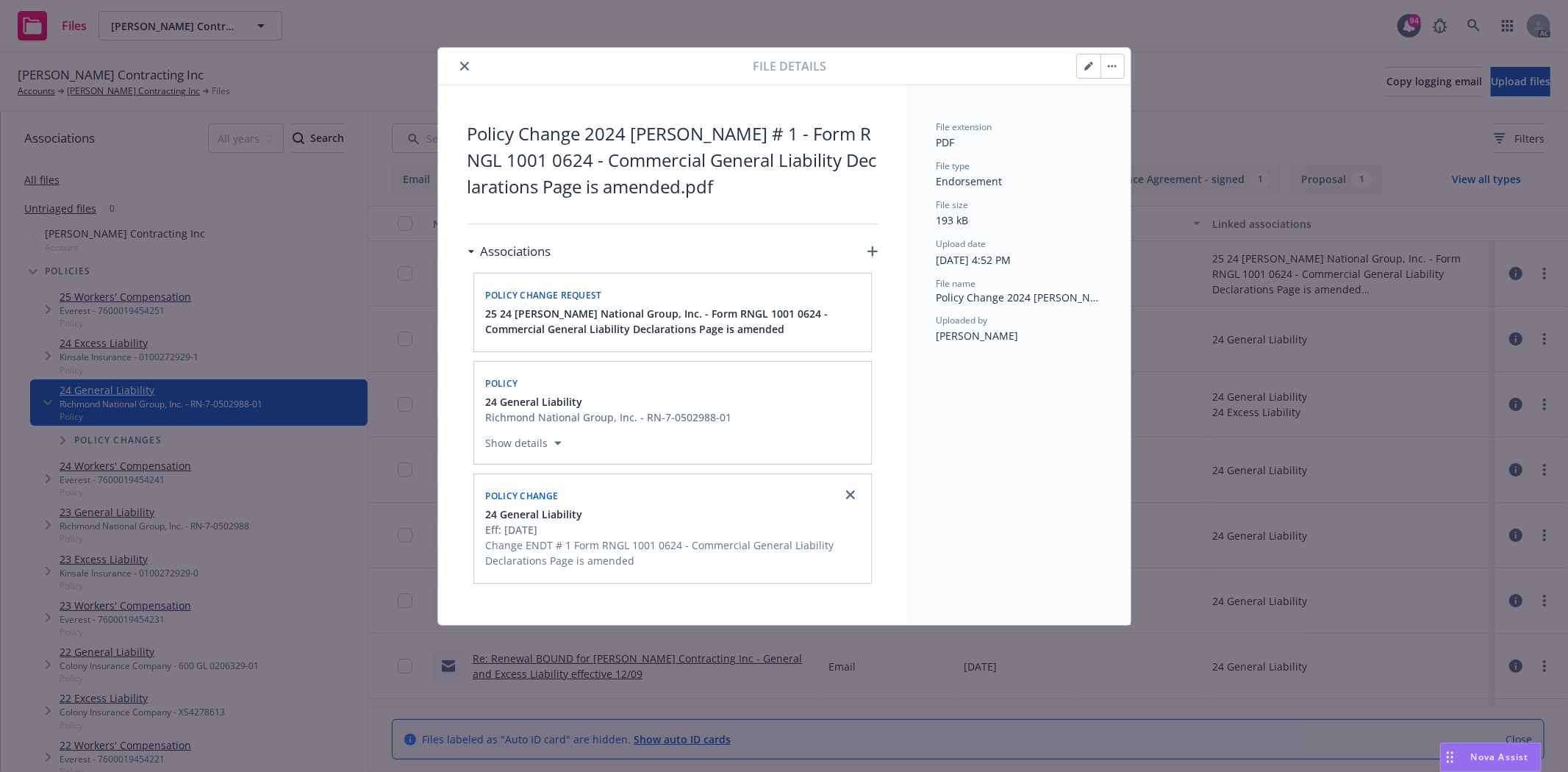
click at [467, 64] on icon "close" at bounding box center [464, 66] width 9 height 9
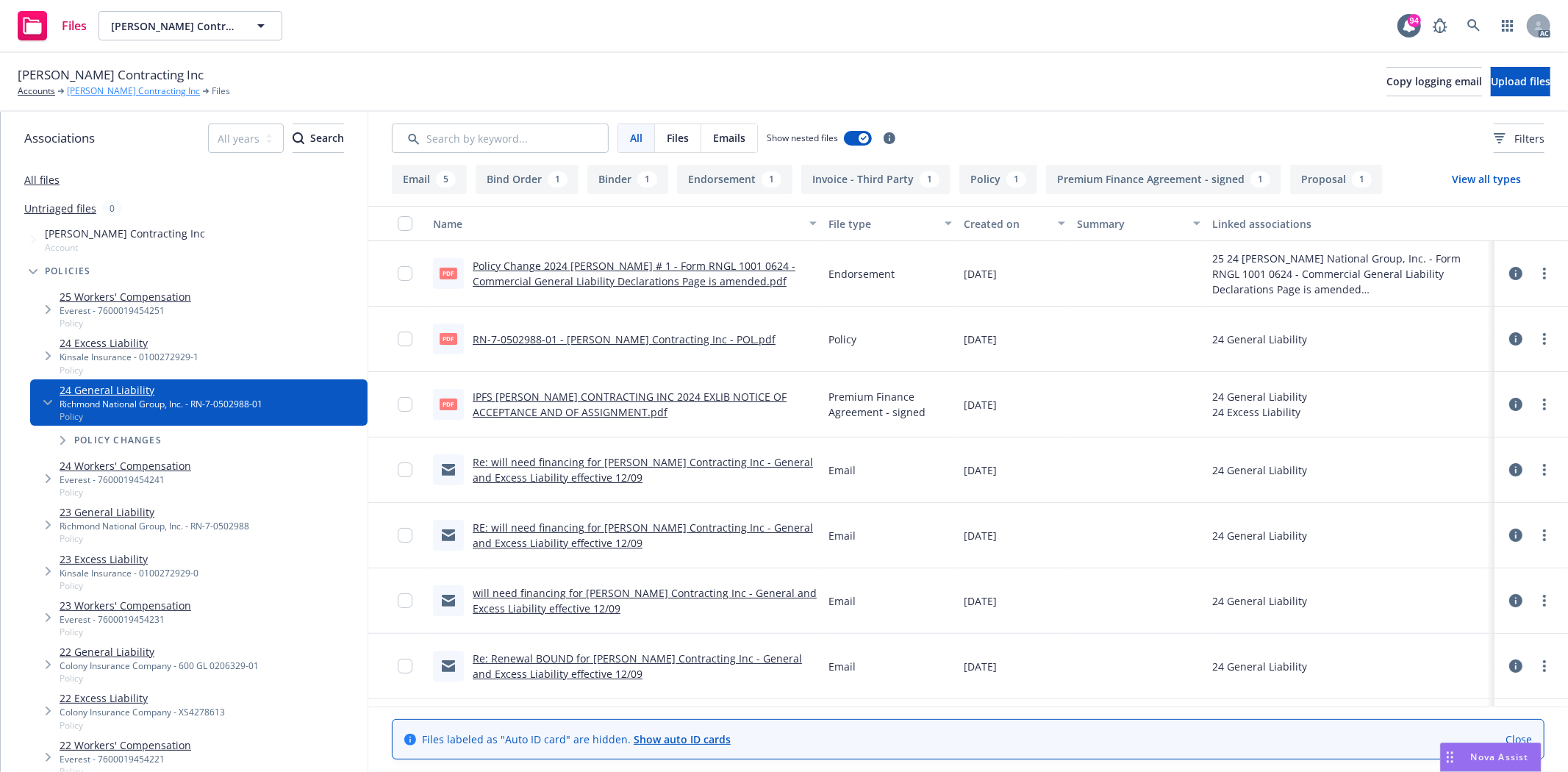
click at [85, 88] on link "[PERSON_NAME] Contracting Inc" at bounding box center [133, 91] width 133 height 13
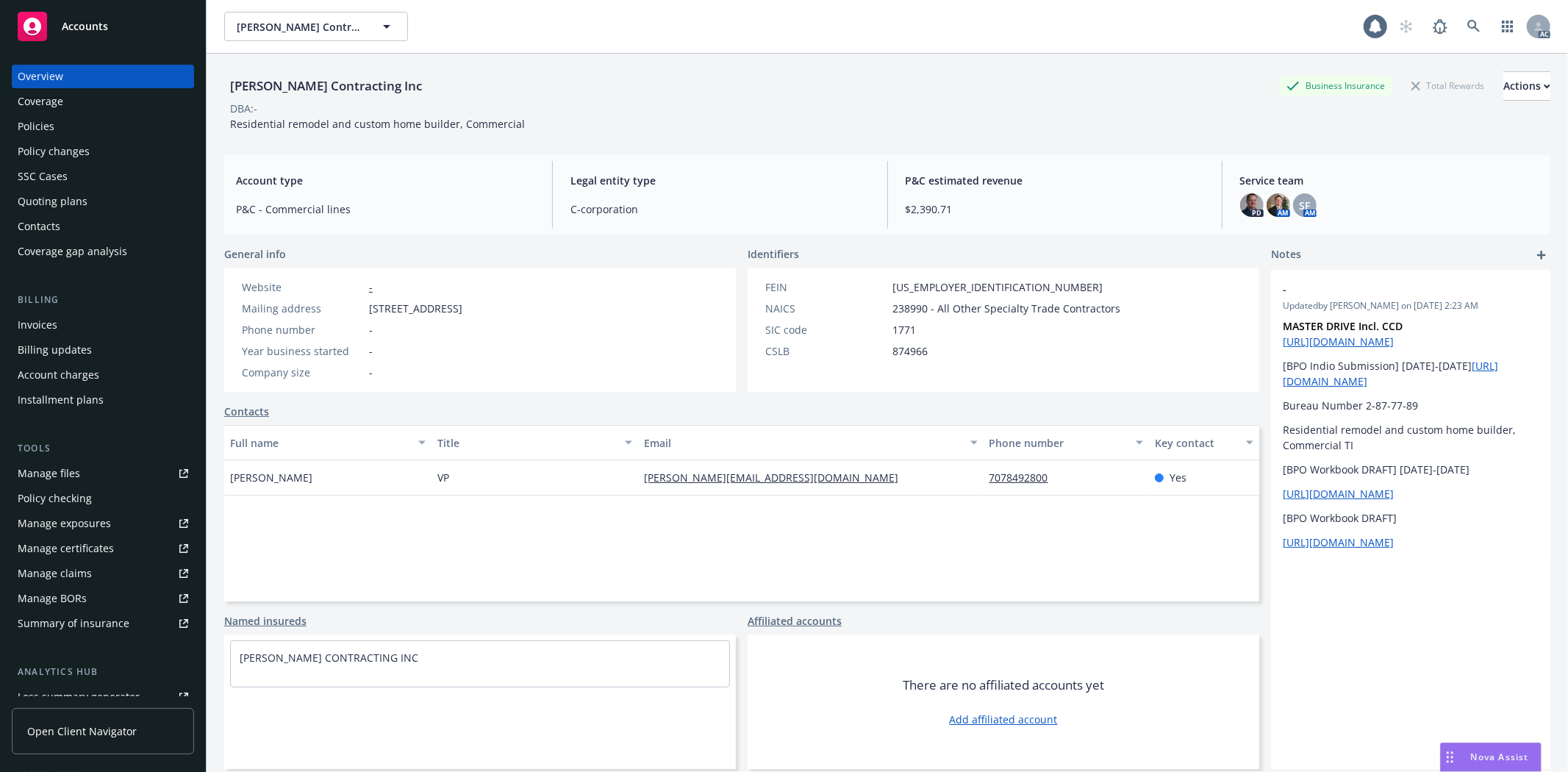
click at [49, 464] on div "Manage files" at bounding box center [48, 474] width 63 height 23
drag, startPoint x: 233, startPoint y: 118, endPoint x: 531, endPoint y: 116, distance: 298.0
click at [531, 116] on div "[PERSON_NAME] Contracting Inc Business Insurance Total Rewards Actions DBA: - R…" at bounding box center [887, 102] width 1325 height 60
copy span "Residential remodel and custom home builder, Commercial"
click at [623, 115] on div "[PERSON_NAME] Contracting Inc Business Insurance Total Rewards Actions DBA: - R…" at bounding box center [887, 102] width 1325 height 60
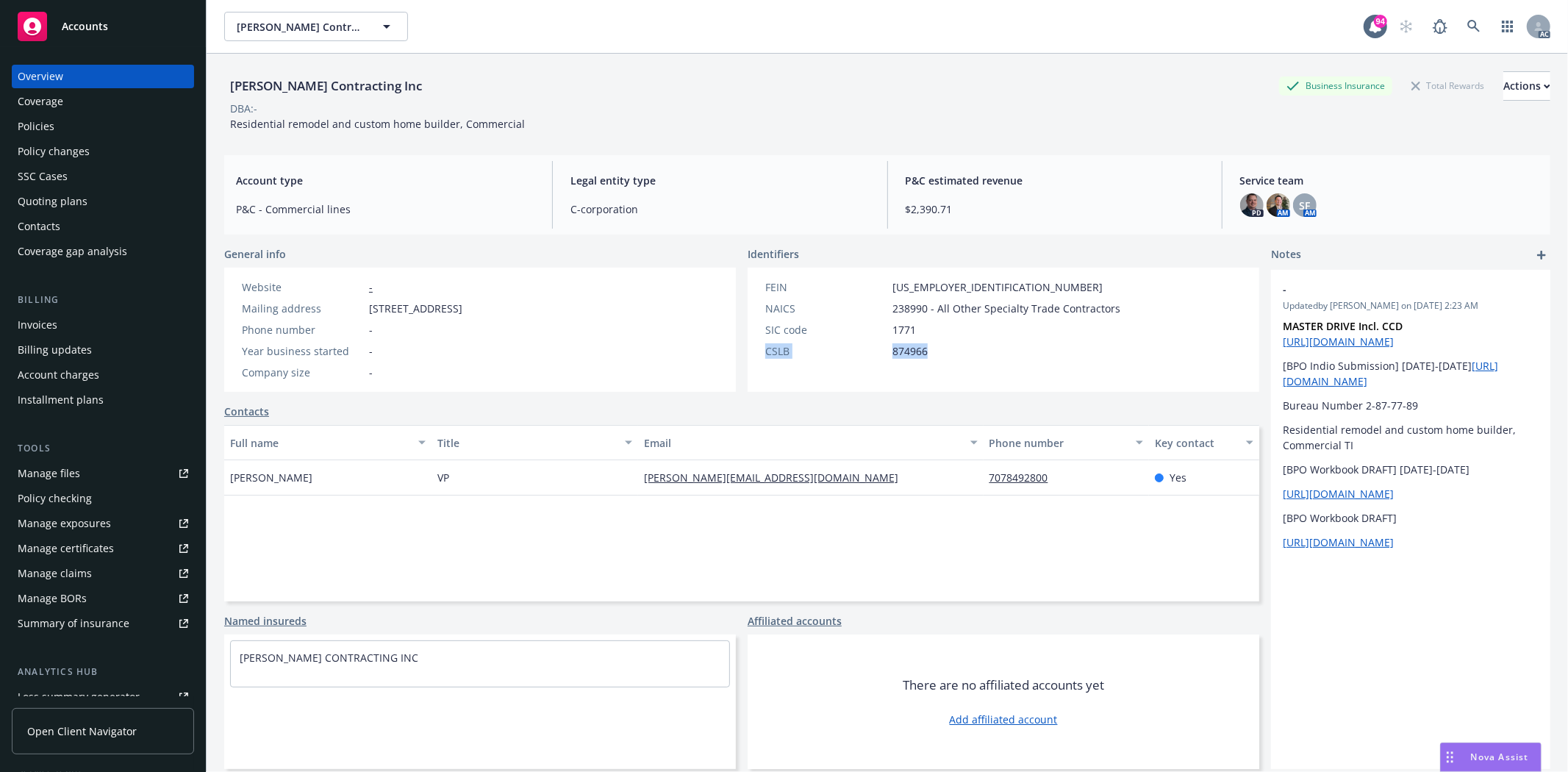
drag, startPoint x: 761, startPoint y: 348, endPoint x: 934, endPoint y: 346, distance: 173.0
click at [934, 346] on div "CSLB 874966" at bounding box center [943, 351] width 367 height 16
copy div "CSLB 874966"
click at [47, 120] on div "Policies" at bounding box center [36, 127] width 37 height 23
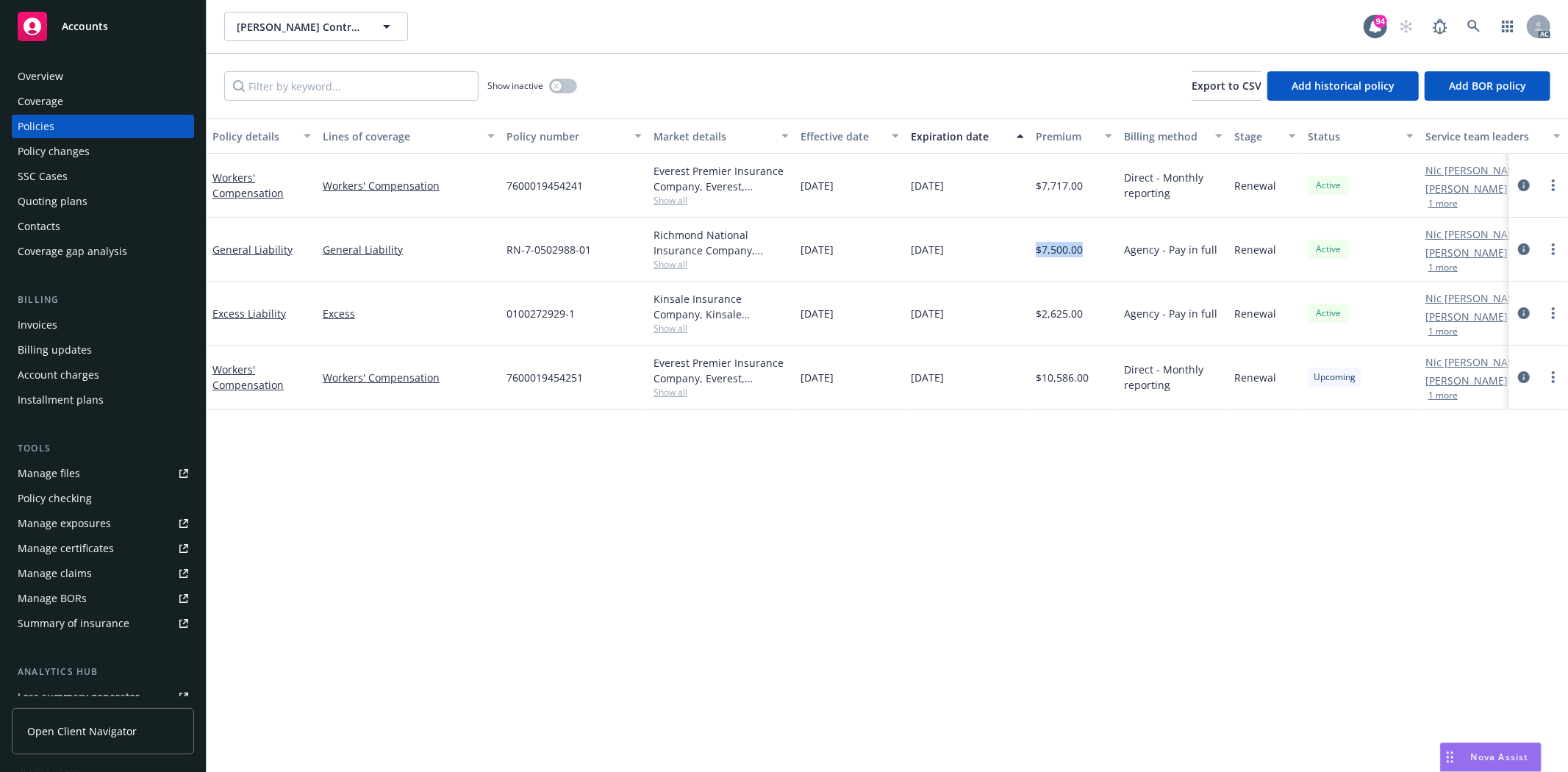
drag, startPoint x: 1038, startPoint y: 245, endPoint x: 1085, endPoint y: 254, distance: 47.9
click at [1085, 254] on div "$7,500.00" at bounding box center [1074, 249] width 88 height 64
drag, startPoint x: 1081, startPoint y: 252, endPoint x: 1053, endPoint y: 247, distance: 28.4
click at [1053, 247] on div "$7,500.00" at bounding box center [1074, 249] width 88 height 64
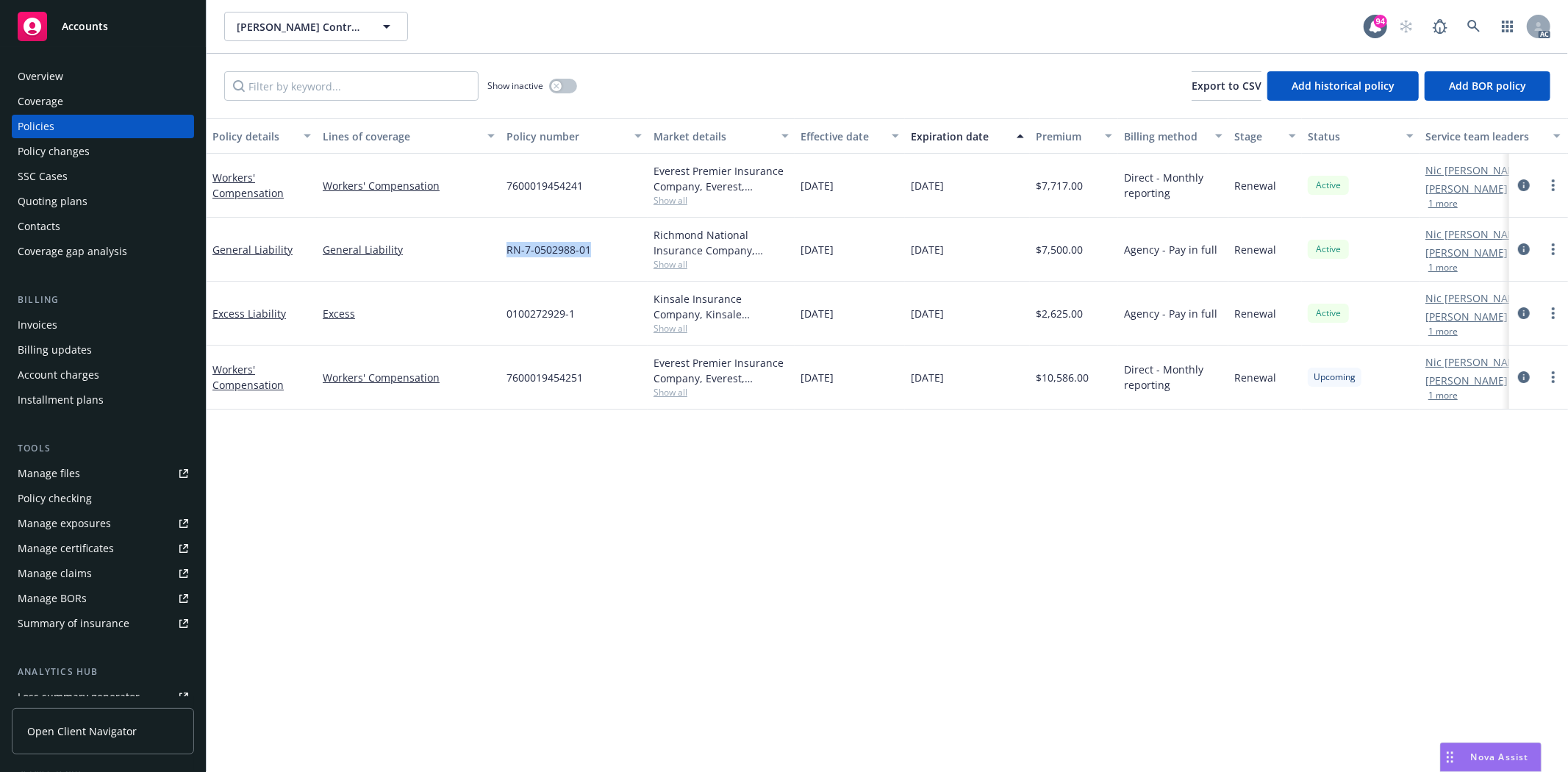
drag, startPoint x: 508, startPoint y: 247, endPoint x: 626, endPoint y: 248, distance: 118.0
click at [626, 248] on div "RN-7-0502988-01" at bounding box center [574, 249] width 147 height 64
copy span "RN-7-0502988-01"
click at [685, 268] on span "Show all" at bounding box center [721, 263] width 135 height 13
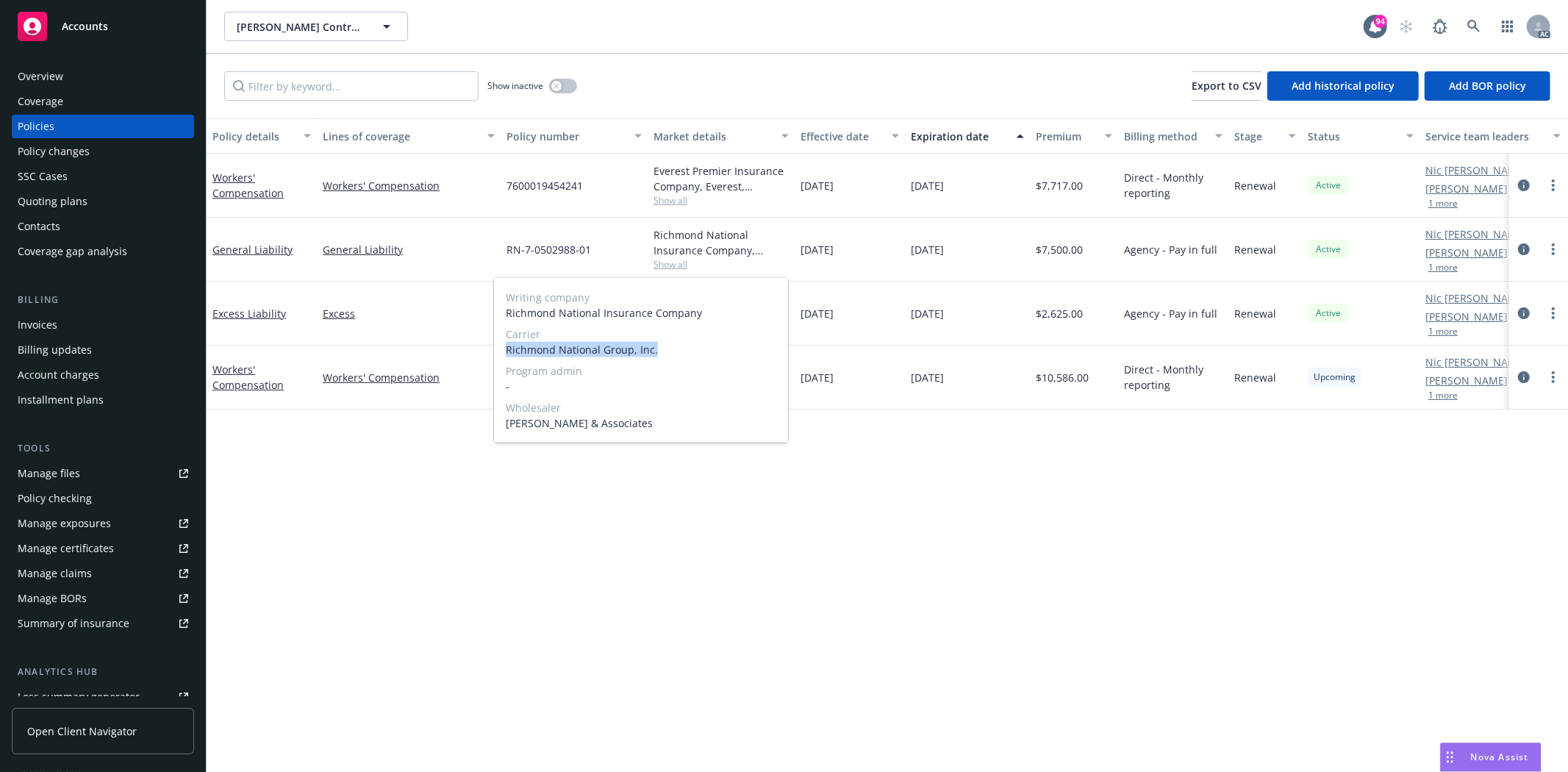
drag, startPoint x: 506, startPoint y: 349, endPoint x: 692, endPoint y: 348, distance: 186.0
click at [692, 348] on span "Richmond National Group, Inc." at bounding box center [641, 349] width 270 height 16
copy span "Richmond National Group, Inc."
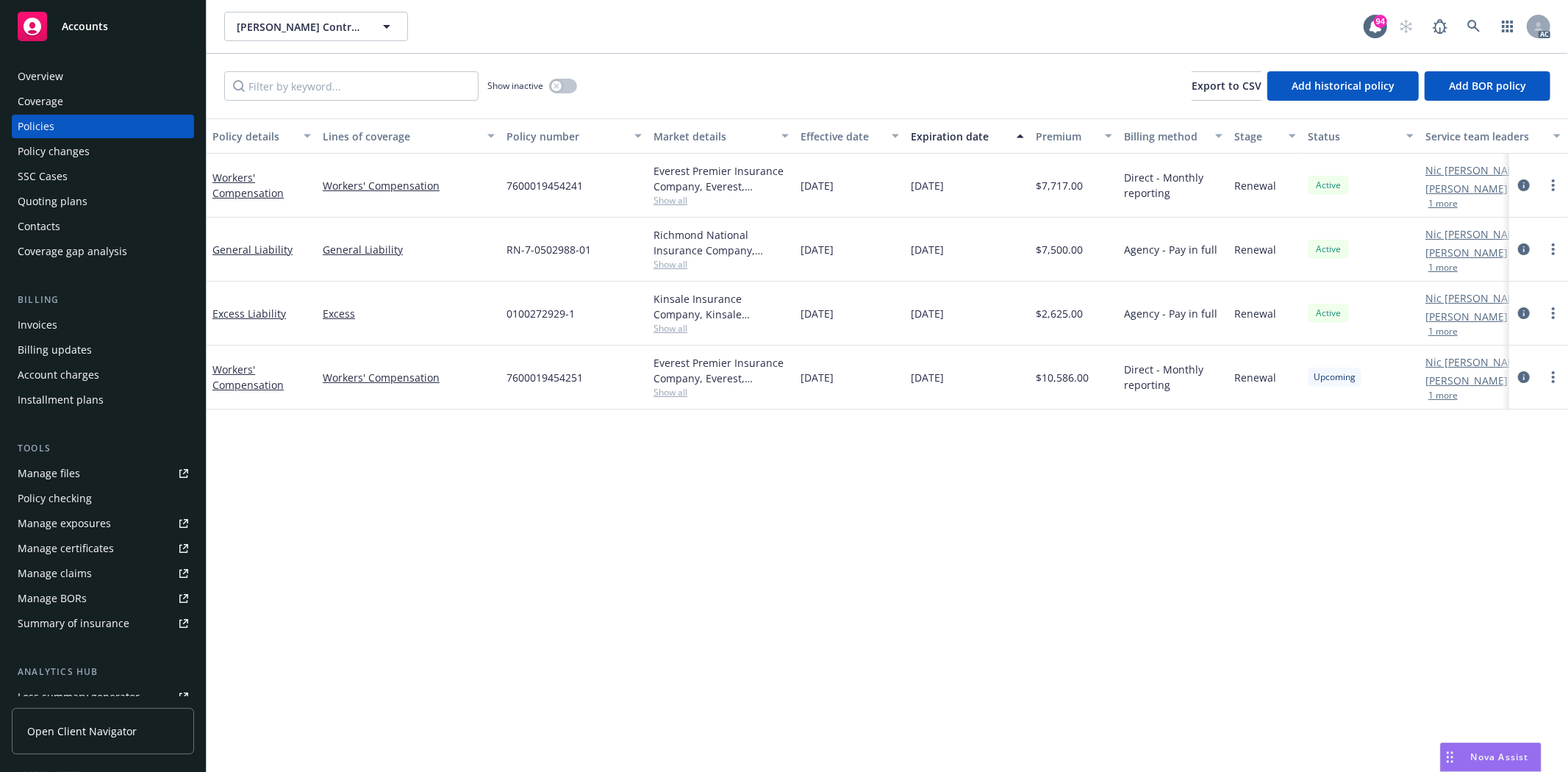
click at [381, 354] on div "Workers' Compensation" at bounding box center [408, 377] width 183 height 64
click at [561, 84] on div "button" at bounding box center [556, 86] width 10 height 10
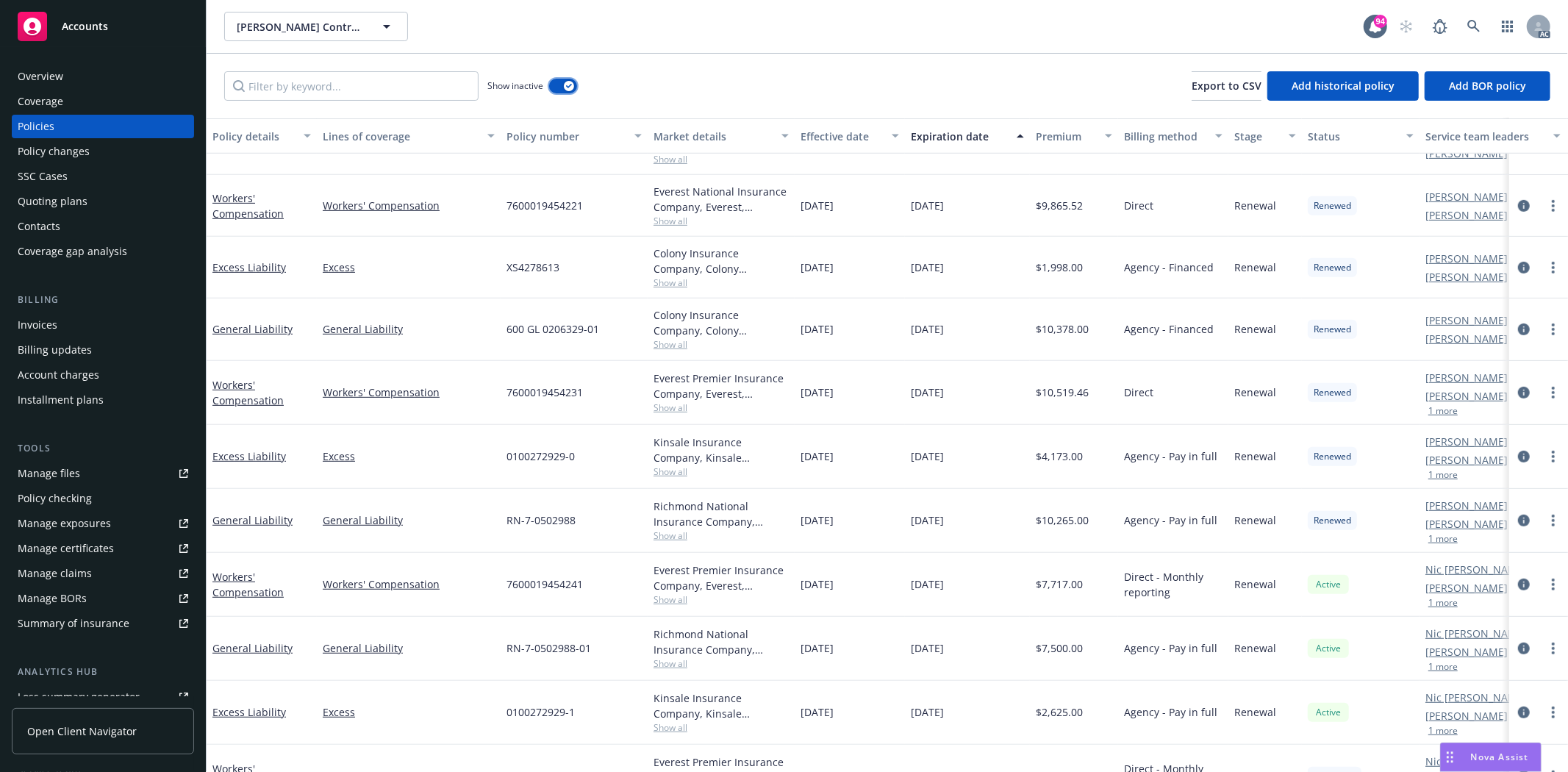
scroll to position [619, 0]
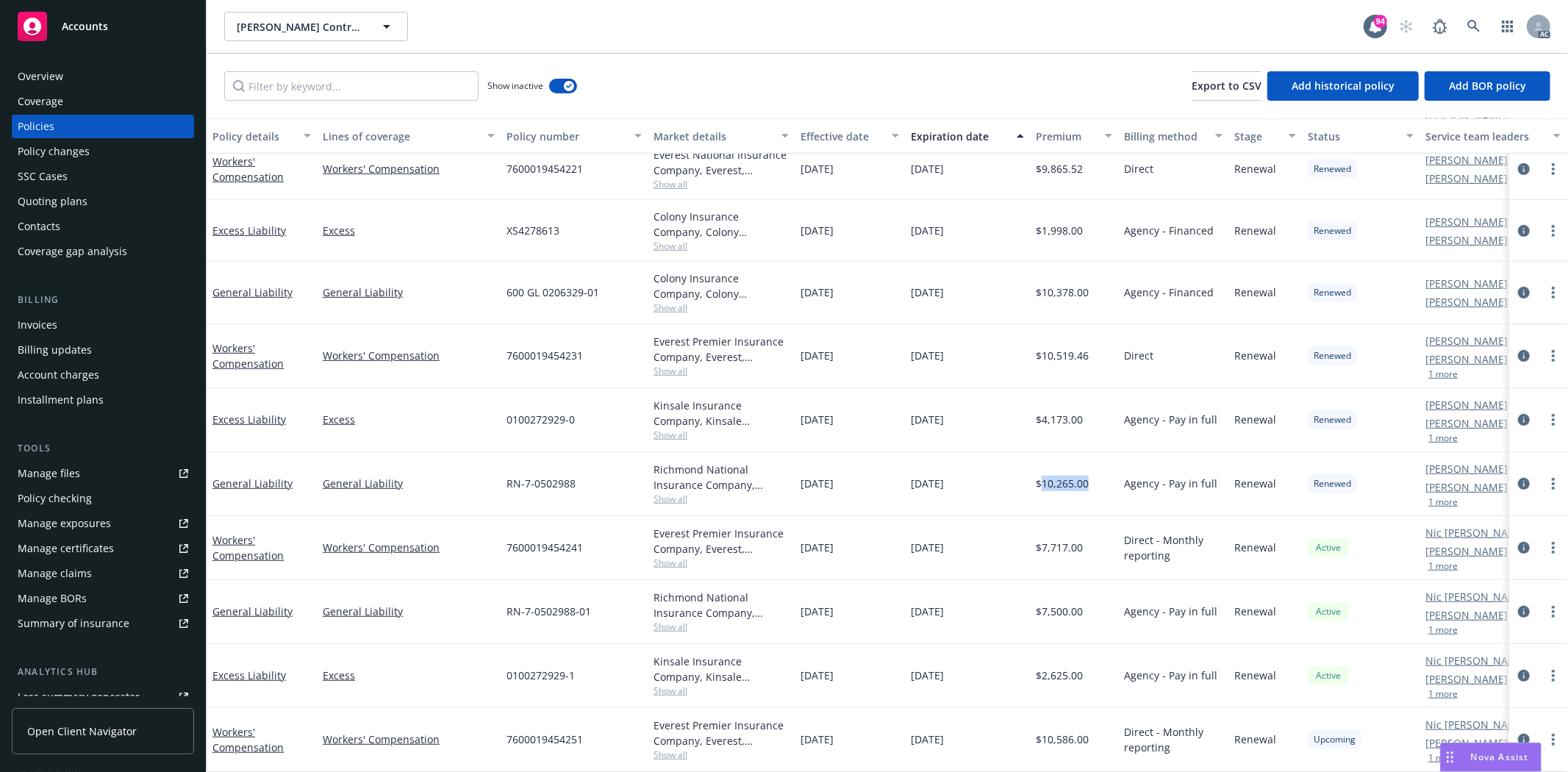
drag, startPoint x: 1041, startPoint y: 471, endPoint x: 1093, endPoint y: 469, distance: 52.0
click at [1093, 469] on div "$10,265.00" at bounding box center [1074, 484] width 88 height 64
copy span "10,265.00"
click at [659, 493] on span "Show all" at bounding box center [721, 499] width 135 height 13
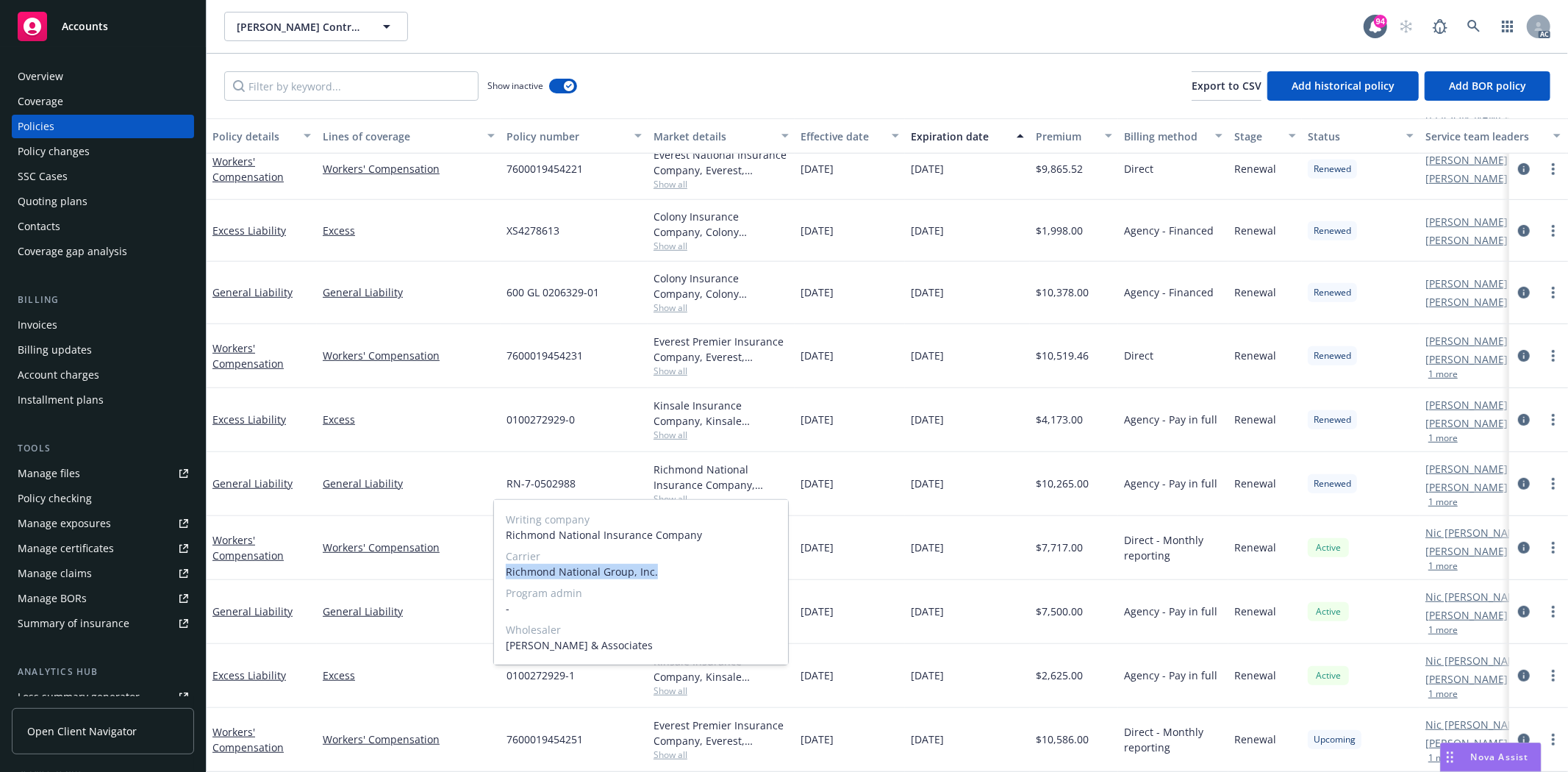
drag, startPoint x: 505, startPoint y: 571, endPoint x: 679, endPoint y: 572, distance: 174.0
click at [679, 572] on span "Richmond National Group, Inc." at bounding box center [641, 571] width 270 height 16
copy span "Richmond National Group, Inc."
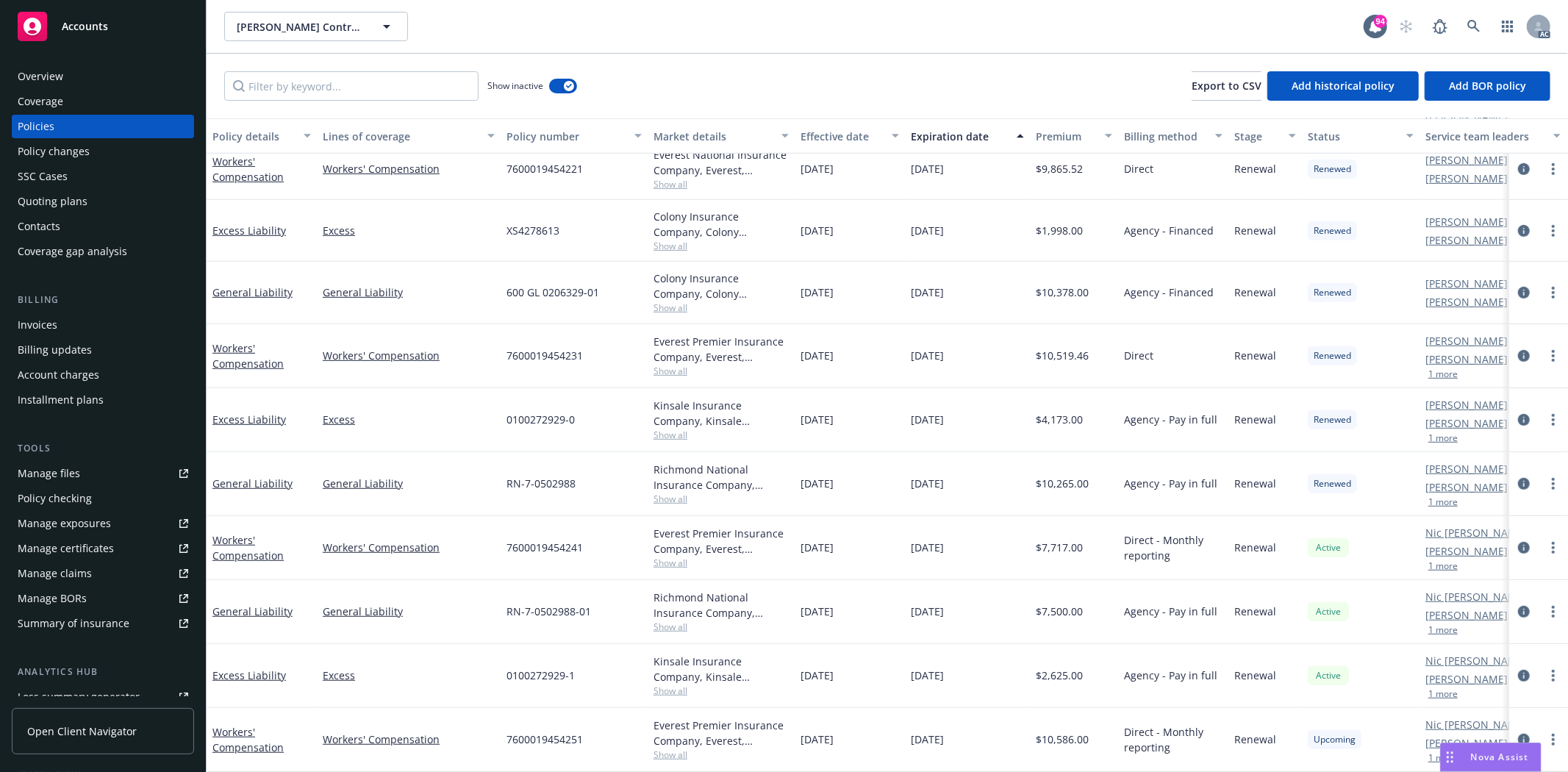
click at [504, 407] on div "0100272929-0" at bounding box center [574, 420] width 147 height 64
drag, startPoint x: 506, startPoint y: 464, endPoint x: 599, endPoint y: 473, distance: 93.4
click at [599, 473] on div "RN-7-0502988" at bounding box center [574, 484] width 147 height 64
copy span "RN-7-0502988"
drag, startPoint x: 799, startPoint y: 273, endPoint x: 856, endPoint y: 277, distance: 57.1
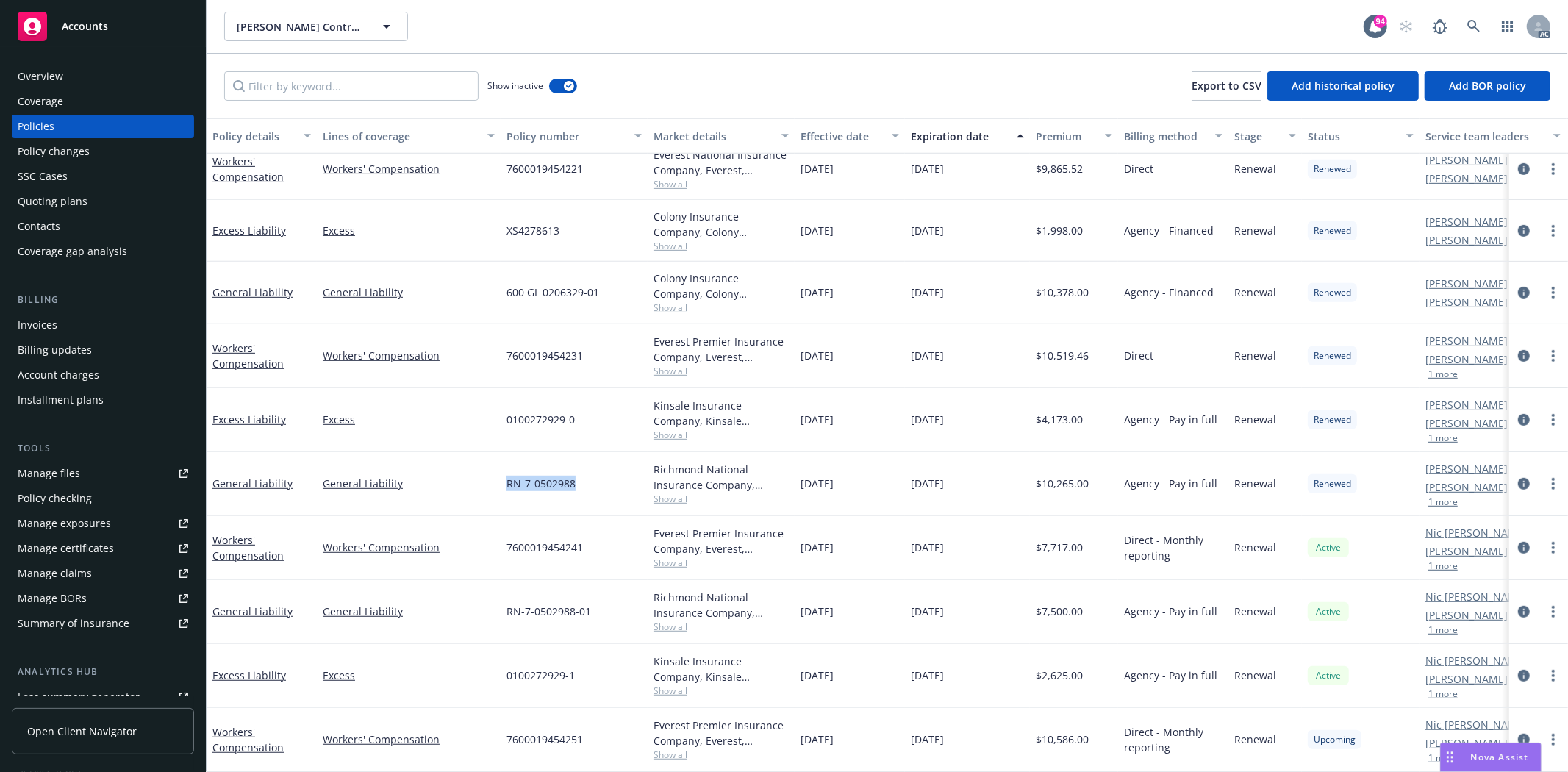
click at [856, 277] on div "12/09/2022" at bounding box center [849, 293] width 110 height 62
copy span "12/09/2022"
drag, startPoint x: 909, startPoint y: 270, endPoint x: 989, endPoint y: 270, distance: 80.0
click at [989, 270] on div "12/09/2023" at bounding box center [967, 293] width 125 height 62
copy span "12/09/2023"
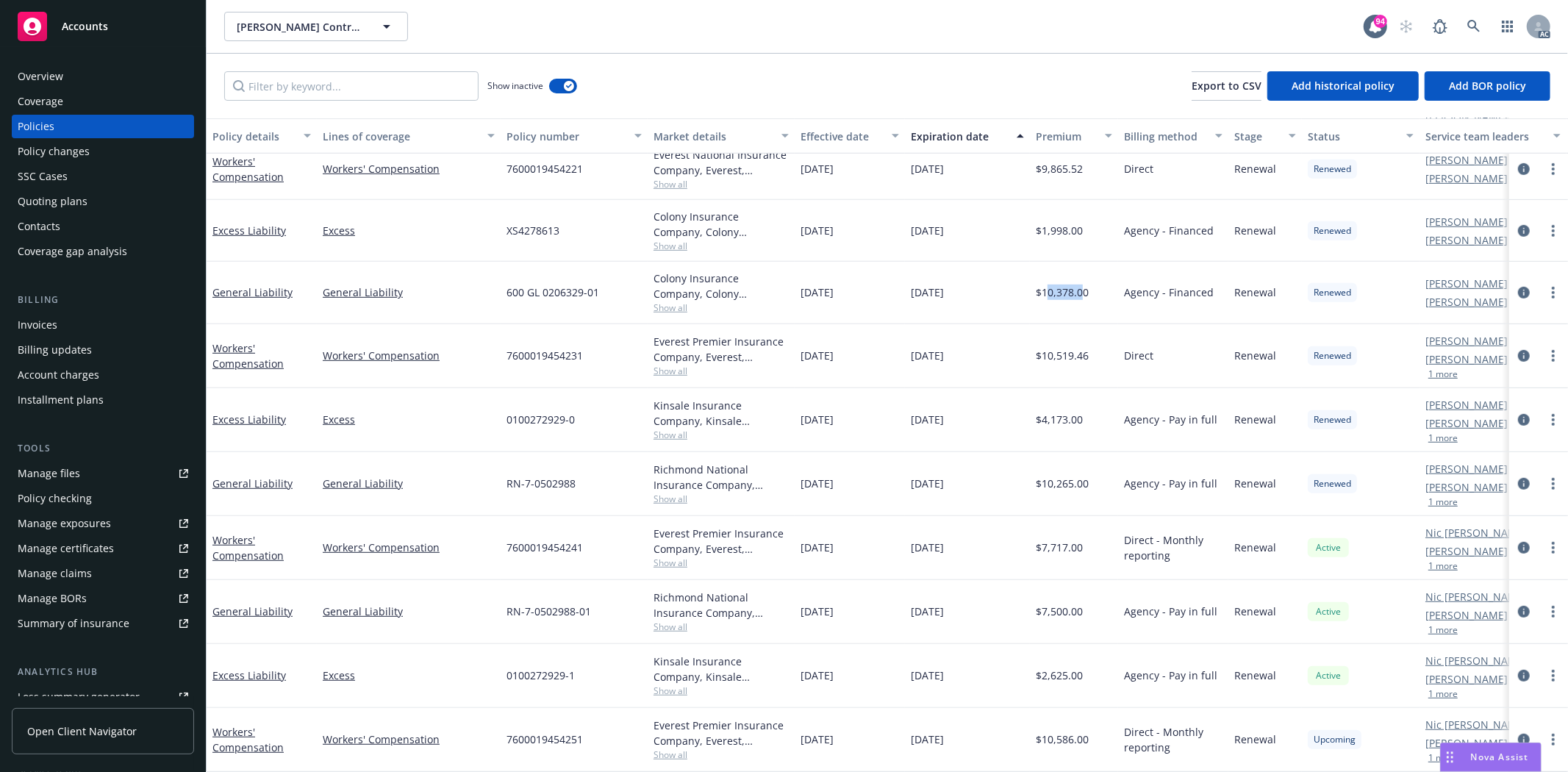
drag, startPoint x: 1044, startPoint y: 277, endPoint x: 1084, endPoint y: 277, distance: 40.0
click at [1084, 284] on span "$10,378.00" at bounding box center [1061, 292] width 53 height 16
click at [1093, 277] on div "$10,378.00" at bounding box center [1074, 293] width 88 height 62
drag, startPoint x: 1093, startPoint y: 277, endPoint x: 1054, endPoint y: 278, distance: 39.0
click at [1054, 278] on div "$10,378.00" at bounding box center [1074, 293] width 88 height 62
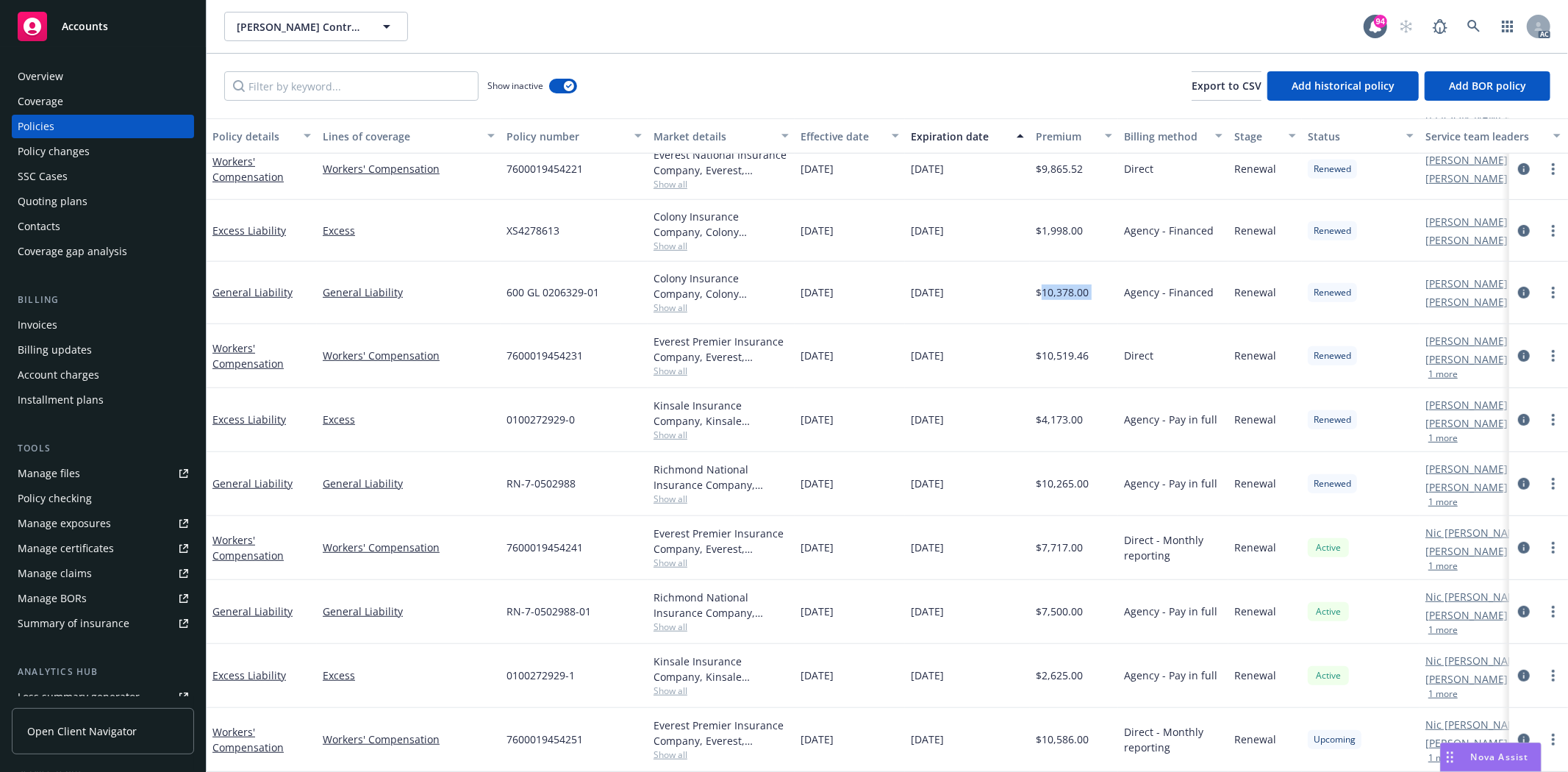
copy span "10,378.00"
click at [664, 301] on span "Show all" at bounding box center [721, 307] width 135 height 13
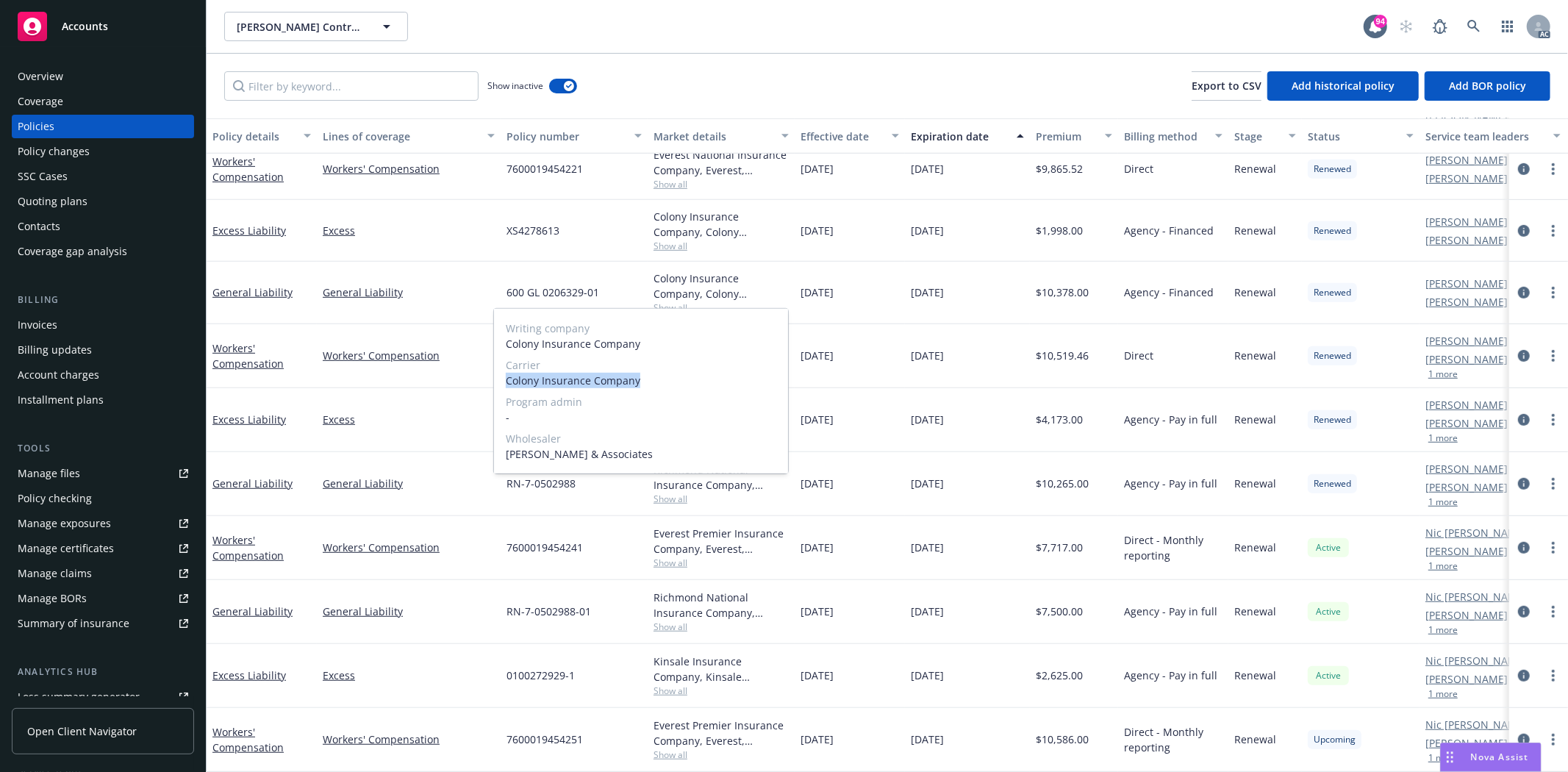
drag, startPoint x: 500, startPoint y: 378, endPoint x: 659, endPoint y: 380, distance: 159.0
click at [659, 380] on div "Writing company Colony Insurance Company Carrier Colony Insurance Company Progr…" at bounding box center [640, 390] width 294 height 164
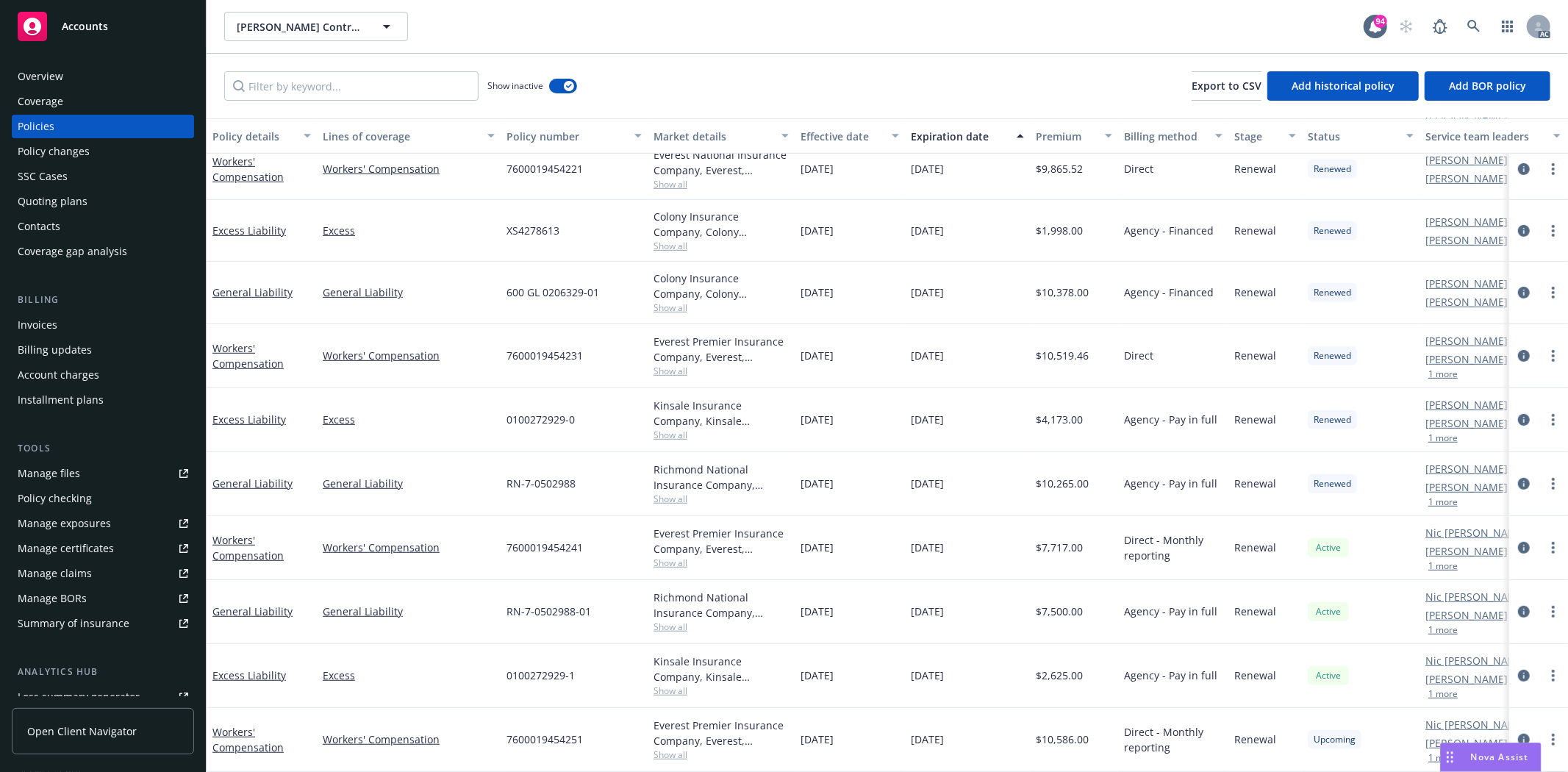
click at [867, 297] on div "12/09/2022" at bounding box center [849, 293] width 110 height 62
drag, startPoint x: 527, startPoint y: 280, endPoint x: 575, endPoint y: 281, distance: 48.0
click at [574, 284] on span "600 GL 0206329-01" at bounding box center [552, 292] width 93 height 16
drag, startPoint x: 654, startPoint y: 281, endPoint x: 584, endPoint y: 283, distance: 70.0
click at [645, 283] on div "General Liability General Liability 600 GL 0206329-01 Colony Insurance Company,…" at bounding box center [916, 293] width 1419 height 62
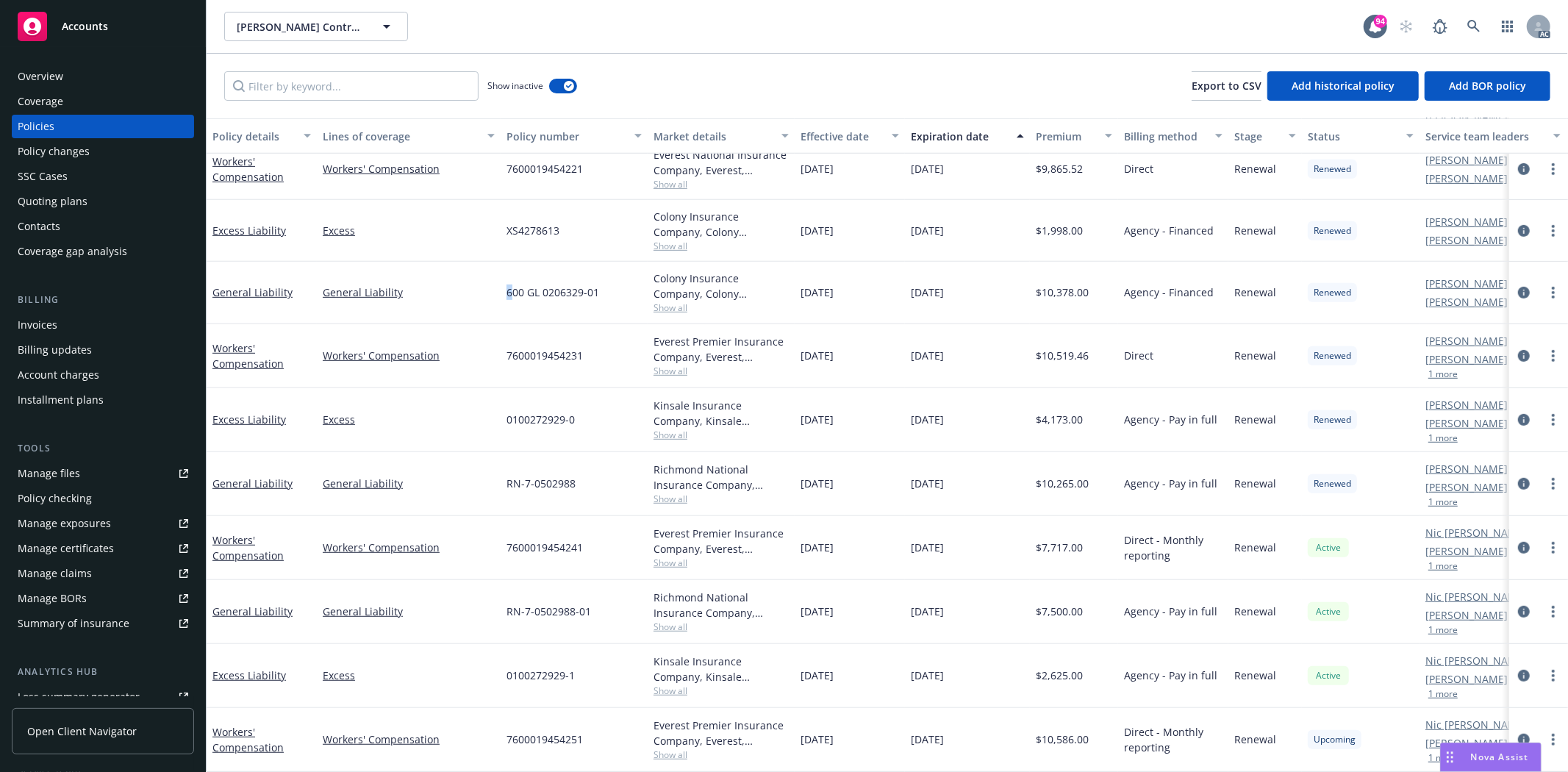
click at [508, 287] on span "600 GL 0206329-01" at bounding box center [552, 292] width 93 height 16
click at [508, 284] on span "600 GL 0206329-01" at bounding box center [552, 292] width 93 height 16
click at [531, 288] on div "600 GL 0206329-01" at bounding box center [574, 293] width 147 height 62
drag, startPoint x: 597, startPoint y: 281, endPoint x: 498, endPoint y: 290, distance: 99.4
click at [498, 290] on div "General Liability General Liability 600 GL 0206329-01 Colony Insurance Company,…" at bounding box center [916, 293] width 1419 height 62
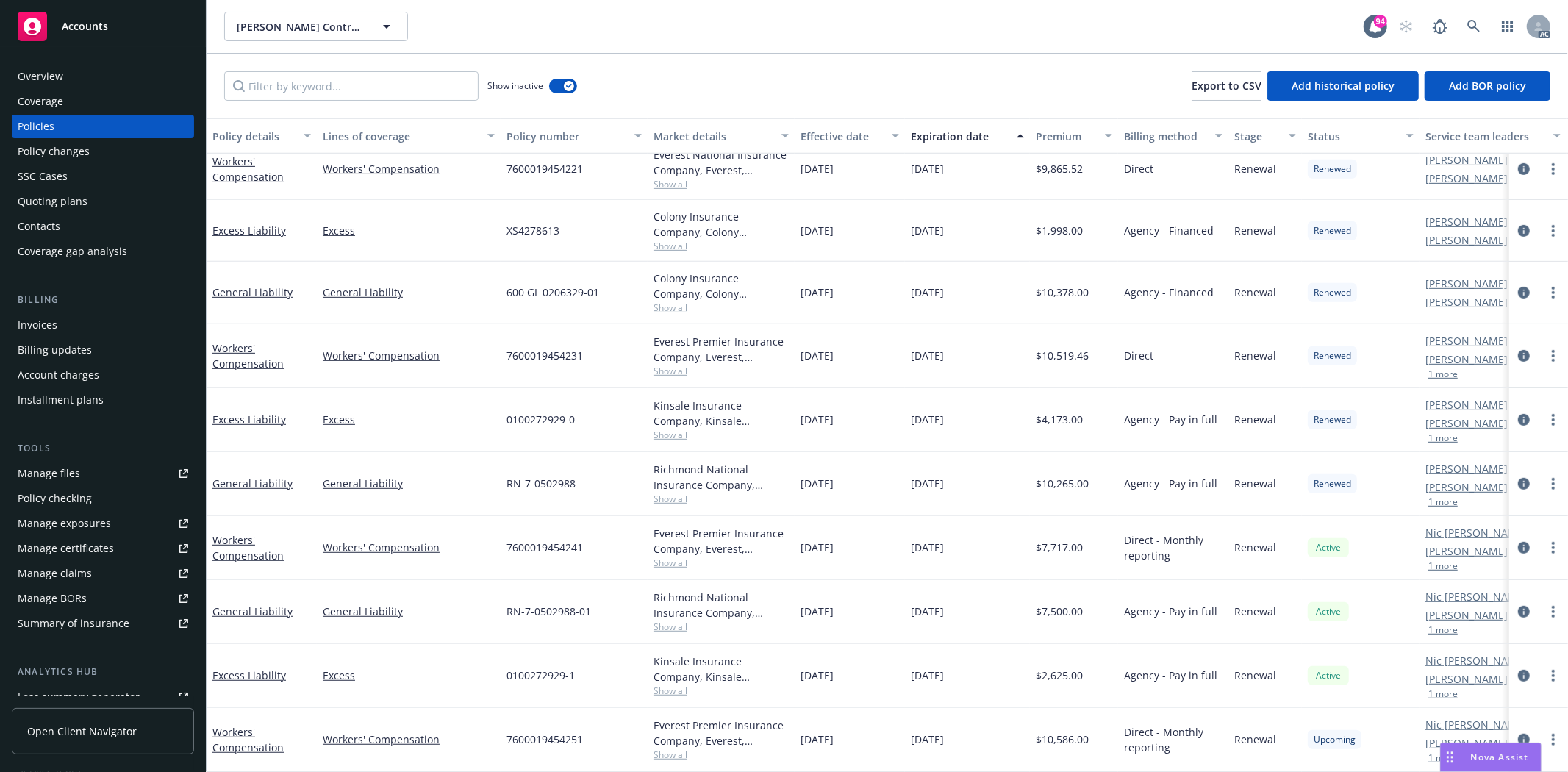
click at [78, 510] on div "Manage files Policy checking Manage exposures Manage certificates Manage claims…" at bounding box center [103, 549] width 183 height 173
click at [71, 518] on div "Manage exposures" at bounding box center [64, 524] width 93 height 23
click at [81, 68] on div "Overview" at bounding box center [103, 77] width 171 height 23
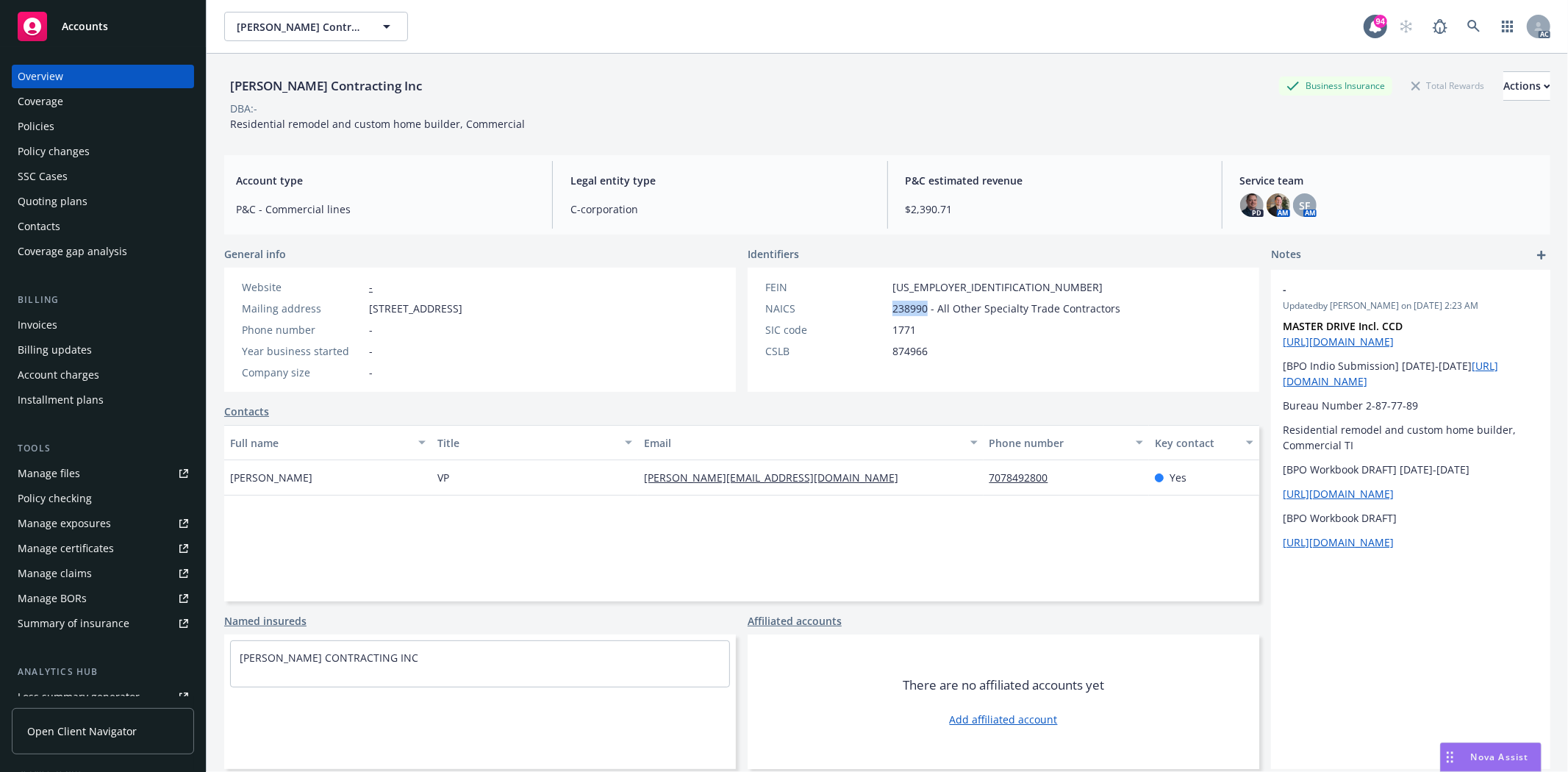
drag, startPoint x: 885, startPoint y: 307, endPoint x: 922, endPoint y: 307, distance: 37.0
click at [922, 307] on div "NAICS 238990 - All Other Specialty Trade Contractors" at bounding box center [943, 308] width 367 height 16
click at [908, 298] on div "FEIN 20-3949312 NAICS 238990 - All Other Specialty Trade Contractors SIC code 1…" at bounding box center [943, 318] width 367 height 79
drag, startPoint x: 890, startPoint y: 285, endPoint x: 944, endPoint y: 285, distance: 54.0
click at [944, 285] on div "FEIN 20-3949312" at bounding box center [943, 287] width 367 height 16
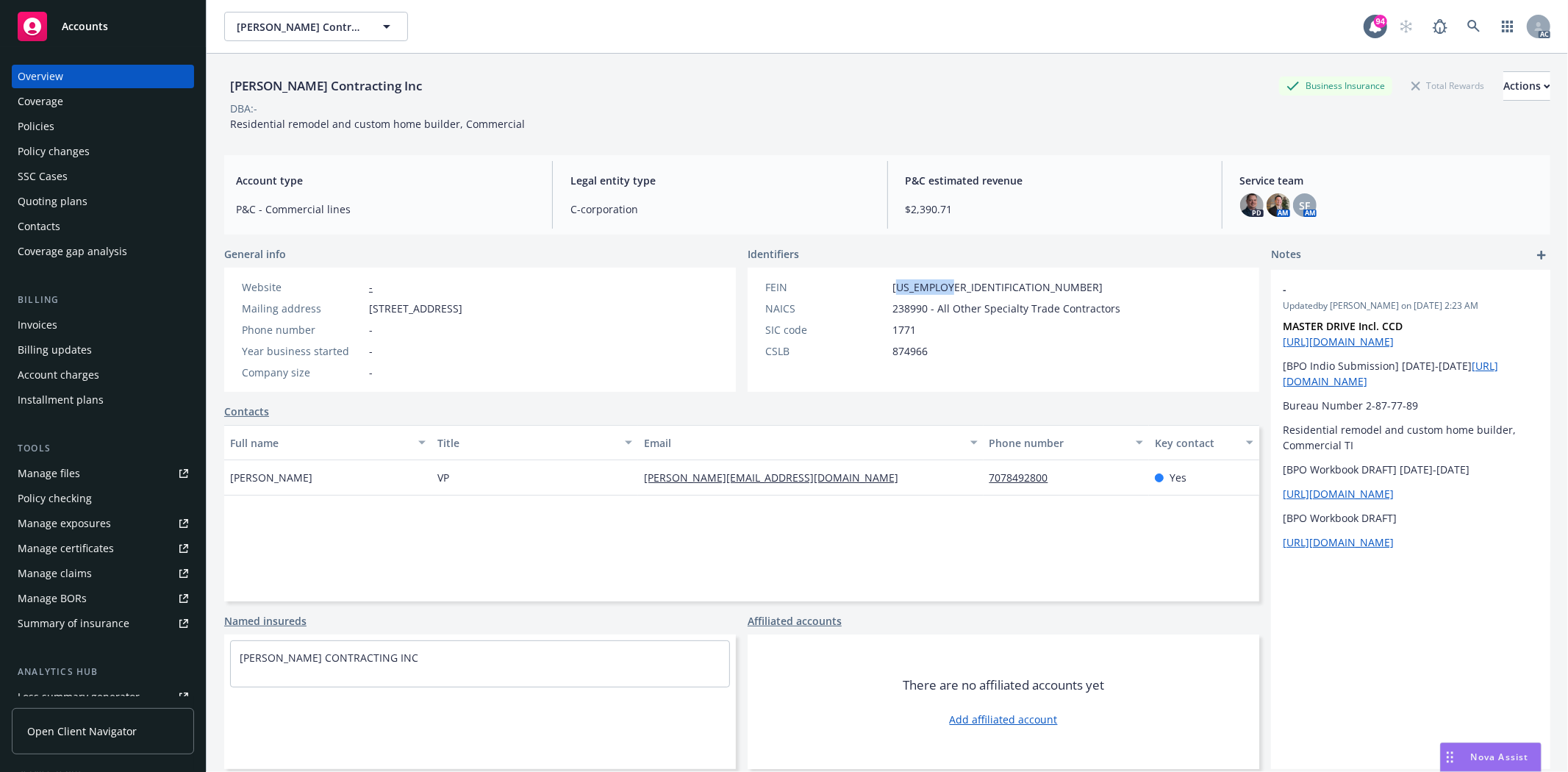
click at [996, 275] on div "FEIN 20-3949312 NAICS 238990 - All Other Specialty Trade Contractors SIC code 1…" at bounding box center [943, 329] width 390 height 124
click at [882, 354] on div "CSLB 874966" at bounding box center [943, 351] width 367 height 16
click at [25, 116] on div "Policies" at bounding box center [36, 127] width 37 height 23
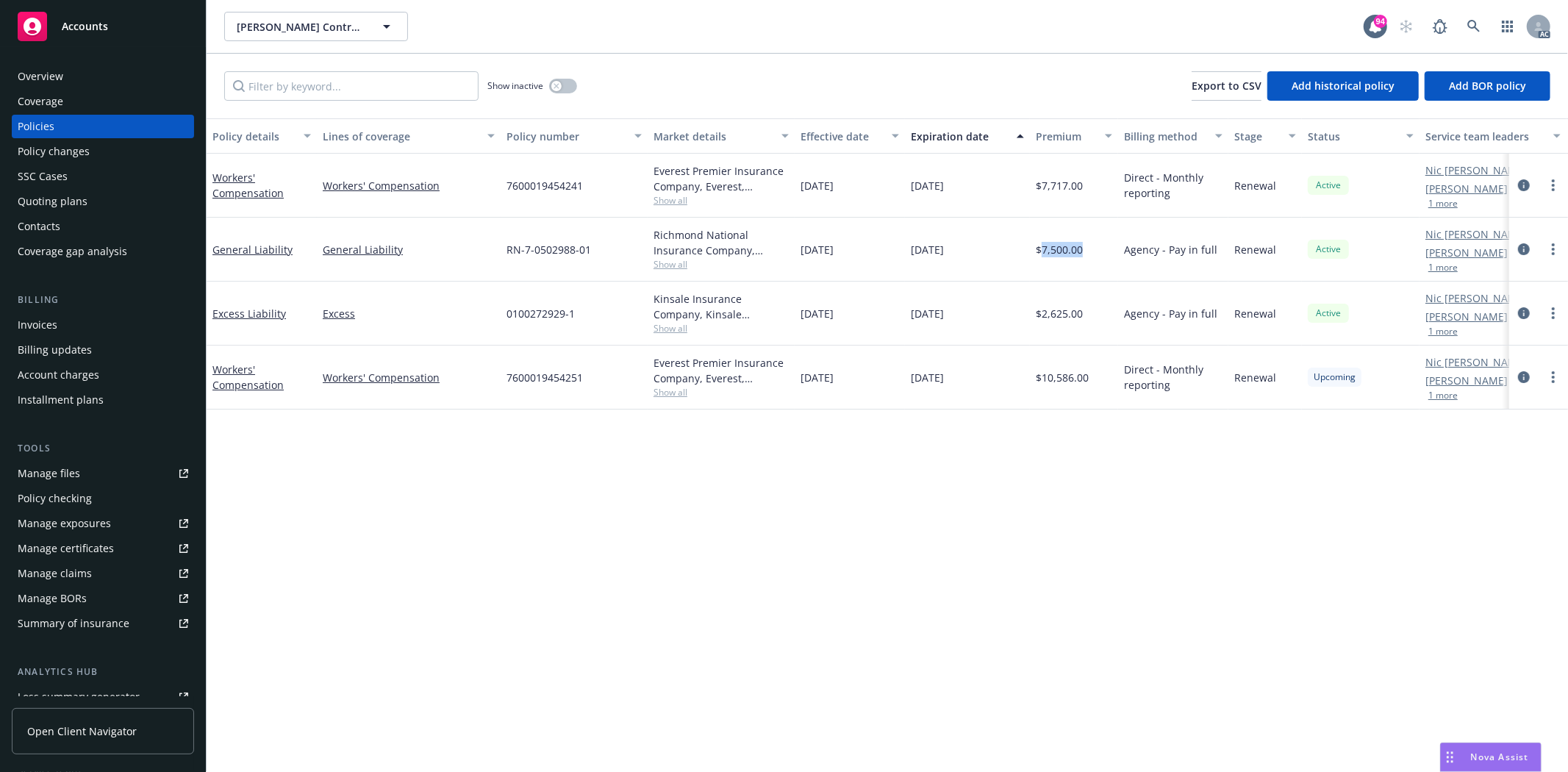
drag, startPoint x: 1040, startPoint y: 251, endPoint x: 1085, endPoint y: 246, distance: 45.3
click at [1085, 246] on div "$7,500.00" at bounding box center [1074, 249] width 88 height 64
click at [662, 268] on span "Show all" at bounding box center [721, 263] width 135 height 13
click at [586, 243] on span "RN-7-0502988-01" at bounding box center [548, 249] width 84 height 16
click at [540, 96] on div "Show inactive" at bounding box center [533, 86] width 90 height 29
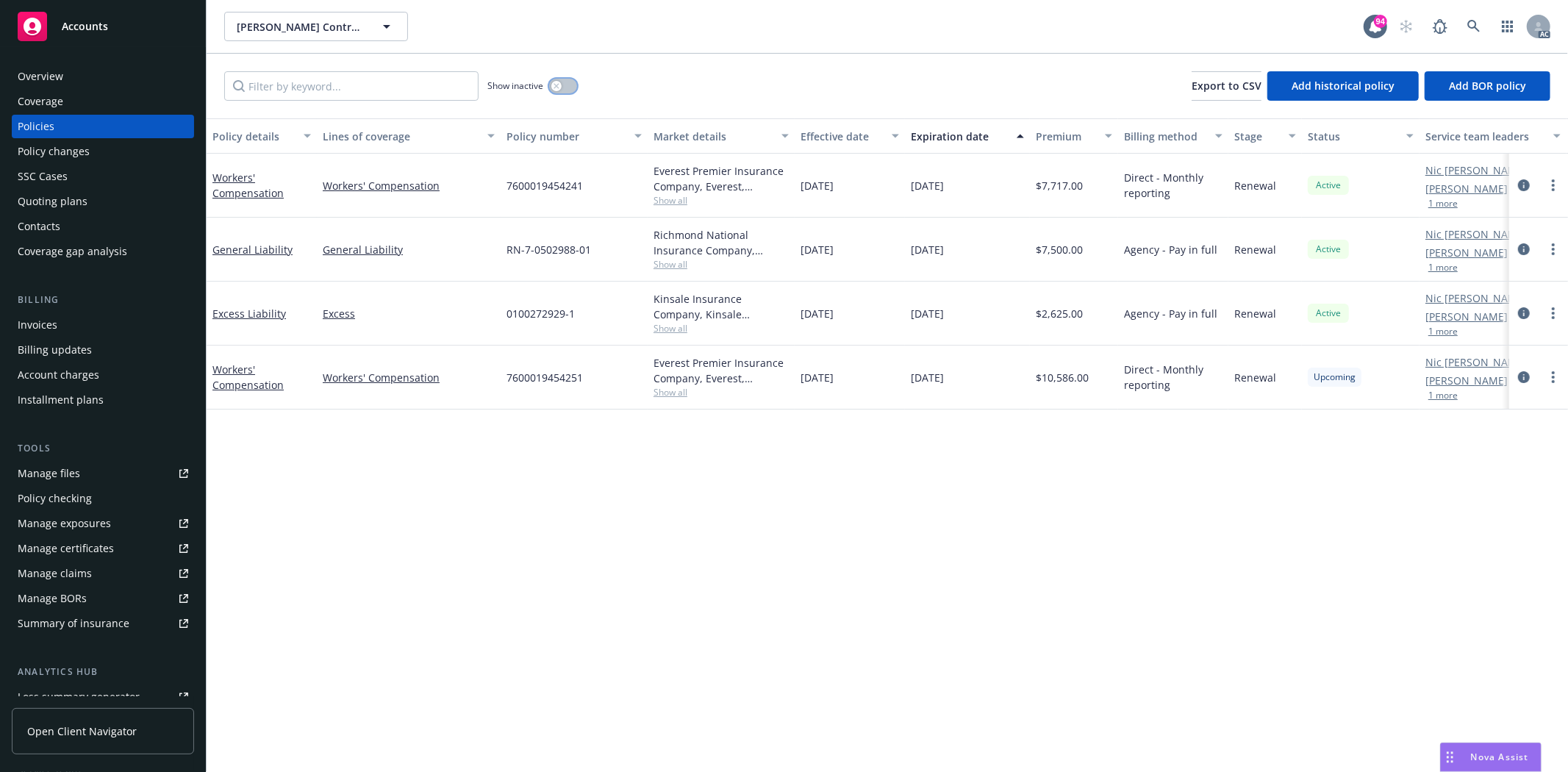
click at [554, 88] on icon "button" at bounding box center [556, 86] width 6 height 6
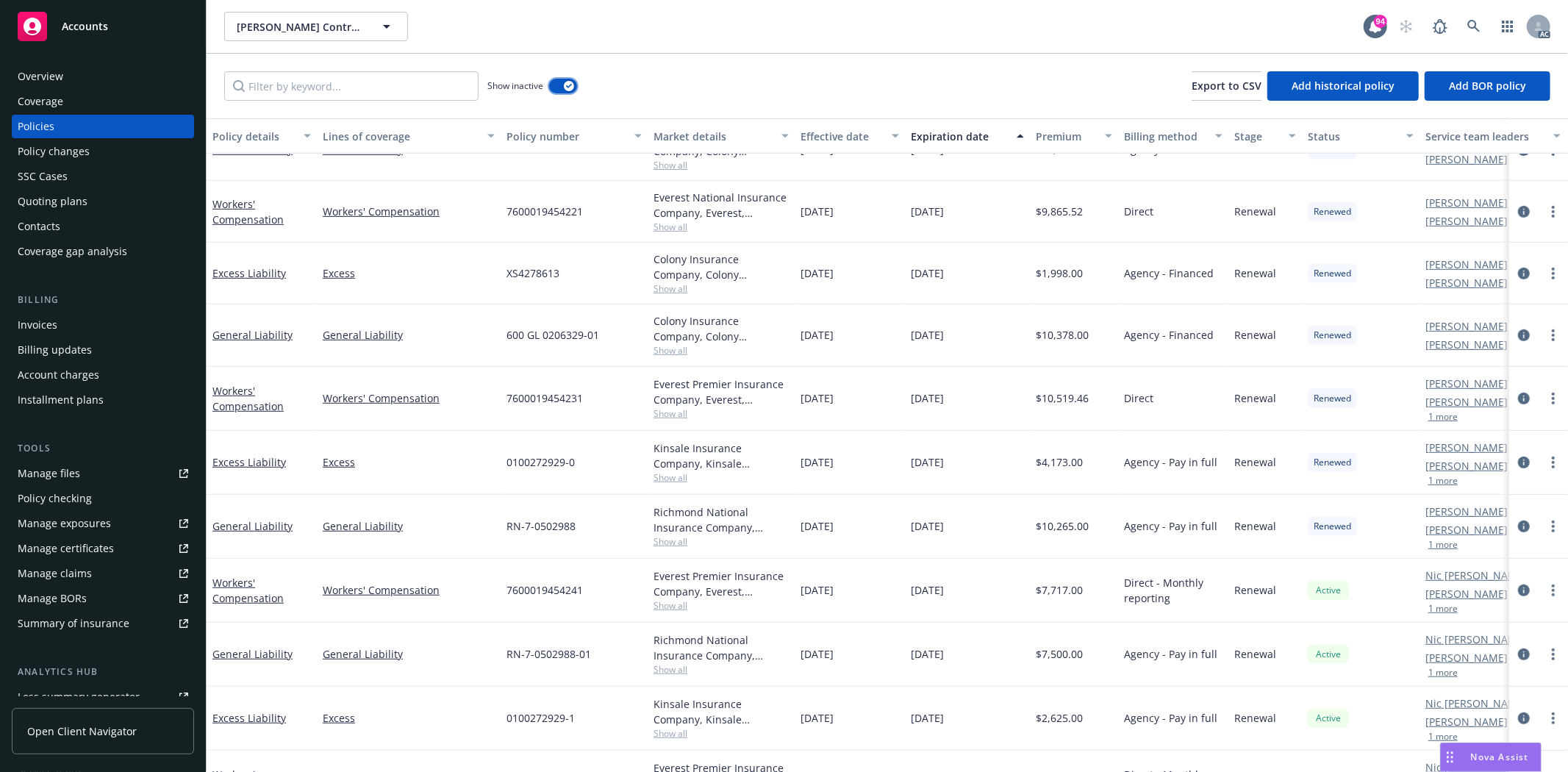
scroll to position [619, 0]
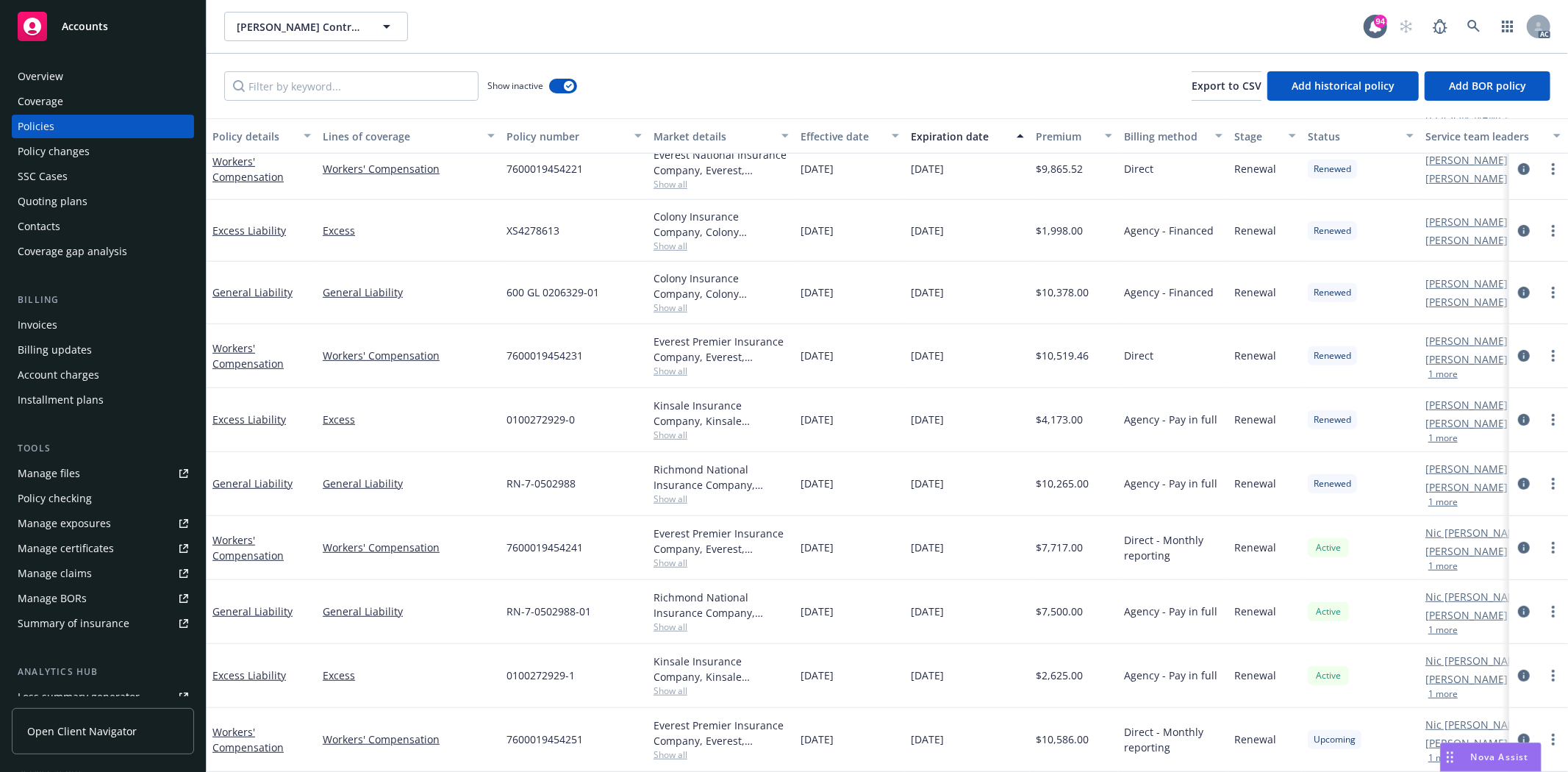
drag, startPoint x: 798, startPoint y: 465, endPoint x: 972, endPoint y: 462, distance: 174.0
click at [972, 462] on div "General Liability General Liability RN-7-0502988 Richmond National Insurance Co…" at bounding box center [916, 484] width 1419 height 64
drag, startPoint x: 1036, startPoint y: 475, endPoint x: 1100, endPoint y: 481, distance: 64.3
click at [1100, 481] on div "$10,265.00" at bounding box center [1074, 484] width 88 height 64
click at [679, 493] on span "Show all" at bounding box center [721, 499] width 135 height 13
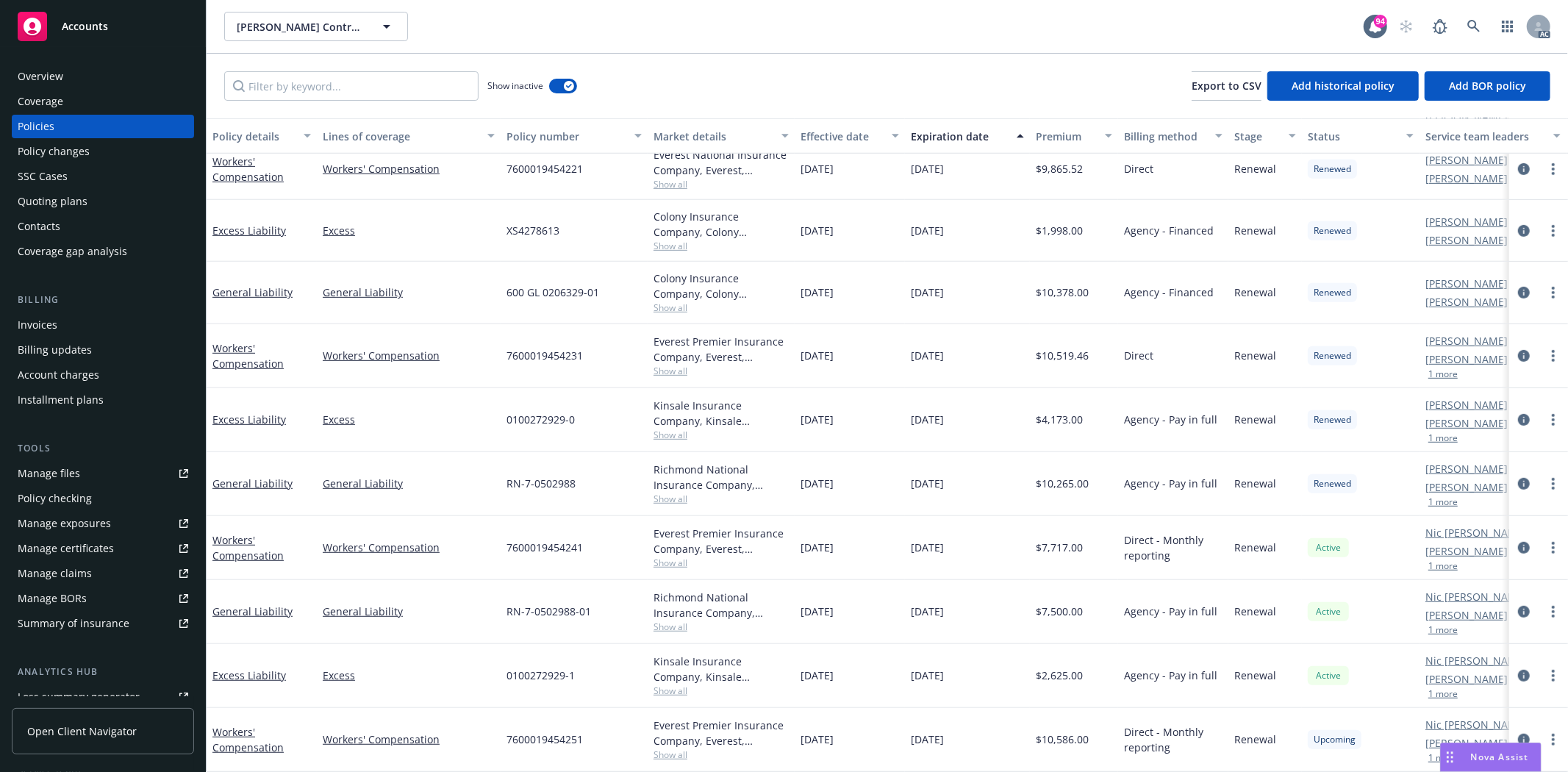
click at [647, 457] on div "RN-7-0502988" at bounding box center [574, 484] width 147 height 64
drag, startPoint x: 806, startPoint y: 278, endPoint x: 968, endPoint y: 276, distance: 162.0
click at [968, 276] on div "General Liability General Liability 600 GL 0206329-01 Colony Insurance Company,…" at bounding box center [916, 293] width 1419 height 62
click at [678, 301] on span "Show all" at bounding box center [721, 307] width 135 height 13
click at [1283, 371] on div "Renewal" at bounding box center [1265, 356] width 73 height 64
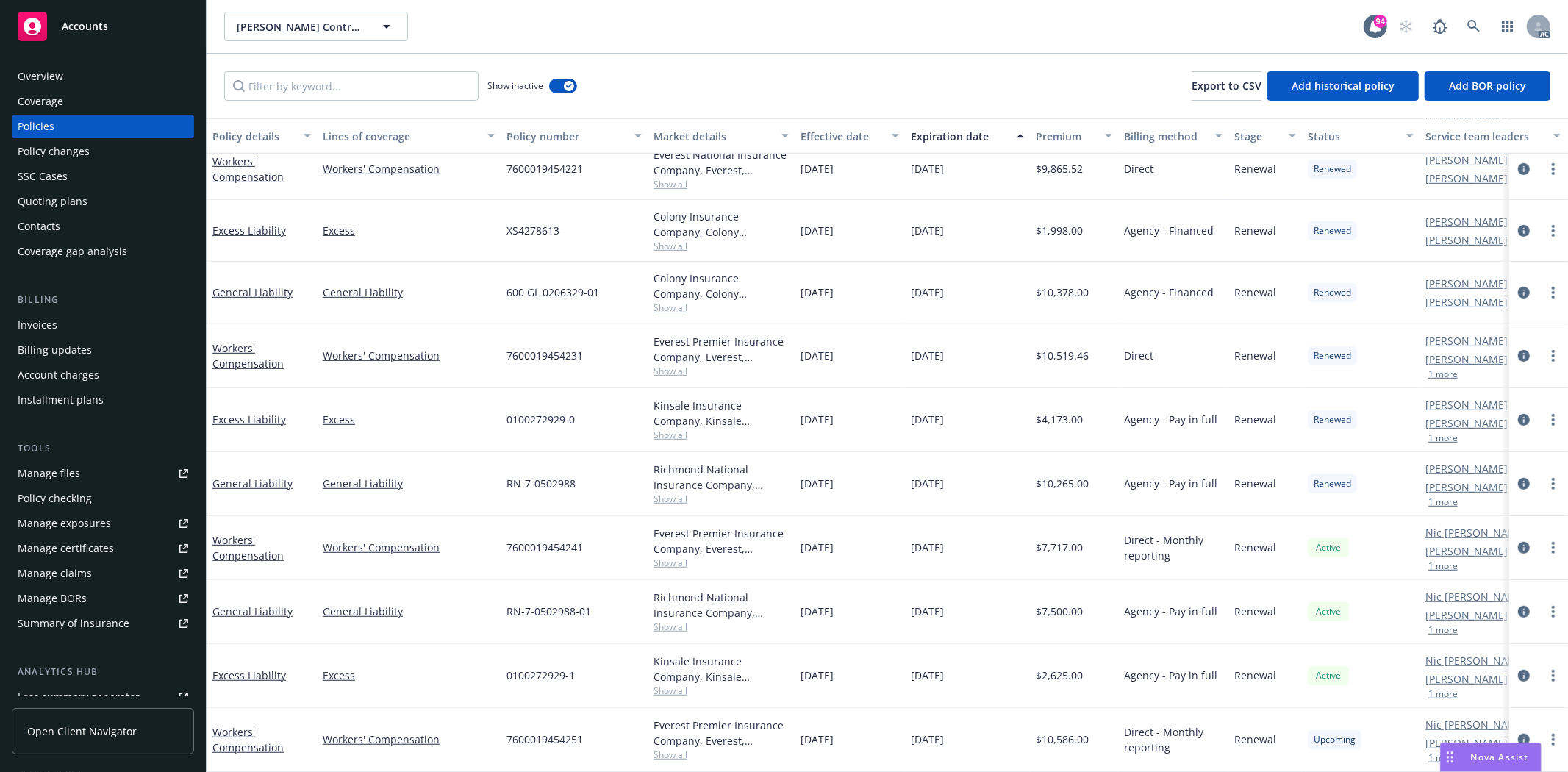
click at [94, 78] on div "Overview" at bounding box center [103, 77] width 171 height 23
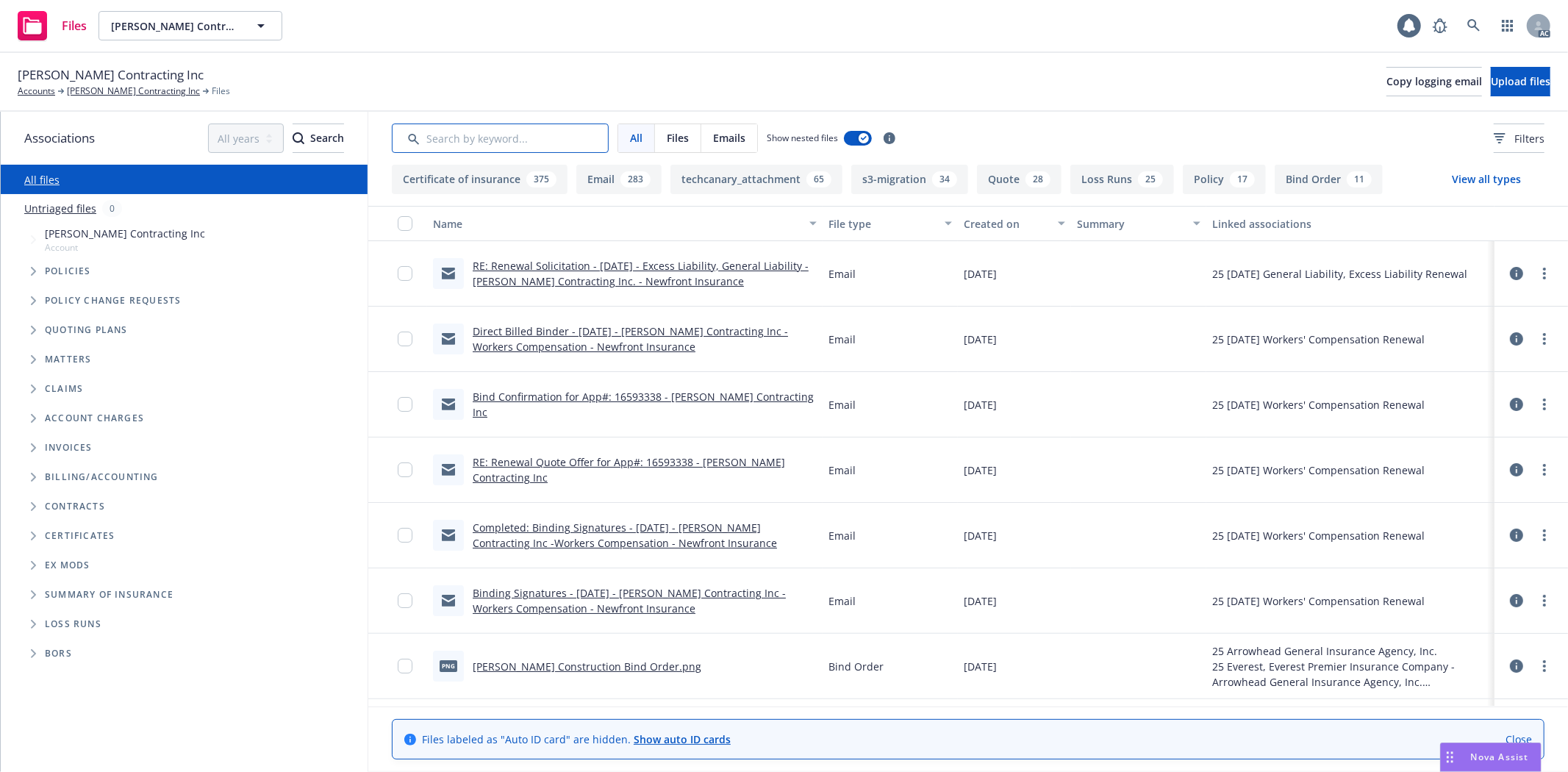
click at [590, 134] on input "Search by keyword..." at bounding box center [500, 138] width 217 height 29
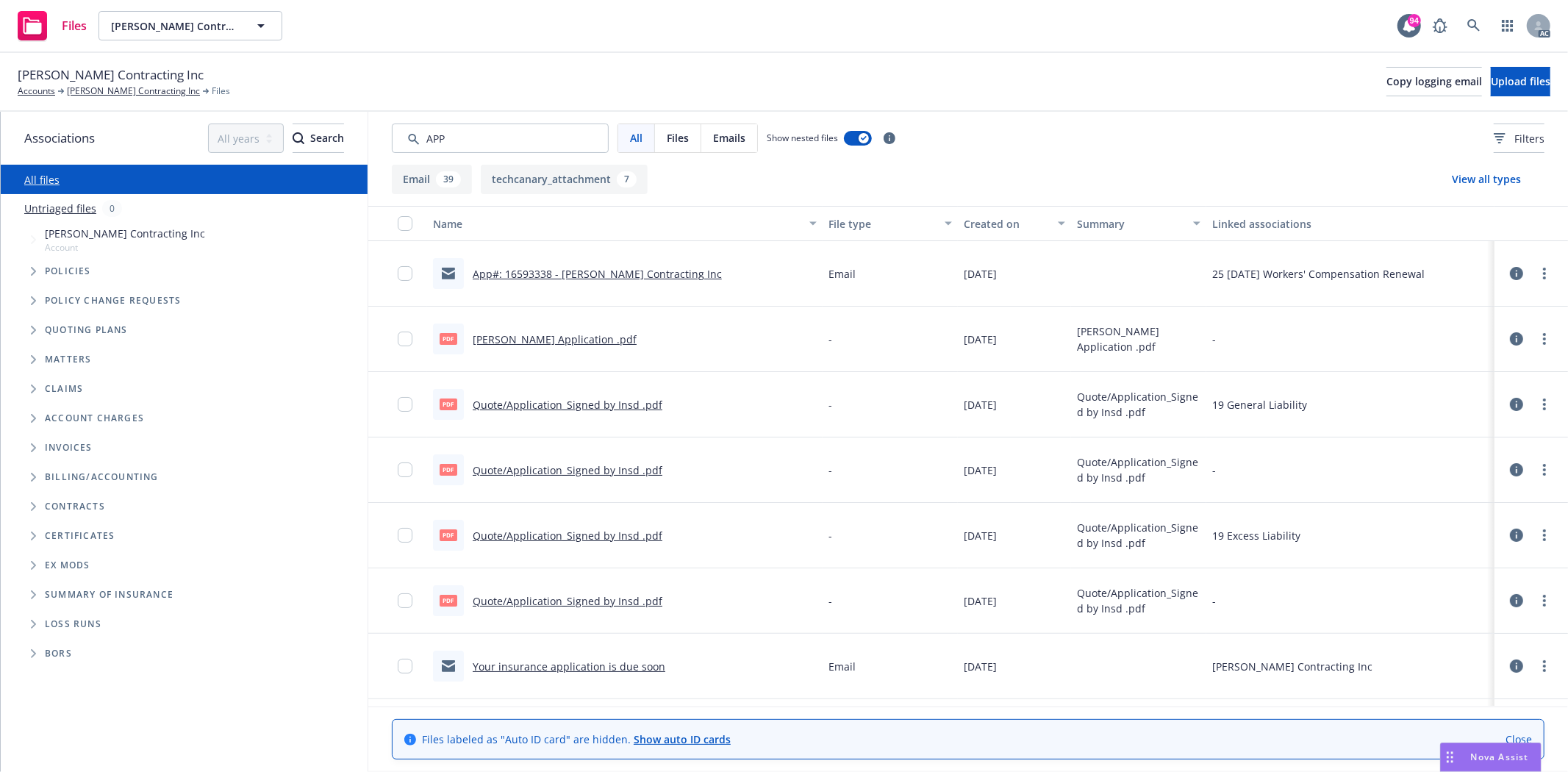
click at [983, 210] on button "Created on" at bounding box center [1014, 223] width 113 height 35
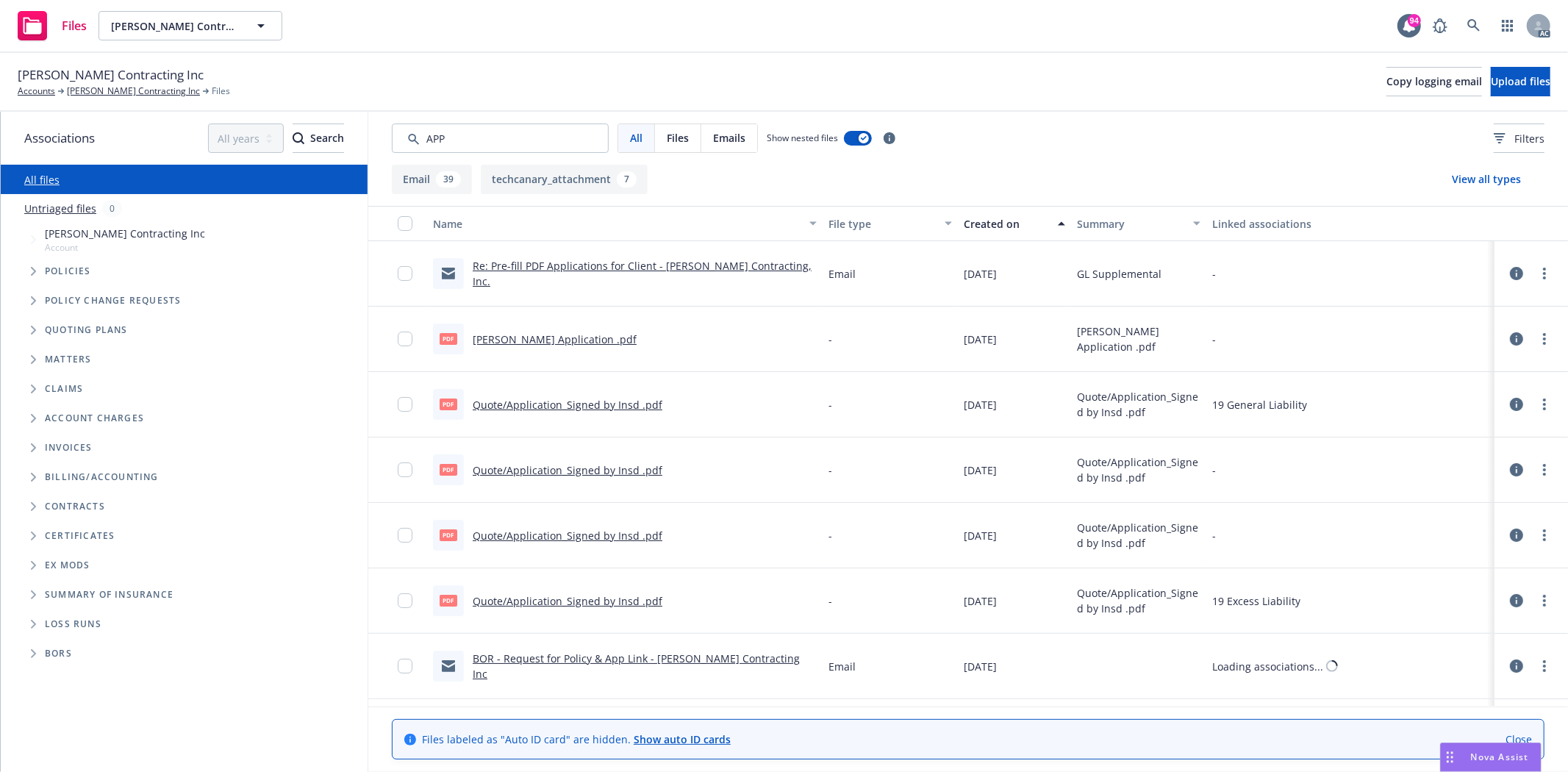
click at [985, 216] on div "Created on" at bounding box center [1006, 223] width 85 height 16
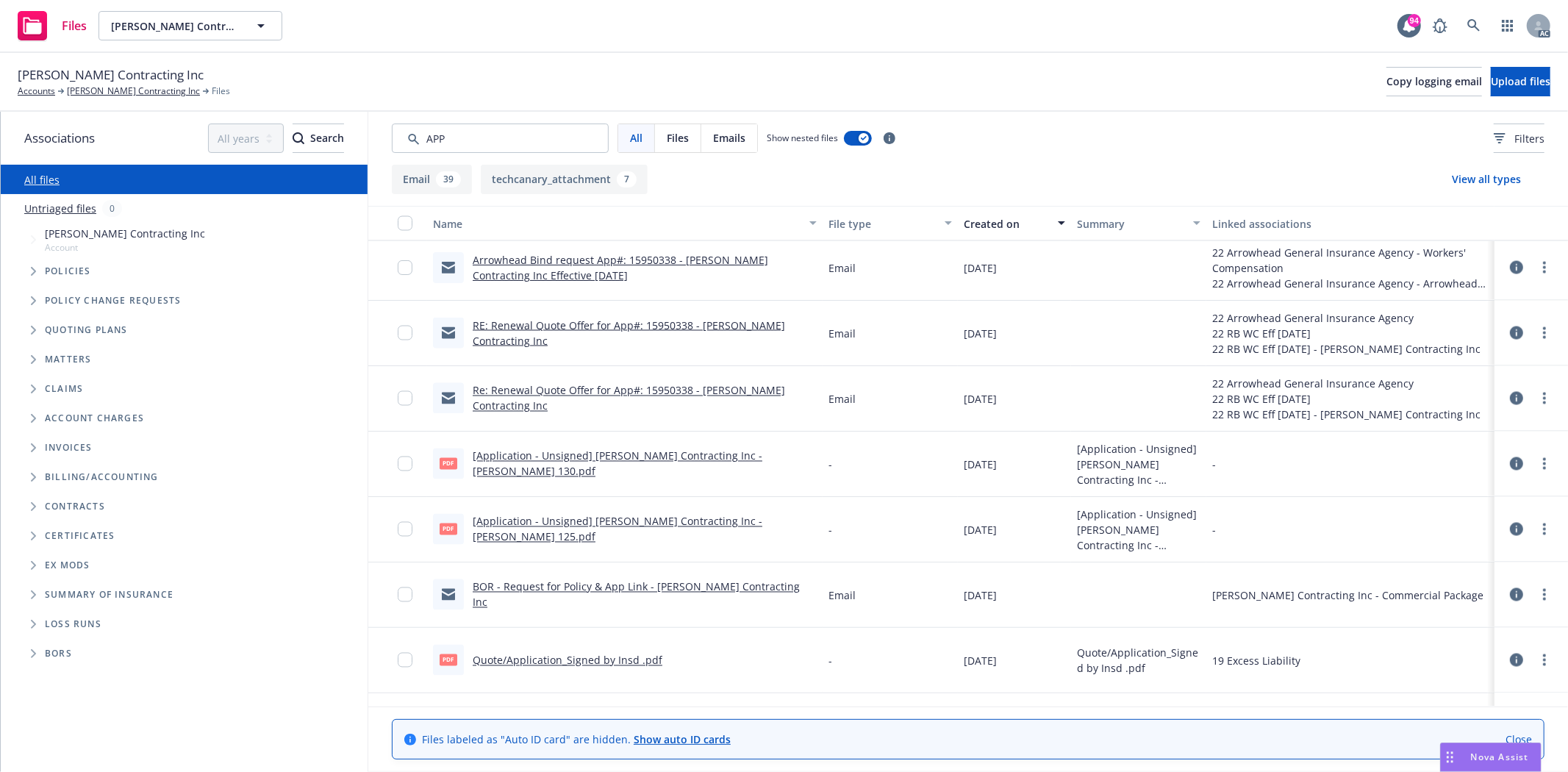
scroll to position [2369, 0]
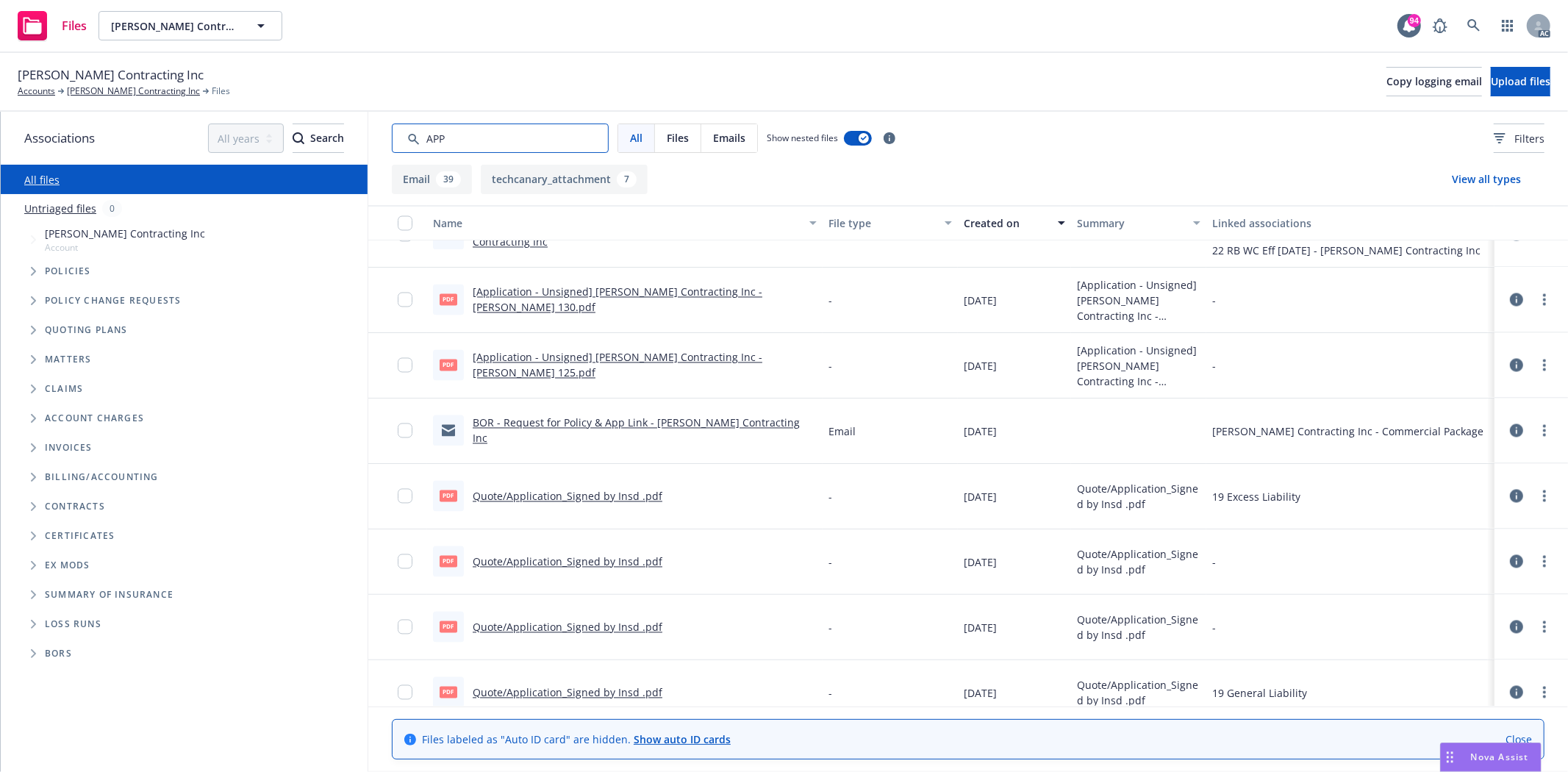
drag, startPoint x: 483, startPoint y: 143, endPoint x: 368, endPoint y: 123, distance: 116.7
click at [368, 123] on div "All Files Emails Show nested files Filters" at bounding box center [968, 138] width 1200 height 53
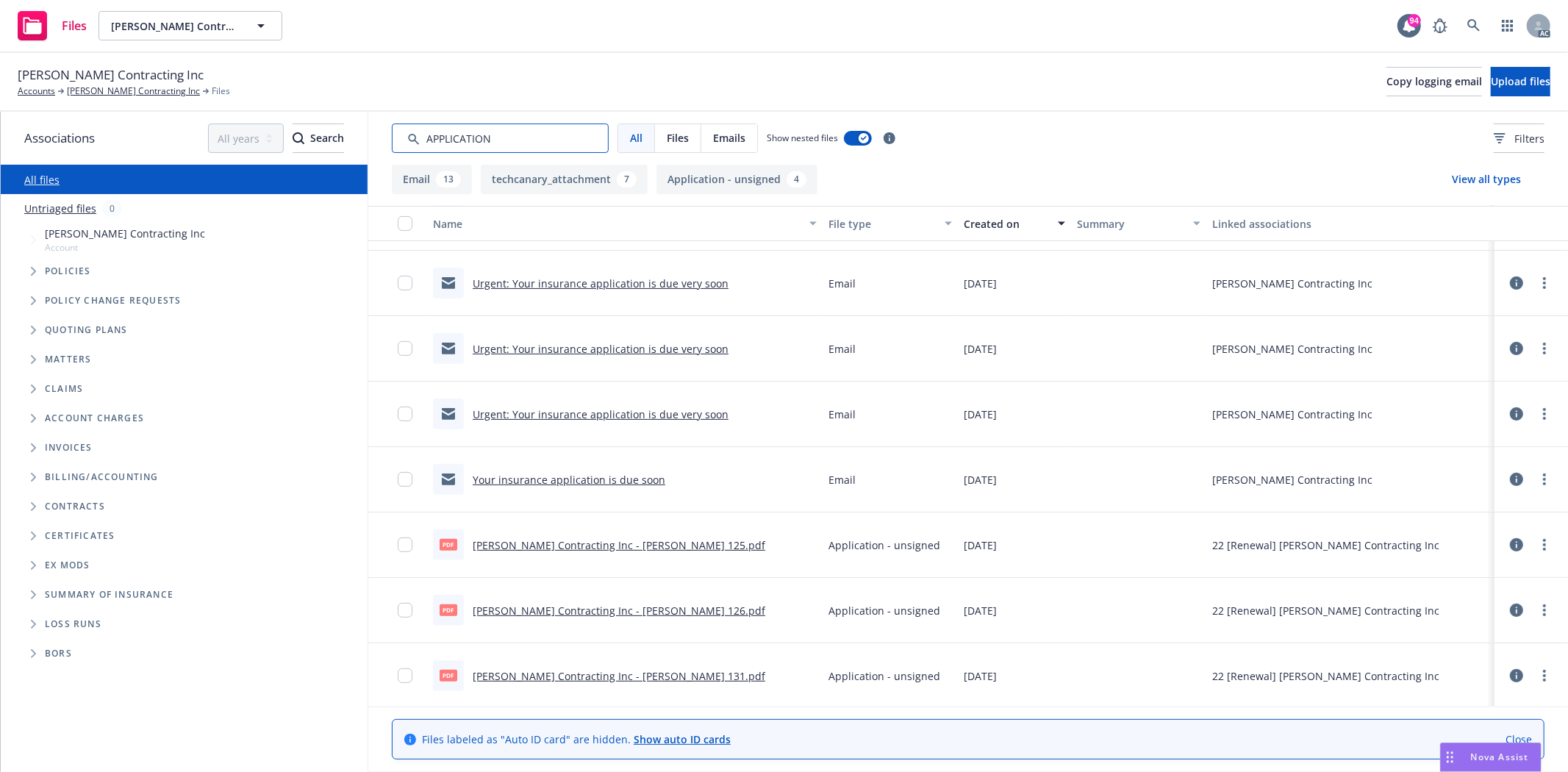
scroll to position [0, 0]
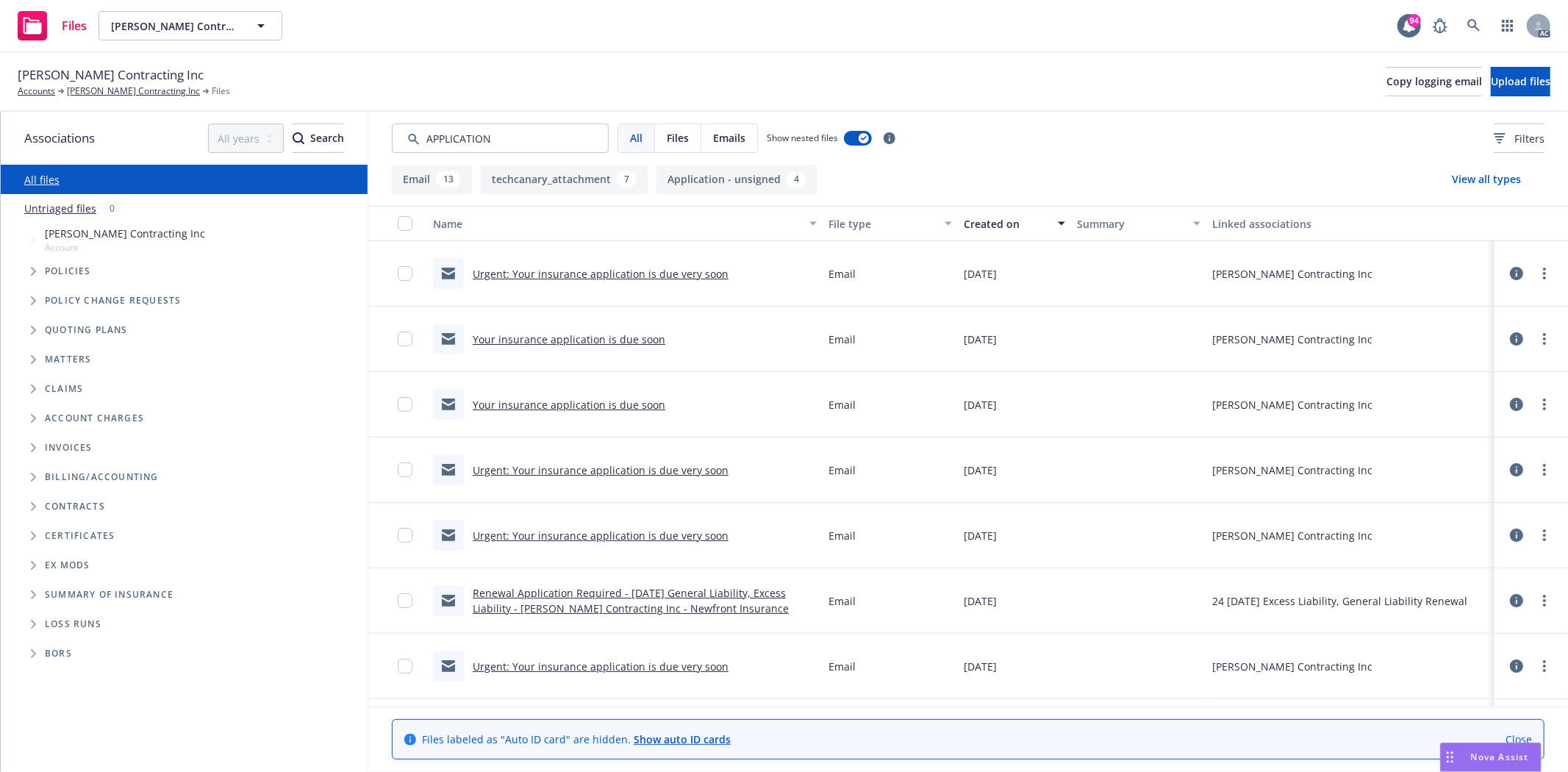
click at [987, 232] on button "Created on" at bounding box center [1014, 223] width 113 height 35
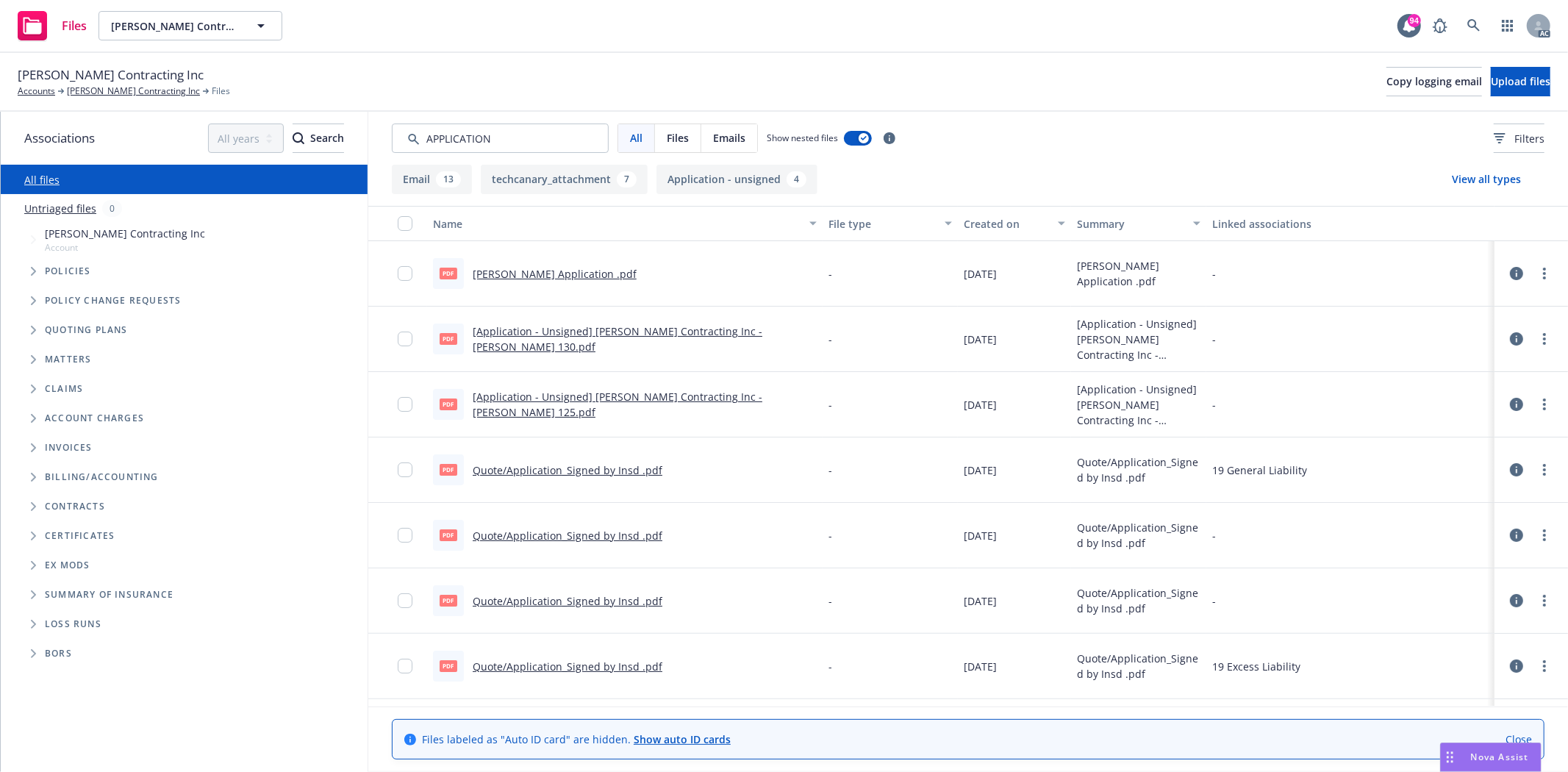
click at [986, 219] on div "Created on" at bounding box center [1006, 223] width 85 height 16
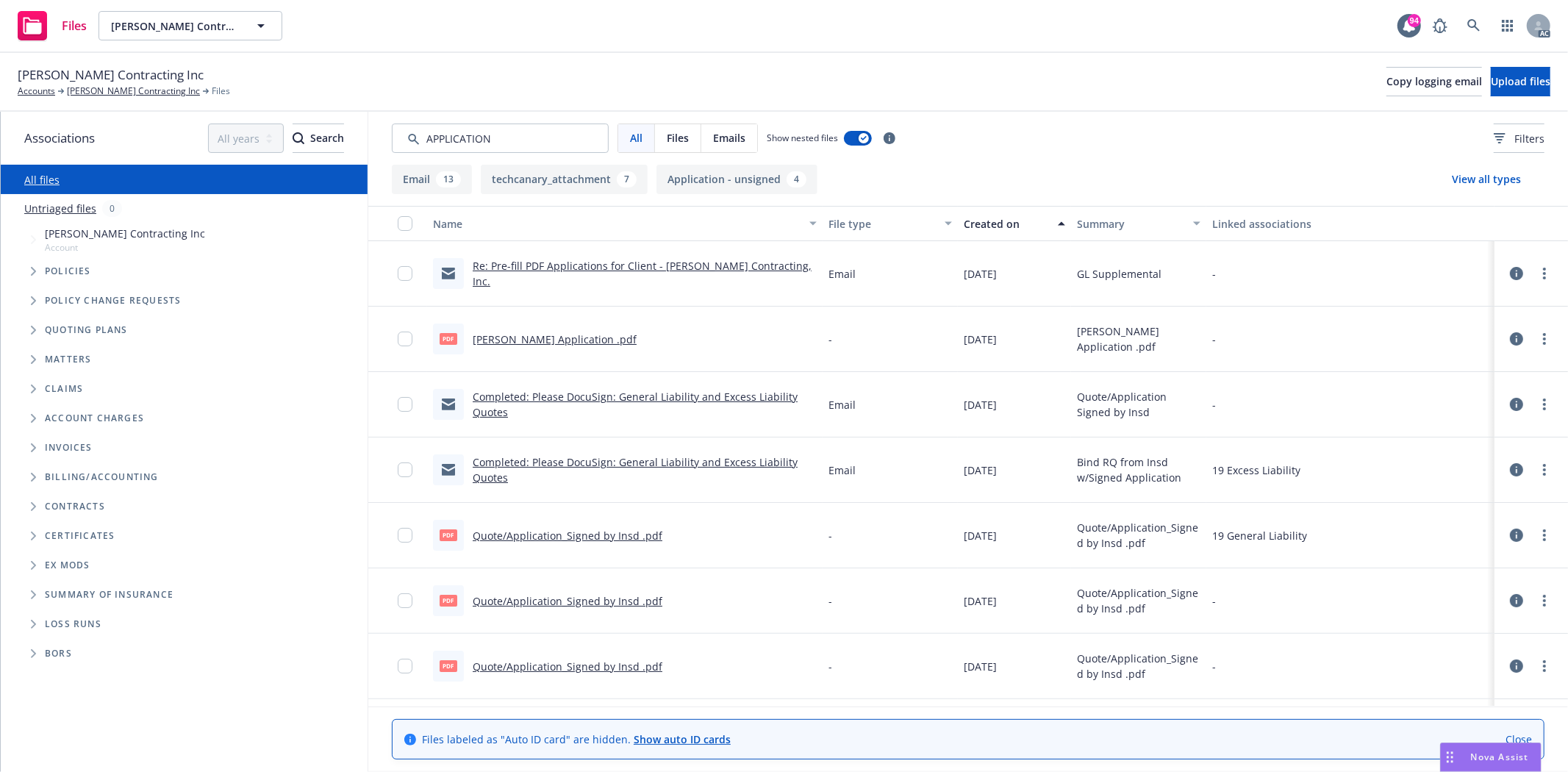
click at [1004, 216] on div "Created on" at bounding box center [1006, 223] width 85 height 16
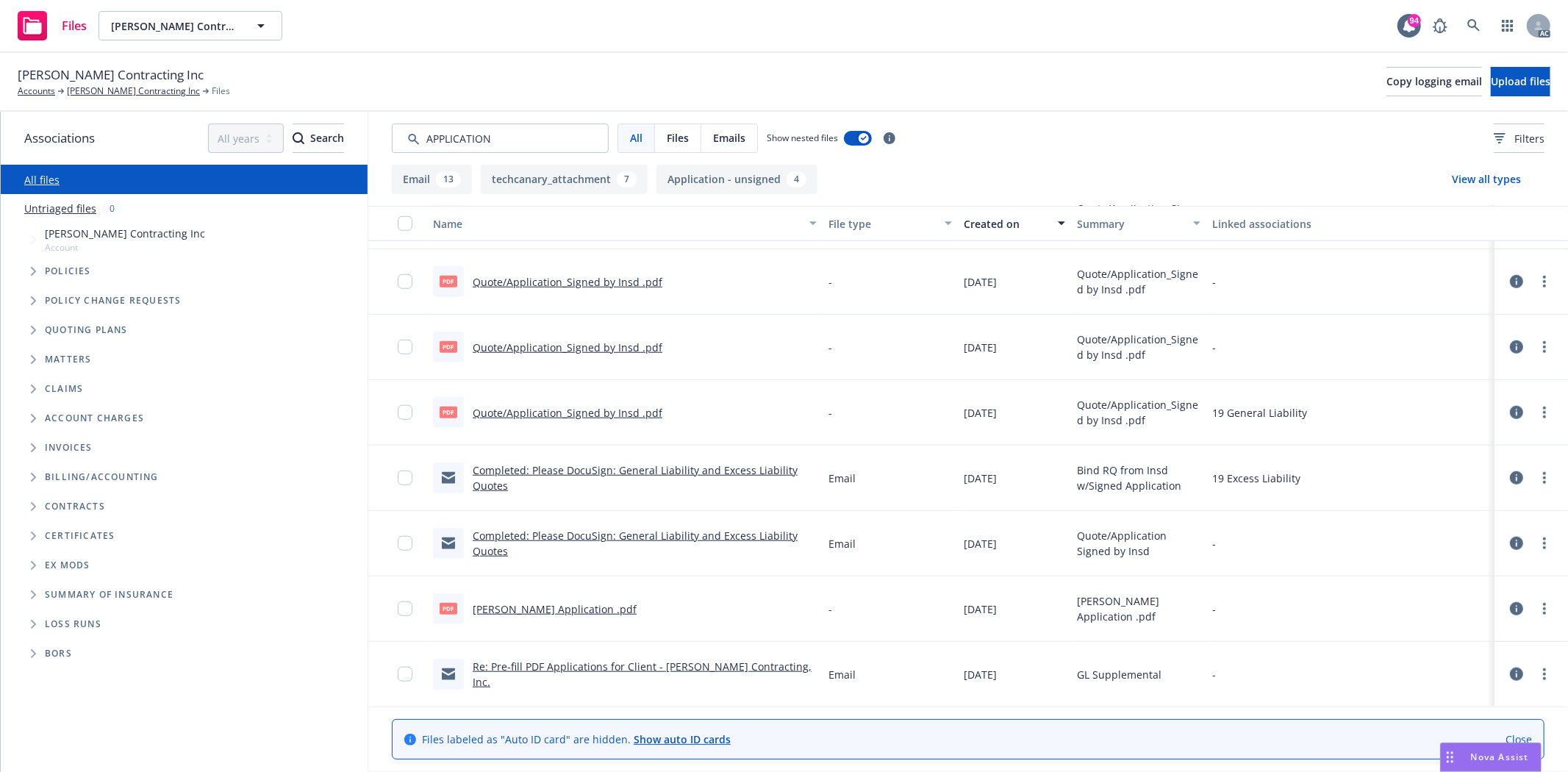
scroll to position [1095, 0]
drag, startPoint x: 516, startPoint y: 130, endPoint x: 312, endPoint y: 133, distance: 204.0
click at [312, 133] on div "Associations All years 2027 2026 2025 2024 2023 2022 2021 2020 2019 2018 2017 2…" at bounding box center [784, 442] width 1567 height 660
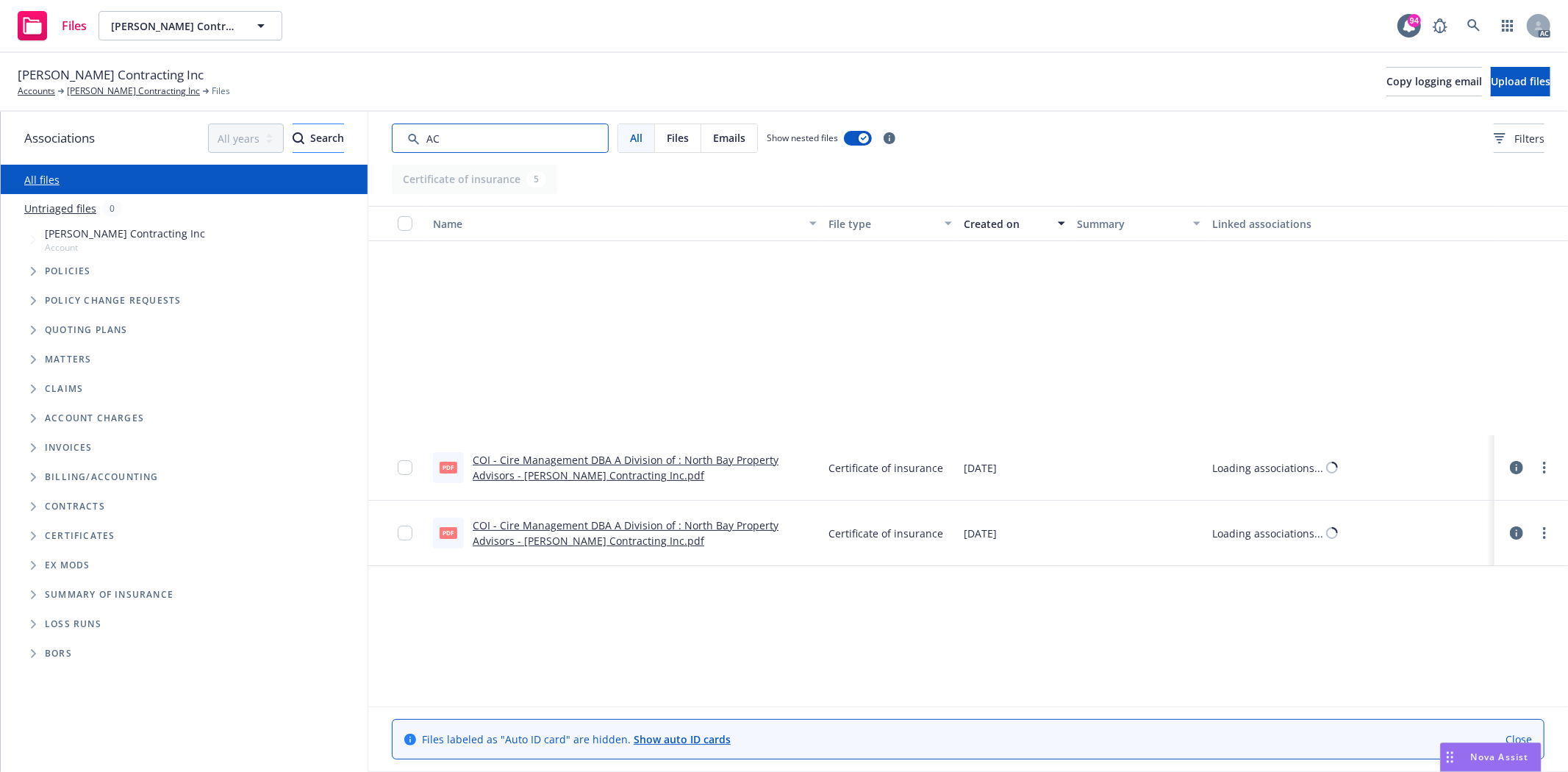
scroll to position [0, 0]
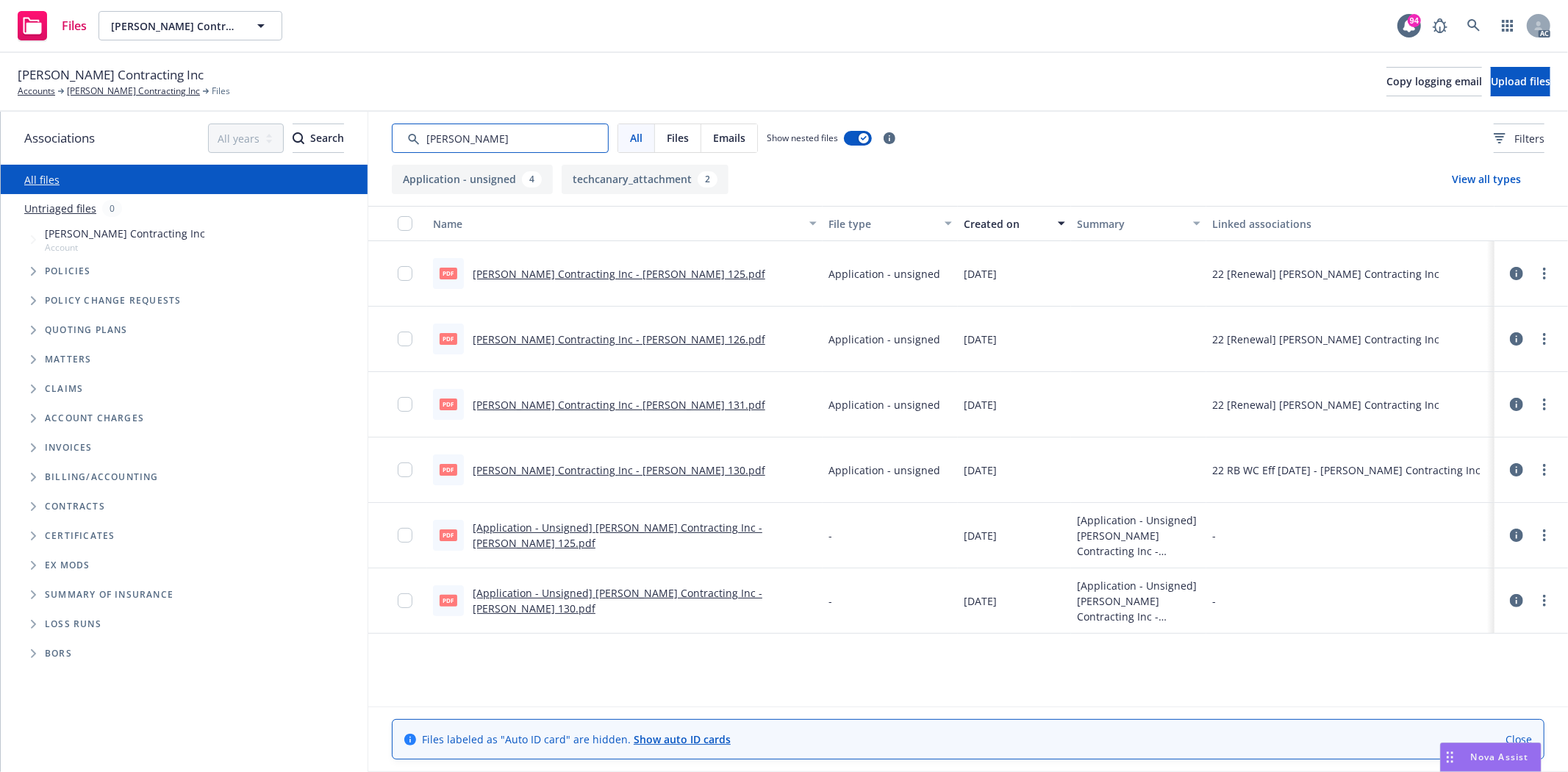
type input "ACORD"
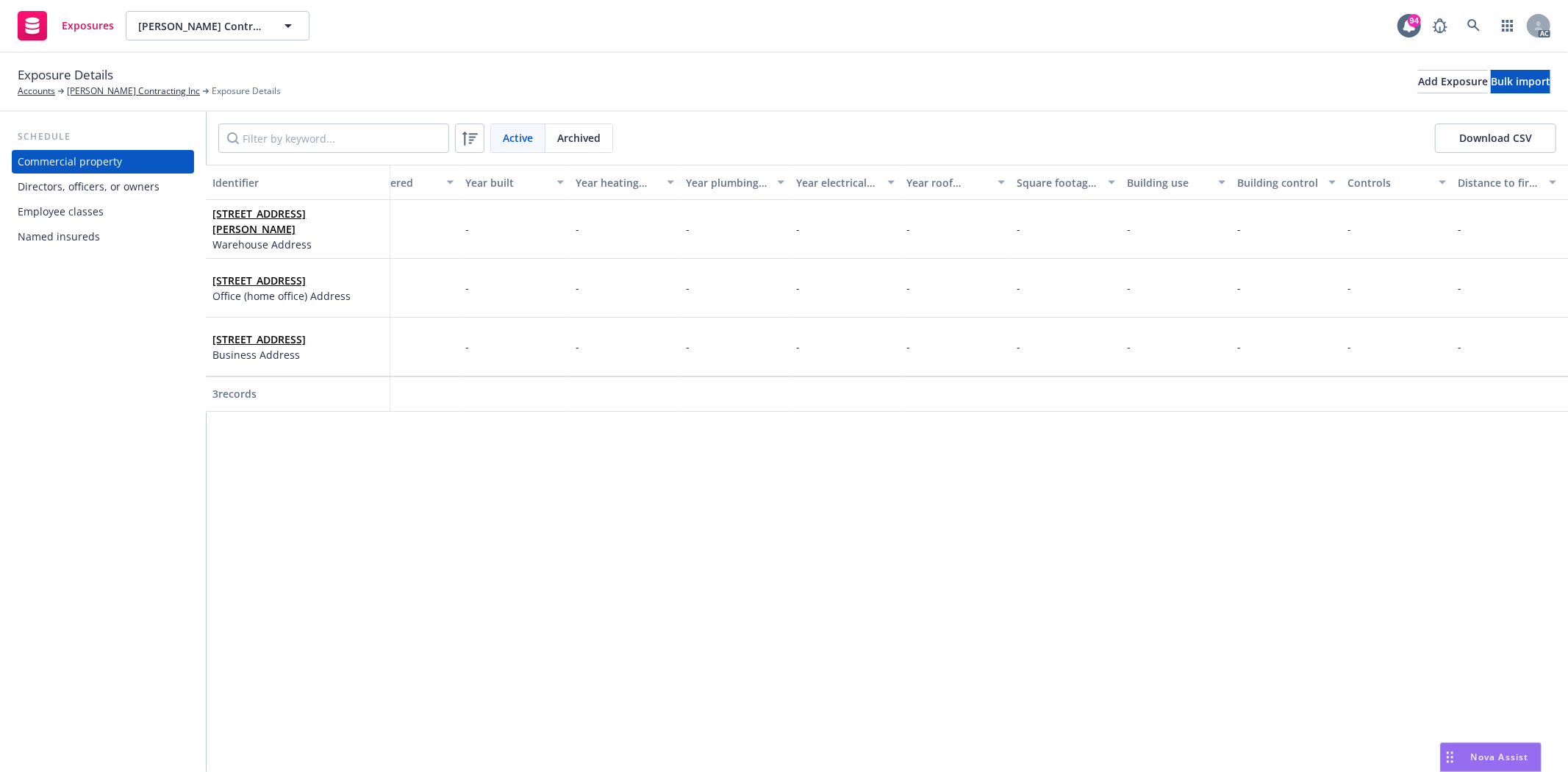
scroll to position [0, 3194]
click at [232, 215] on link "[STREET_ADDRESS][PERSON_NAME]" at bounding box center [259, 221] width 93 height 29
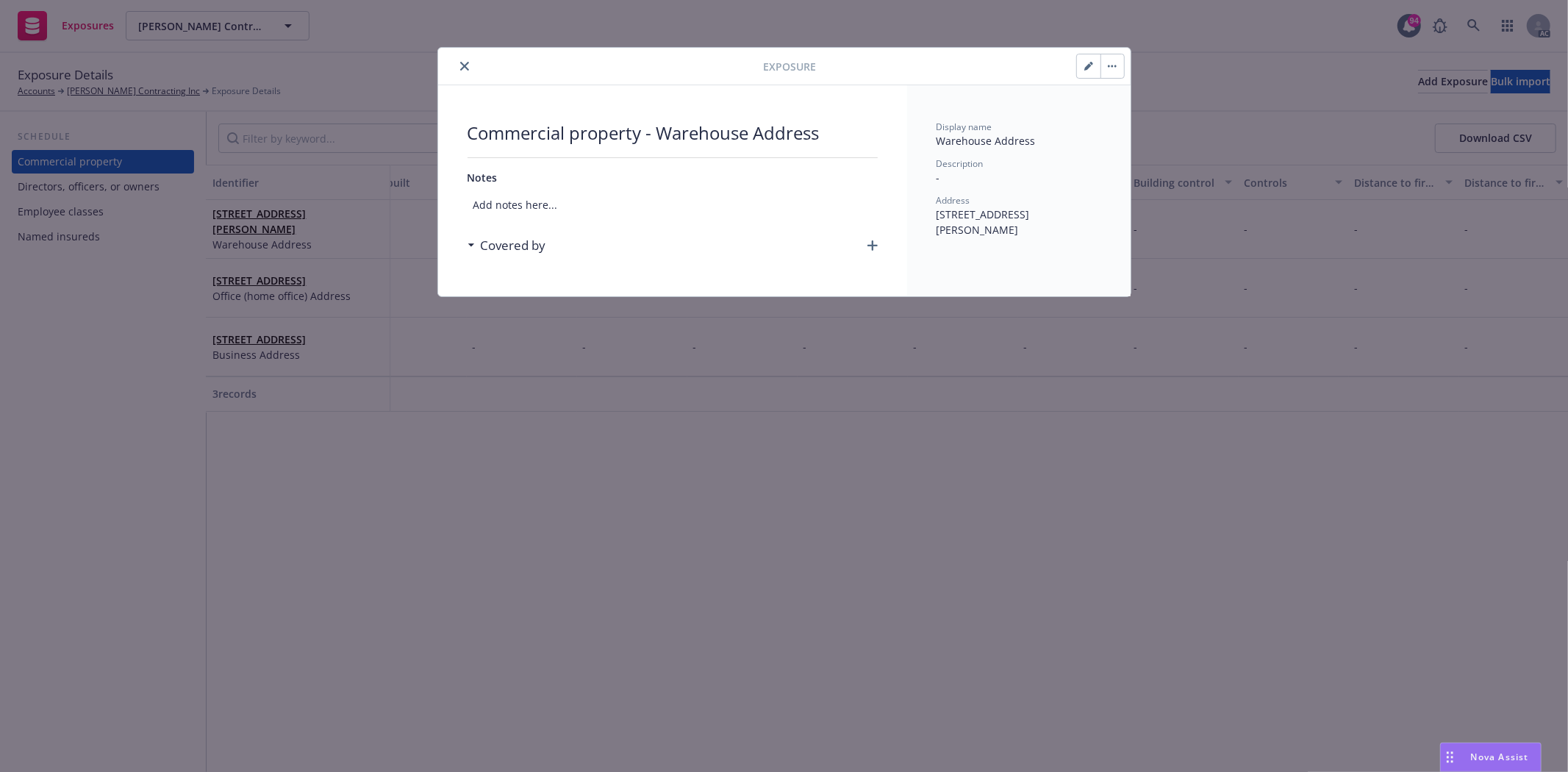
drag, startPoint x: 939, startPoint y: 213, endPoint x: 960, endPoint y: 233, distance: 29.0
click at [960, 233] on span "[STREET_ADDRESS][PERSON_NAME]" at bounding box center [983, 222] width 93 height 29
click at [951, 223] on span "[STREET_ADDRESS][PERSON_NAME]" at bounding box center [983, 222] width 93 height 29
drag, startPoint x: 934, startPoint y: 214, endPoint x: 964, endPoint y: 229, distance: 33.5
click at [964, 229] on div "Display name Warehouse Address Description - Address [STREET_ADDRESS][PERSON_NA…" at bounding box center [1019, 190] width 223 height 211
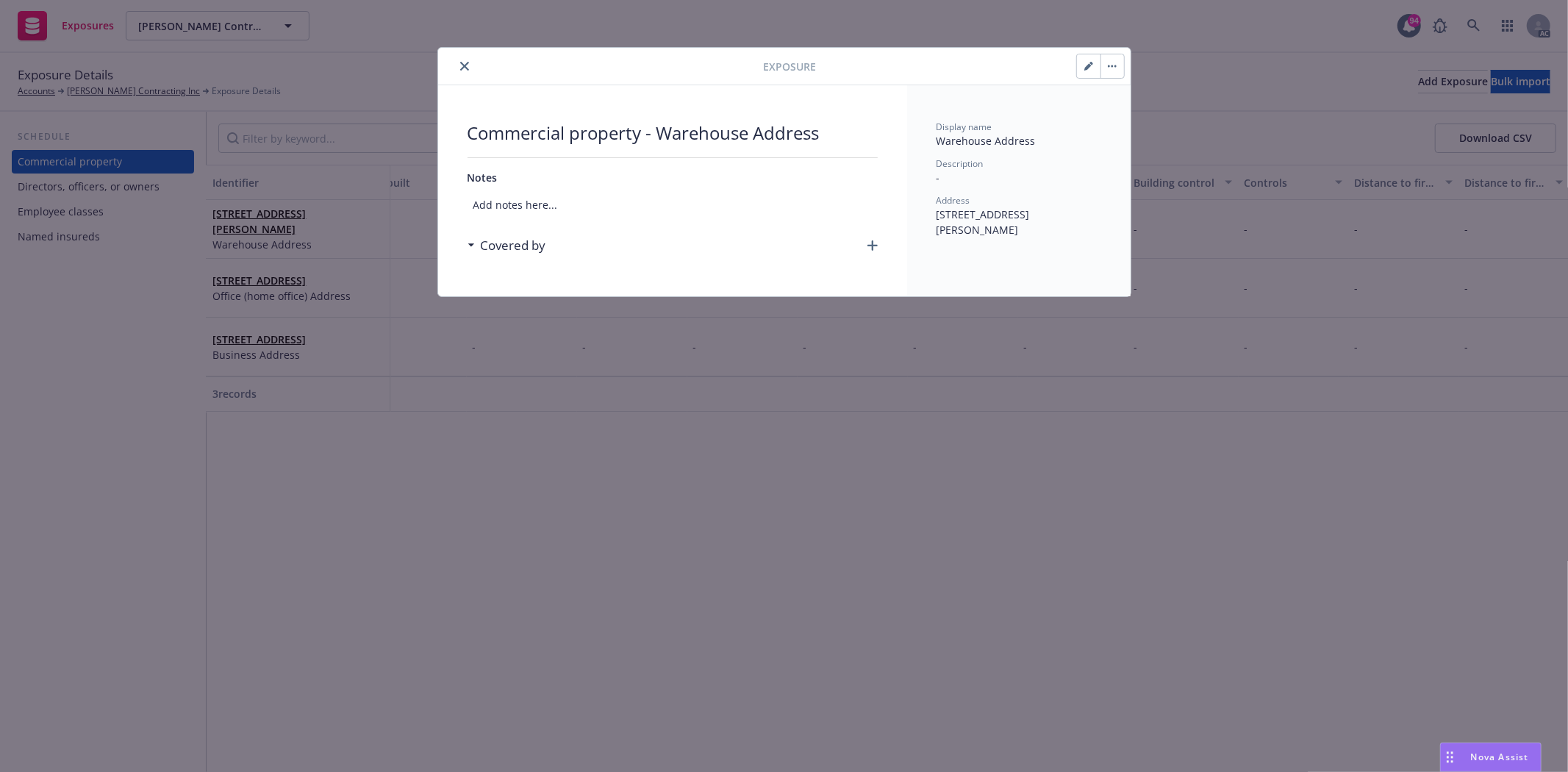
copy span "[STREET_ADDRESS][PERSON_NAME]"
